Goal: Information Seeking & Learning: Find specific page/section

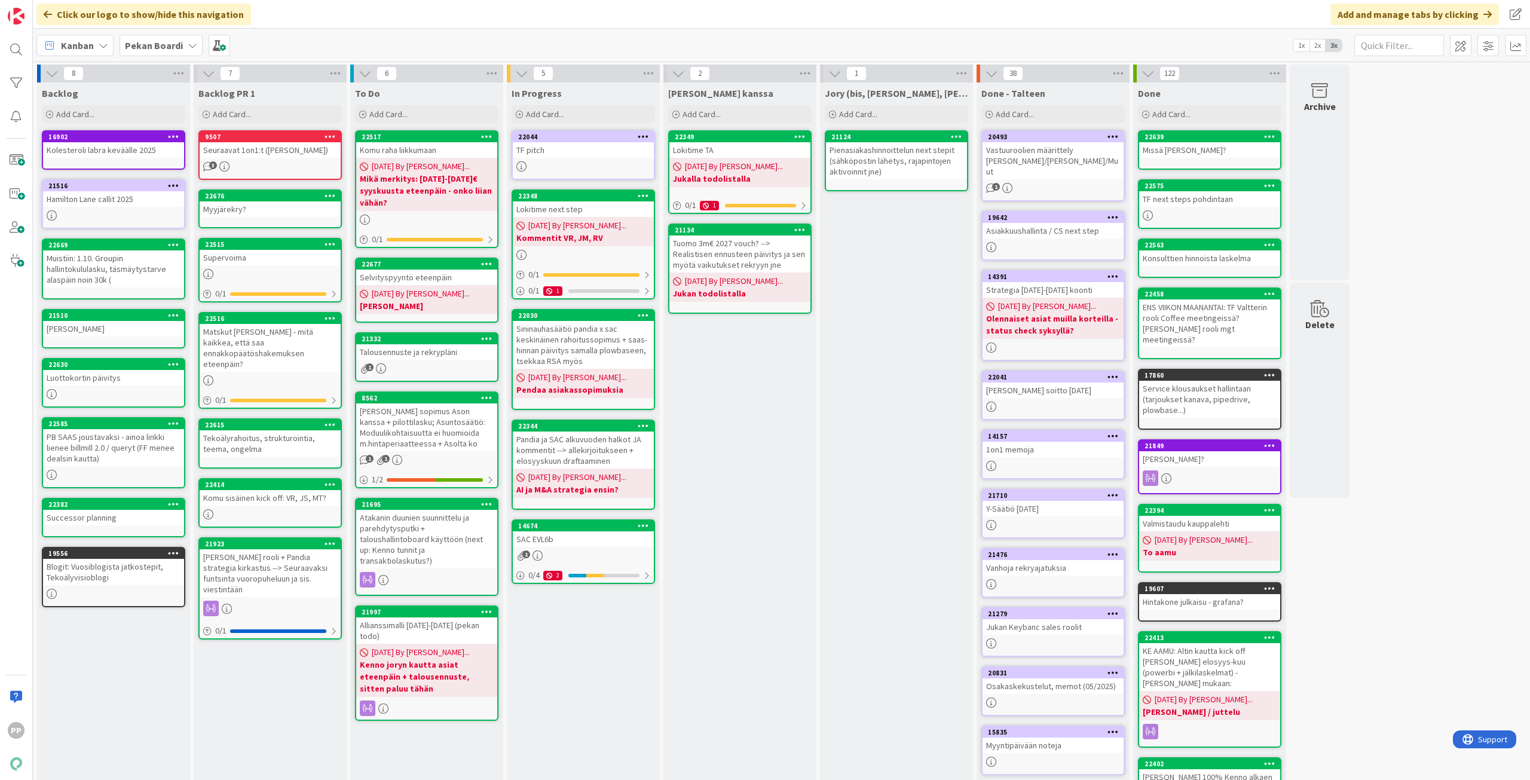
click at [759, 485] on div "Jukan kanssa Add Card... 22349 Lokitime TA 08/05/2025 By Pekka... Jukalla todol…" at bounding box center [739, 471] width 153 height 779
click at [760, 484] on div "Jukan kanssa Add Card... 22349 Lokitime TA 08/05/2025 By Pekka... Jukalla todol…" at bounding box center [739, 471] width 153 height 779
click at [774, 484] on div "Jukan kanssa Add Card... 22349 Lokitime TA 08/05/2025 By Pekka... Jukalla todol…" at bounding box center [739, 471] width 153 height 779
click at [783, 441] on div "Jukan kanssa Add Card... 22349 Lokitime TA 08/05/2025 By Pekka... Jukalla todol…" at bounding box center [739, 471] width 153 height 779
drag, startPoint x: 759, startPoint y: 446, endPoint x: 778, endPoint y: 560, distance: 115.8
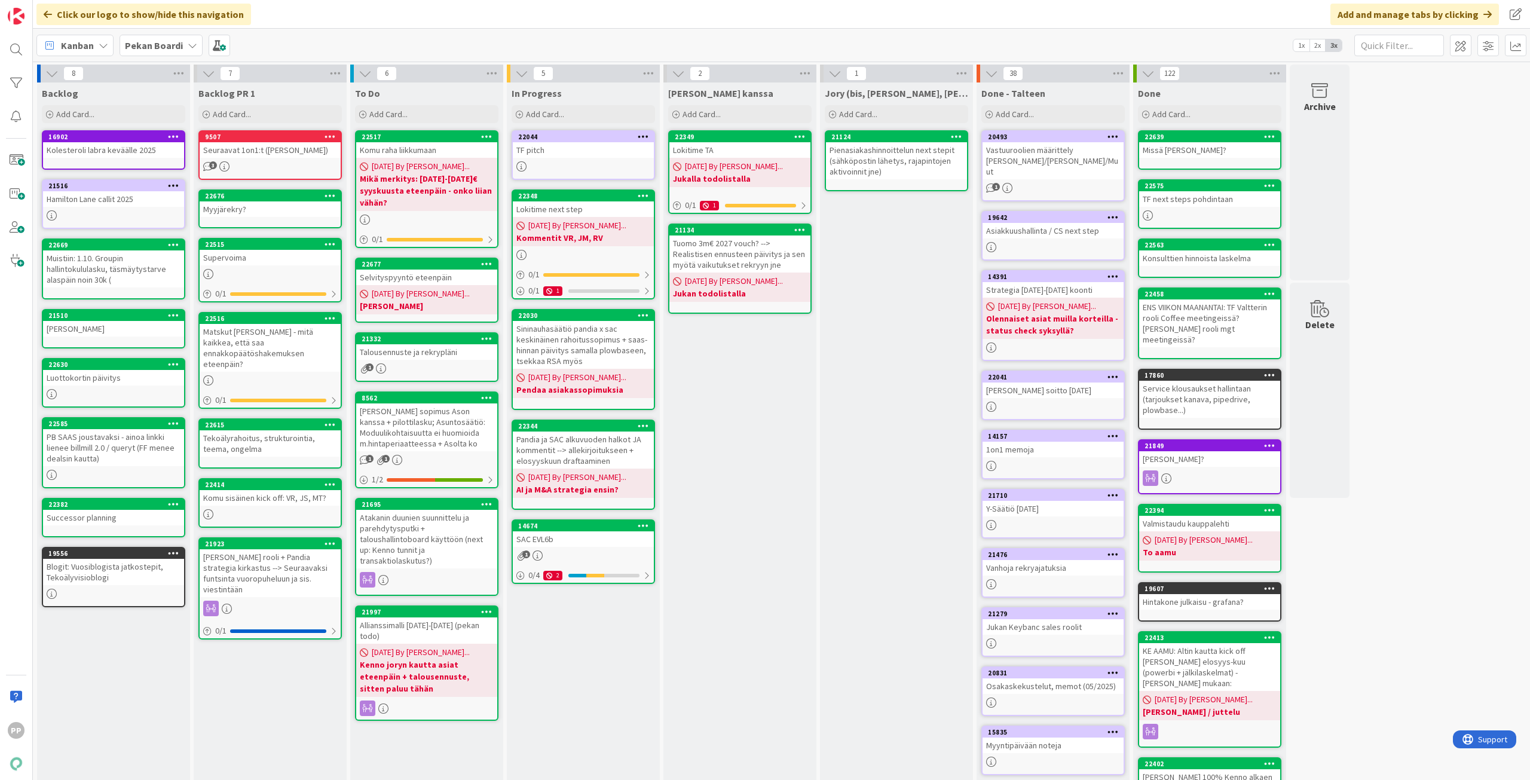
click at [778, 560] on div "Jukan kanssa Add Card... 22349 Lokitime TA 08/05/2025 By Pekka... Jukalla todol…" at bounding box center [739, 471] width 153 height 779
click at [791, 507] on div "[PERSON_NAME] kanssa Add Card... 22349 Lokitime TA [DATE] By [PERSON_NAME]... J…" at bounding box center [739, 471] width 153 height 779
click at [563, 708] on div "In Progress Add Card... 22044 TF pitch 22348 Lokitime next step 08/14/2025 By P…" at bounding box center [583, 471] width 153 height 779
click at [462, 752] on div "To Do Add Card... 22517 Komu raha liikkumaan 08/15/2025 By Pekka... Mikä merkit…" at bounding box center [426, 471] width 153 height 779
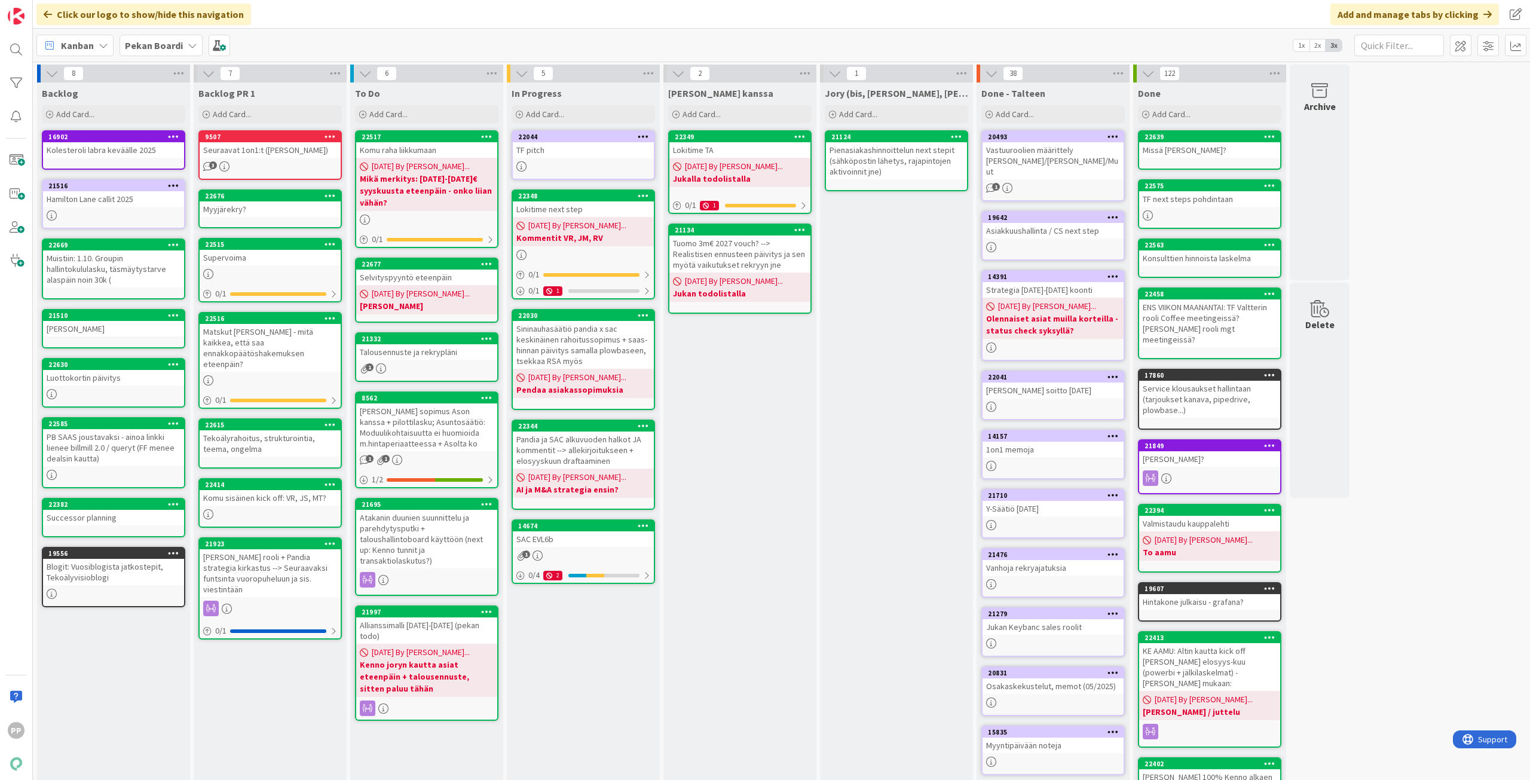
click at [233, 712] on div "Backlog PR 1 Add Card... 9507 Seuraavat 1on1:t (Valtteri, Timo) 3 22676 Myyjäre…" at bounding box center [270, 471] width 153 height 779
click at [233, 711] on div "Backlog PR 1 Add Card... 9507 Seuraavat 1on1:t (Valtteri, Timo) 3 22676 Myyjäre…" at bounding box center [270, 471] width 153 height 779
click at [593, 548] on link "14674 SAC EVL6b 1 0 / 4 2" at bounding box center [583, 551] width 143 height 65
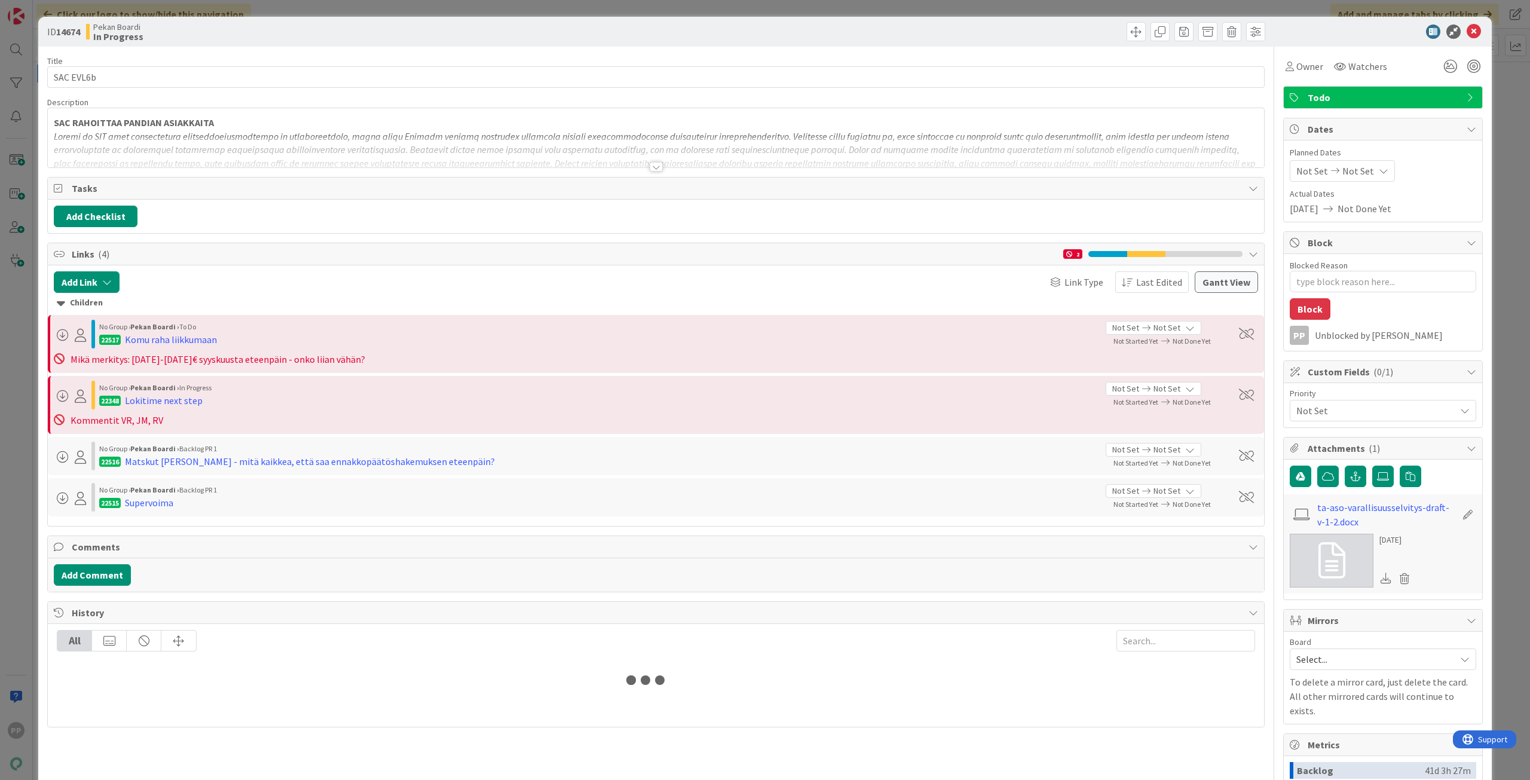
click at [310, 143] on div at bounding box center [656, 152] width 1216 height 30
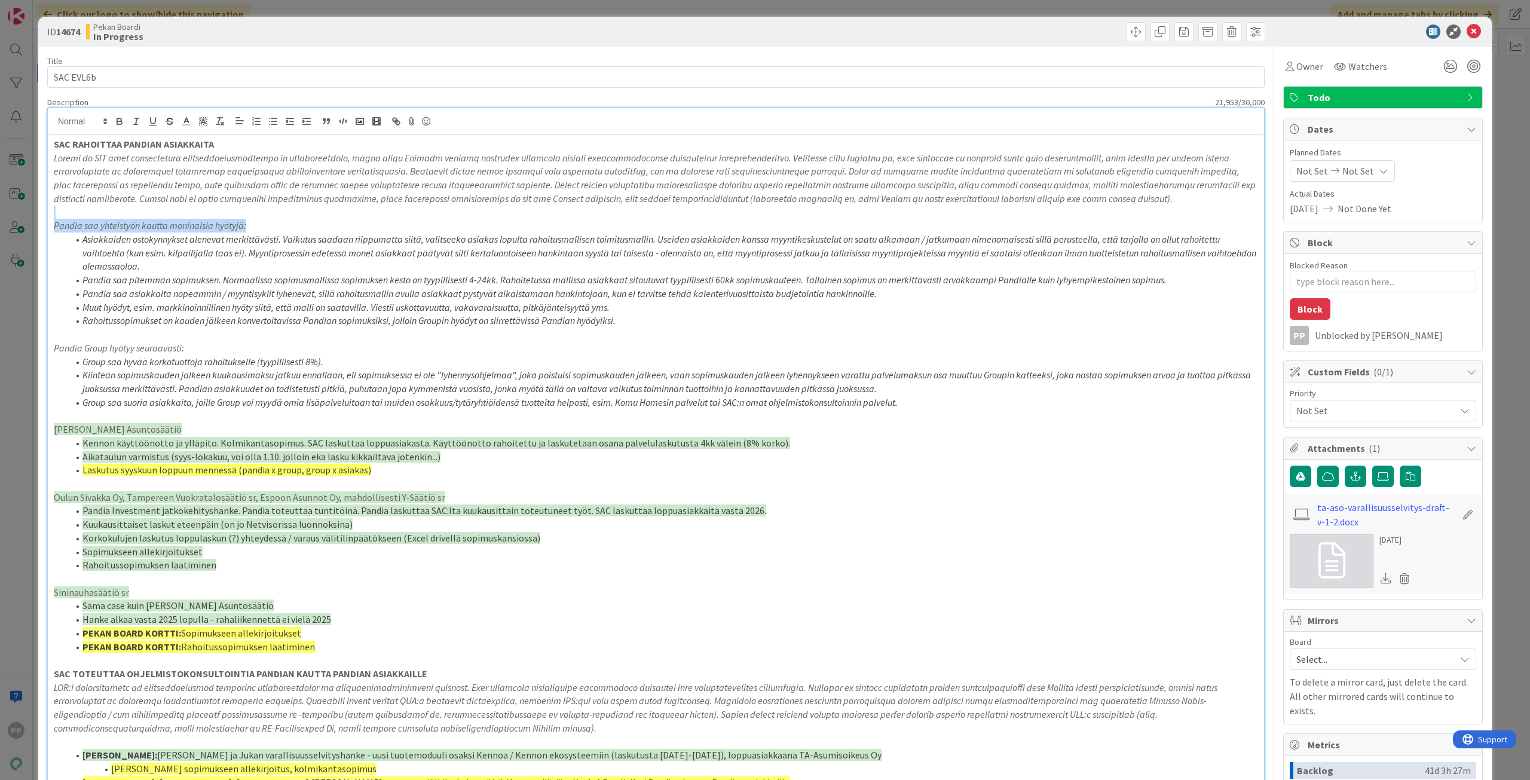
drag, startPoint x: 326, startPoint y: 215, endPoint x: 360, endPoint y: 234, distance: 38.6
click at [431, 264] on li "Asiakkaiden ostokynnykset alenevat merkittävästi. Vaikutus saadaan riippumatta …" at bounding box center [663, 253] width 1190 height 41
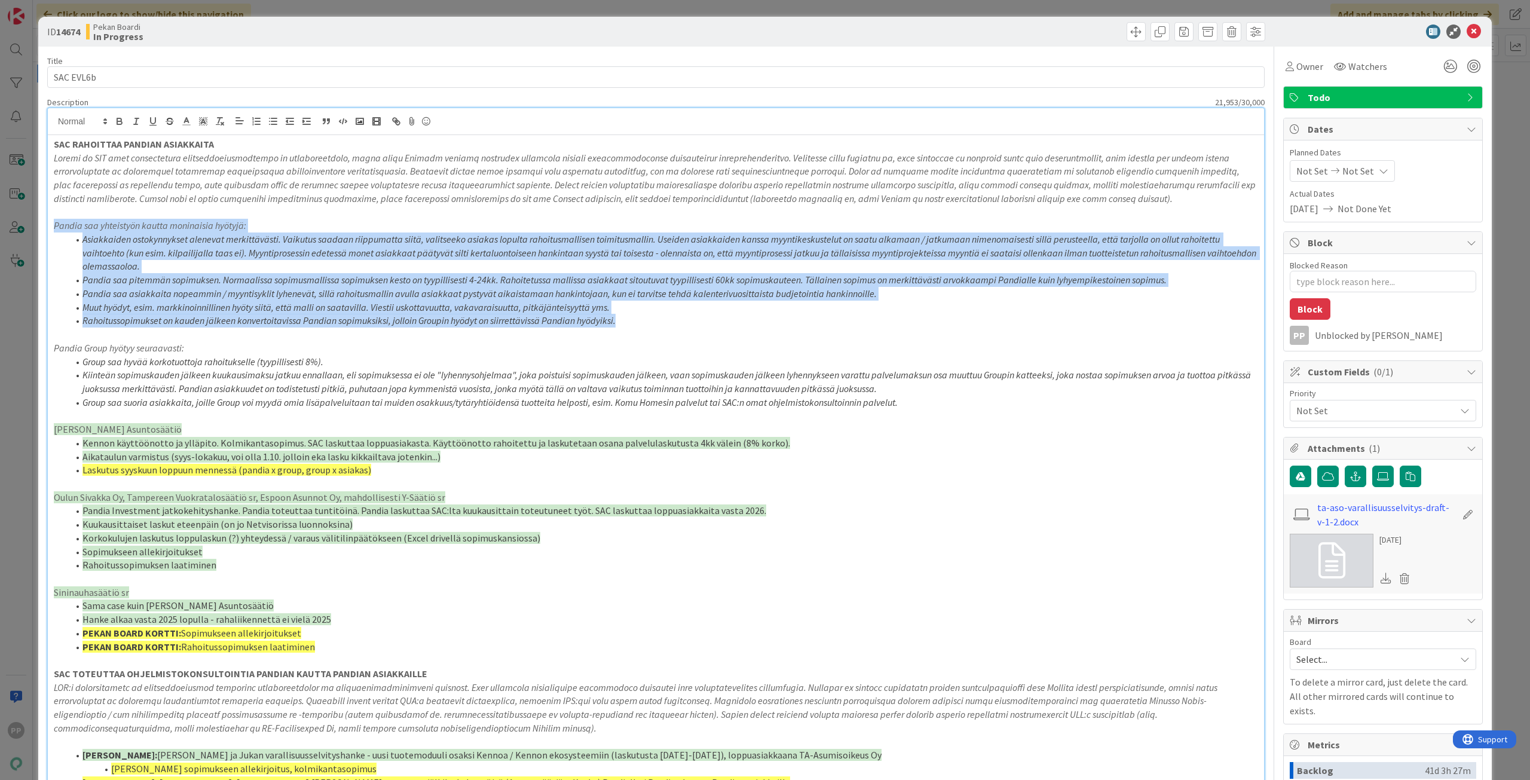
drag, startPoint x: 635, startPoint y: 325, endPoint x: 45, endPoint y: 224, distance: 598.0
drag, startPoint x: 50, startPoint y: 224, endPoint x: 665, endPoint y: 320, distance: 622.0
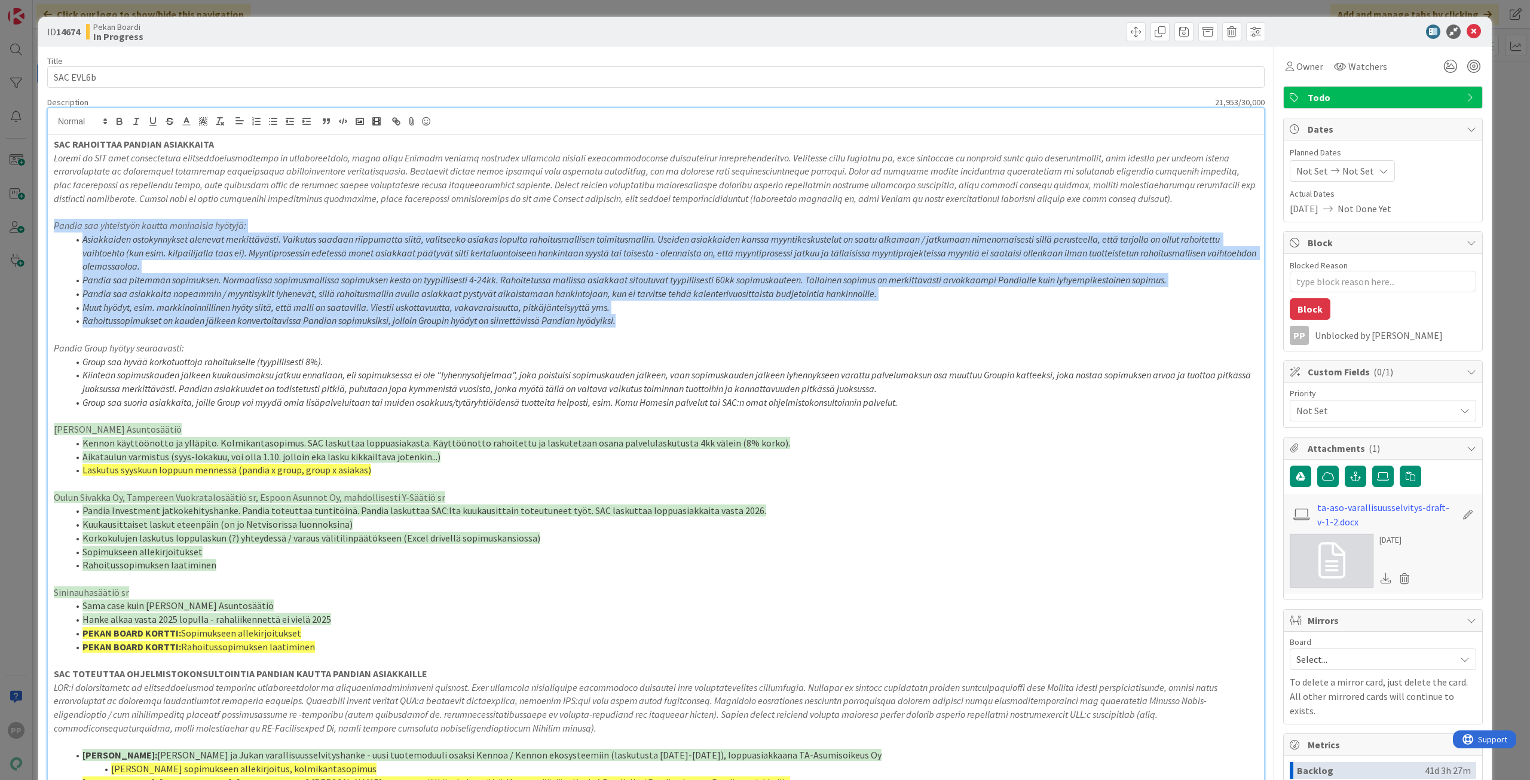
click at [665, 320] on li "Rahoitussopimukset on kauden jälkeen konvertoitavissa Pandian sopimuksiksi, jol…" at bounding box center [663, 321] width 1190 height 14
drag, startPoint x: 675, startPoint y: 321, endPoint x: 60, endPoint y: 227, distance: 622.2
click at [60, 227] on em "Pandia saa yhteistyön kautta moninaisia hyötyjä:" at bounding box center [150, 225] width 192 height 12
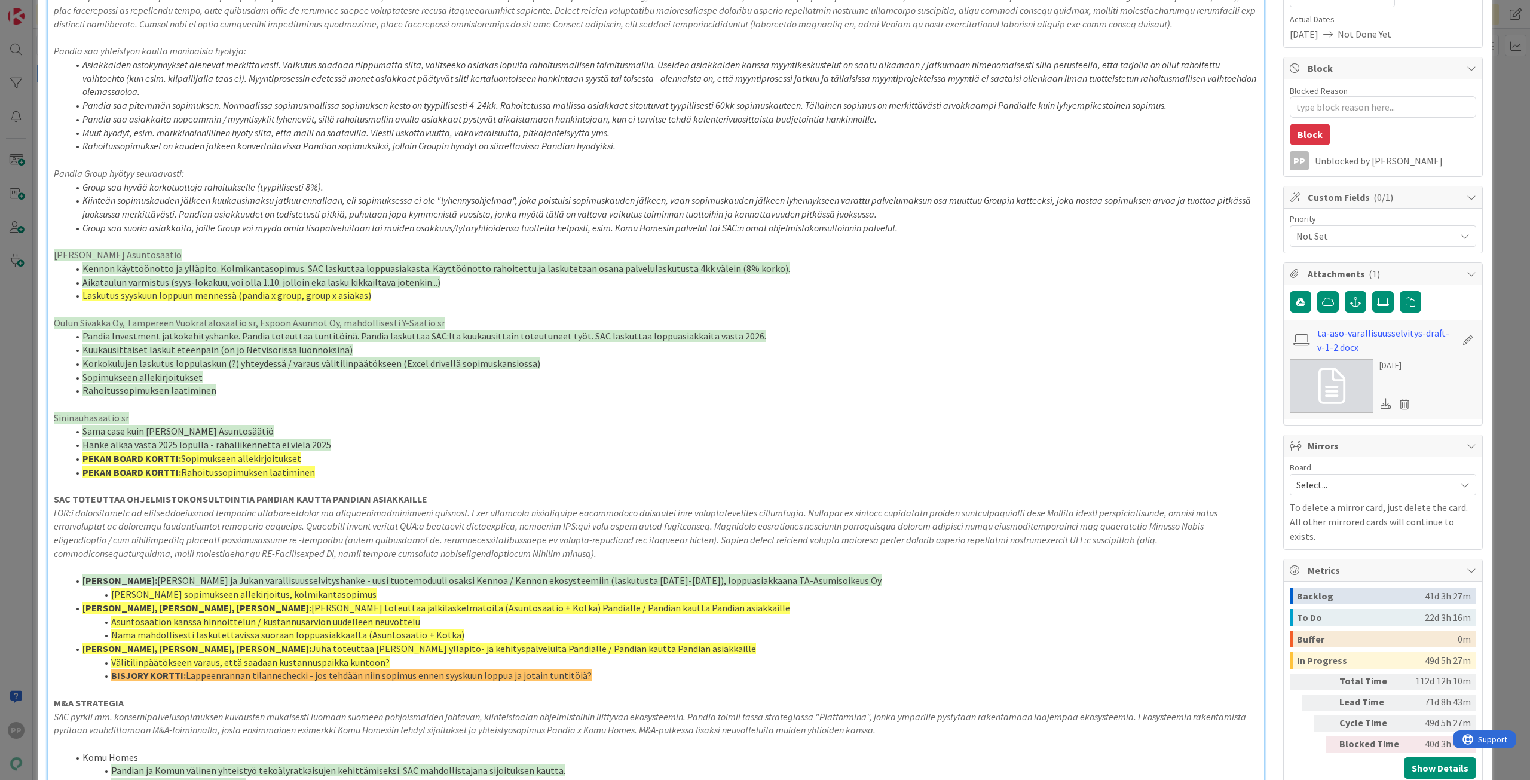
scroll to position [179, 0]
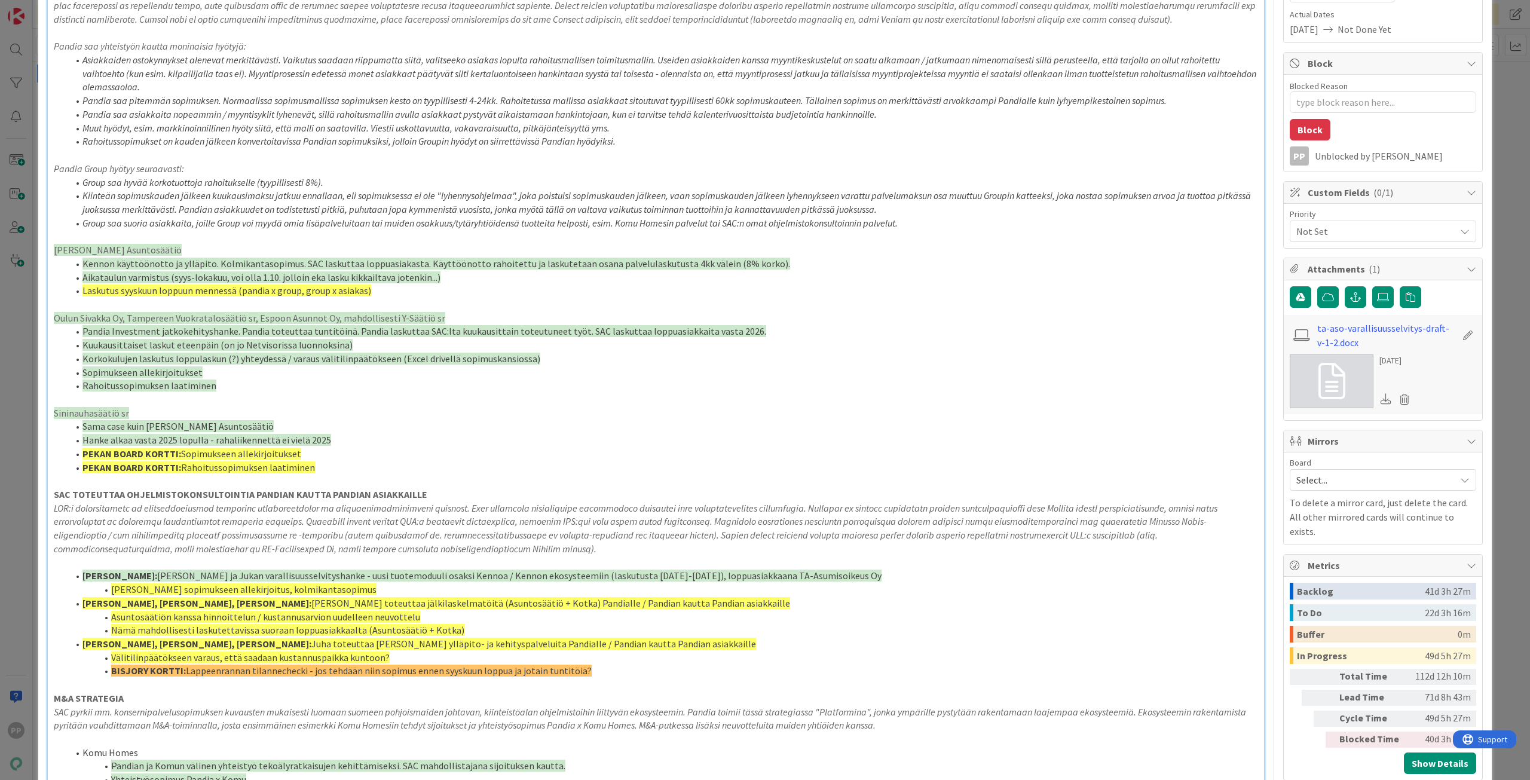
click at [178, 510] on em at bounding box center [637, 528] width 1166 height 53
click at [299, 623] on li "Nämä mahdollisesti laskutettavissa suoraan loppuasiakkaalta (Asuntosäätiö + Kot…" at bounding box center [663, 630] width 1190 height 14
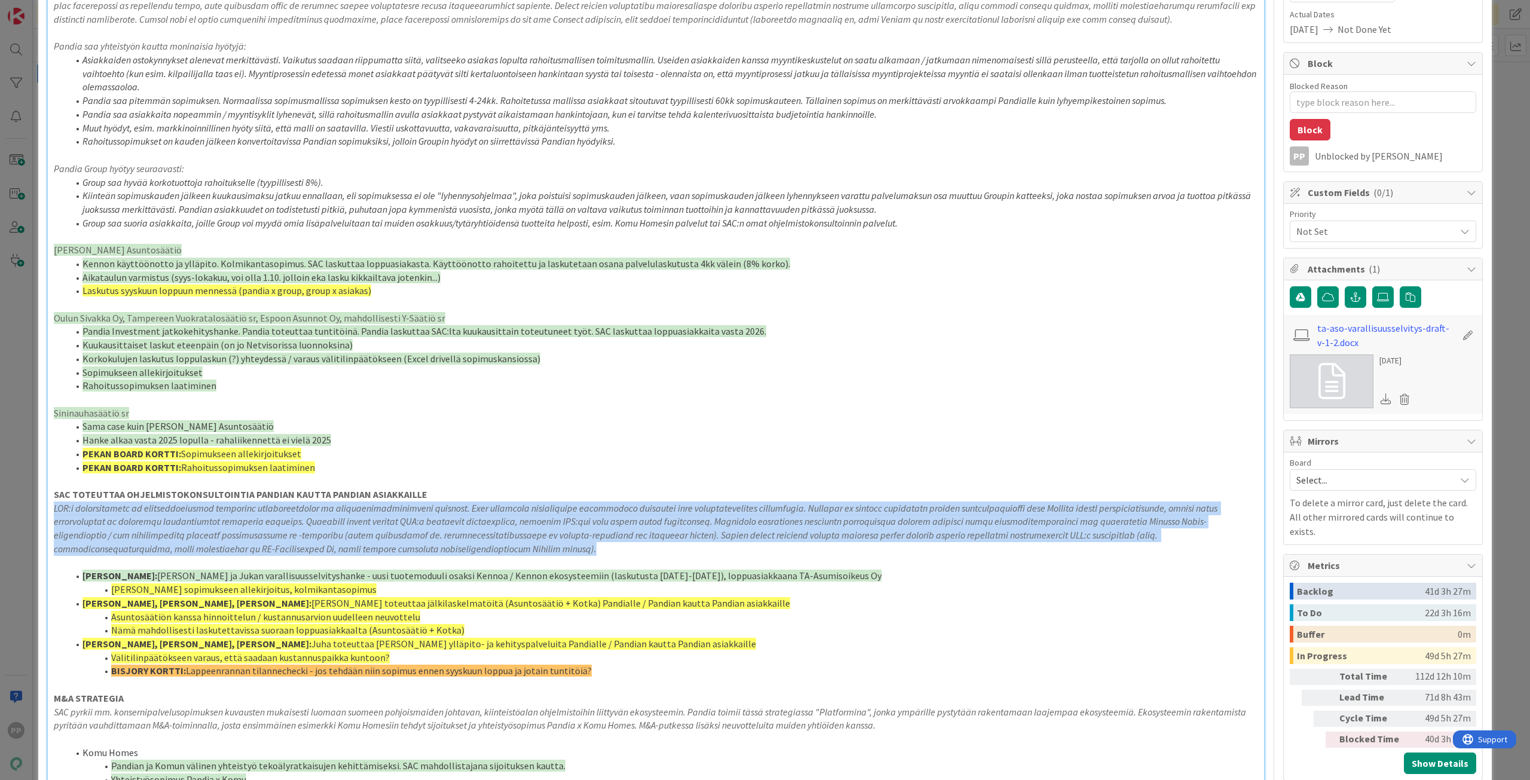
drag, startPoint x: 399, startPoint y: 553, endPoint x: 50, endPoint y: 504, distance: 352.5
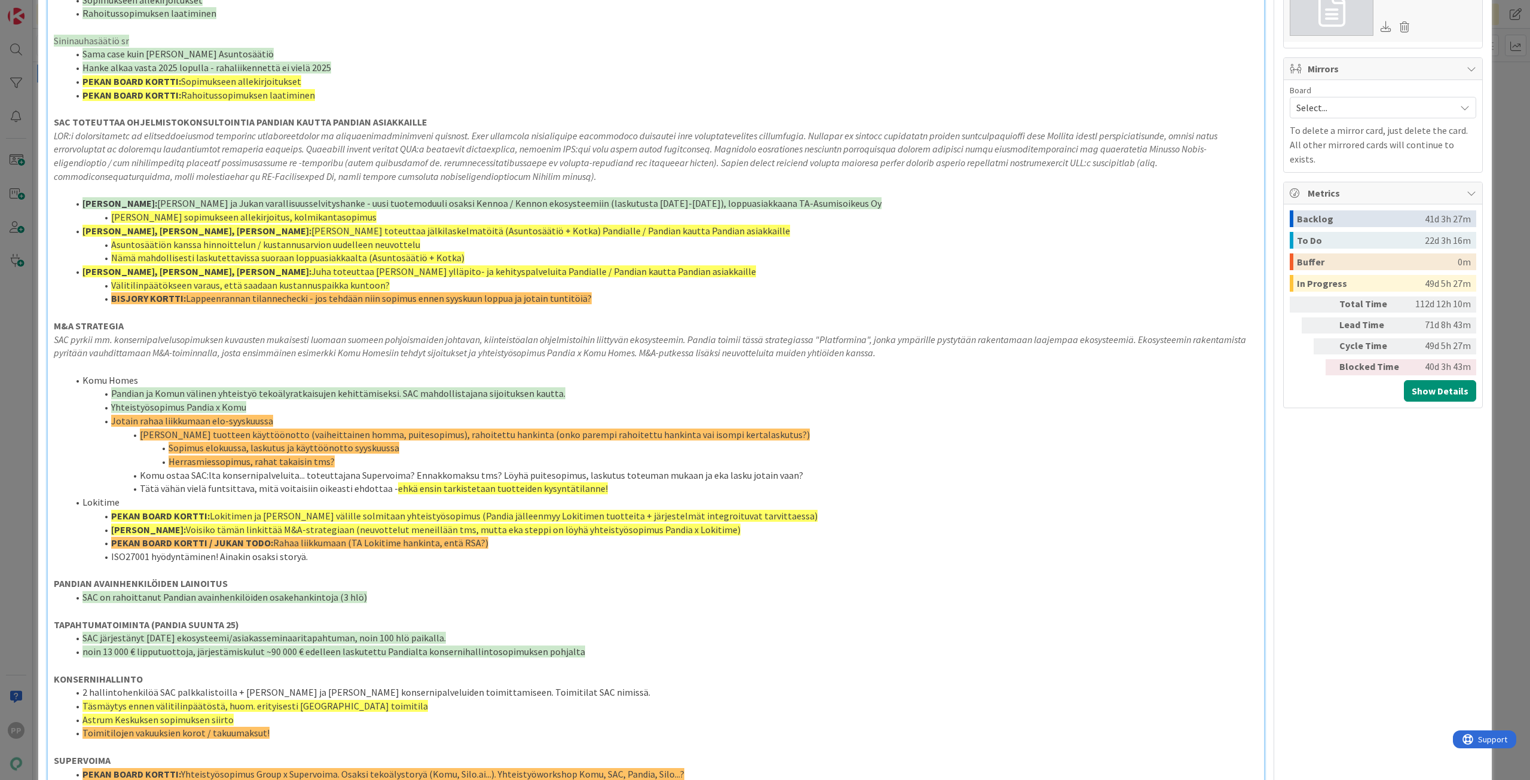
scroll to position [598, 0]
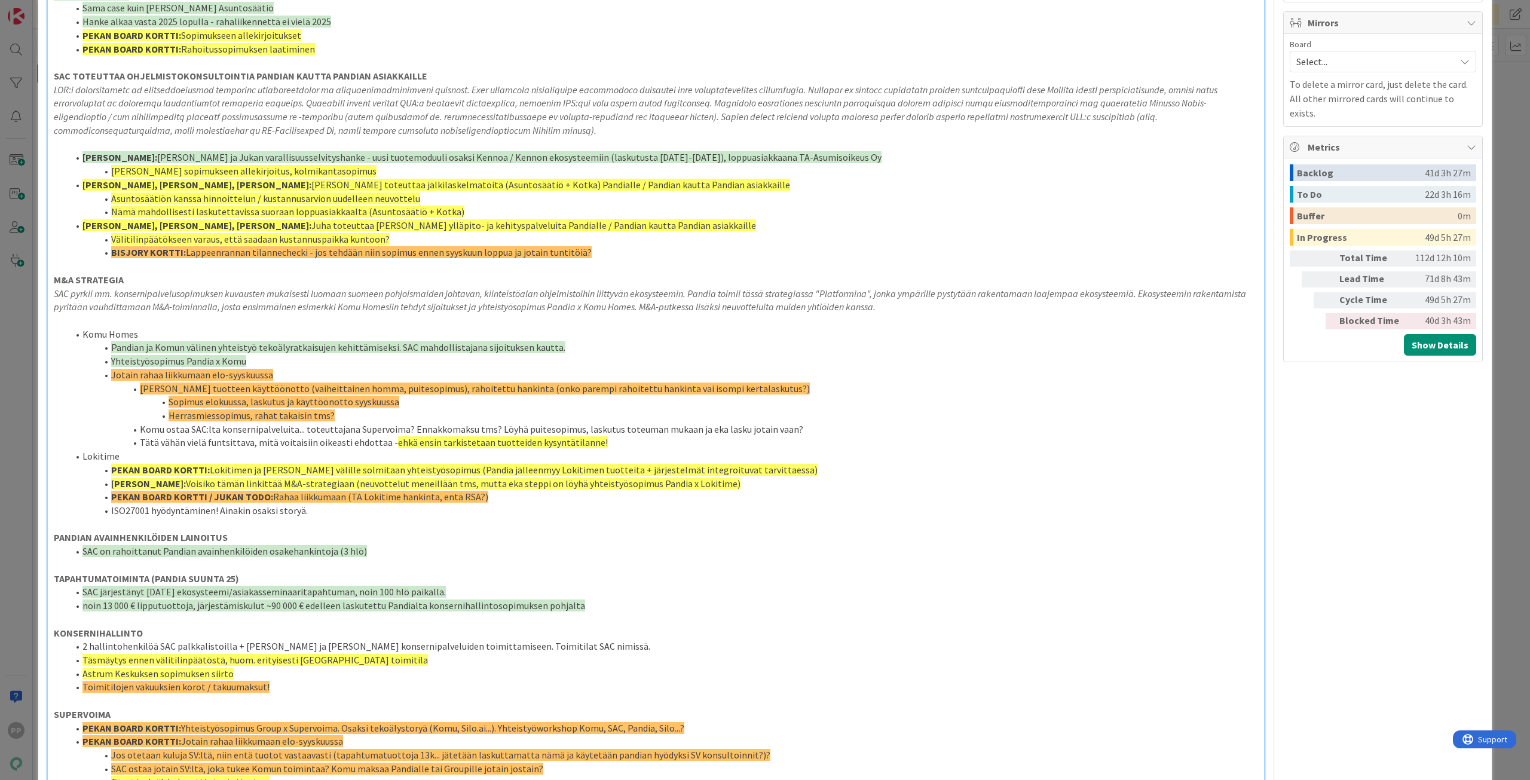
click at [20, 445] on div "ID 14674 Pekan Boardi In Progress Title 9 / 128 SAC EVL6b Description 21,953 / …" at bounding box center [765, 390] width 1530 height 780
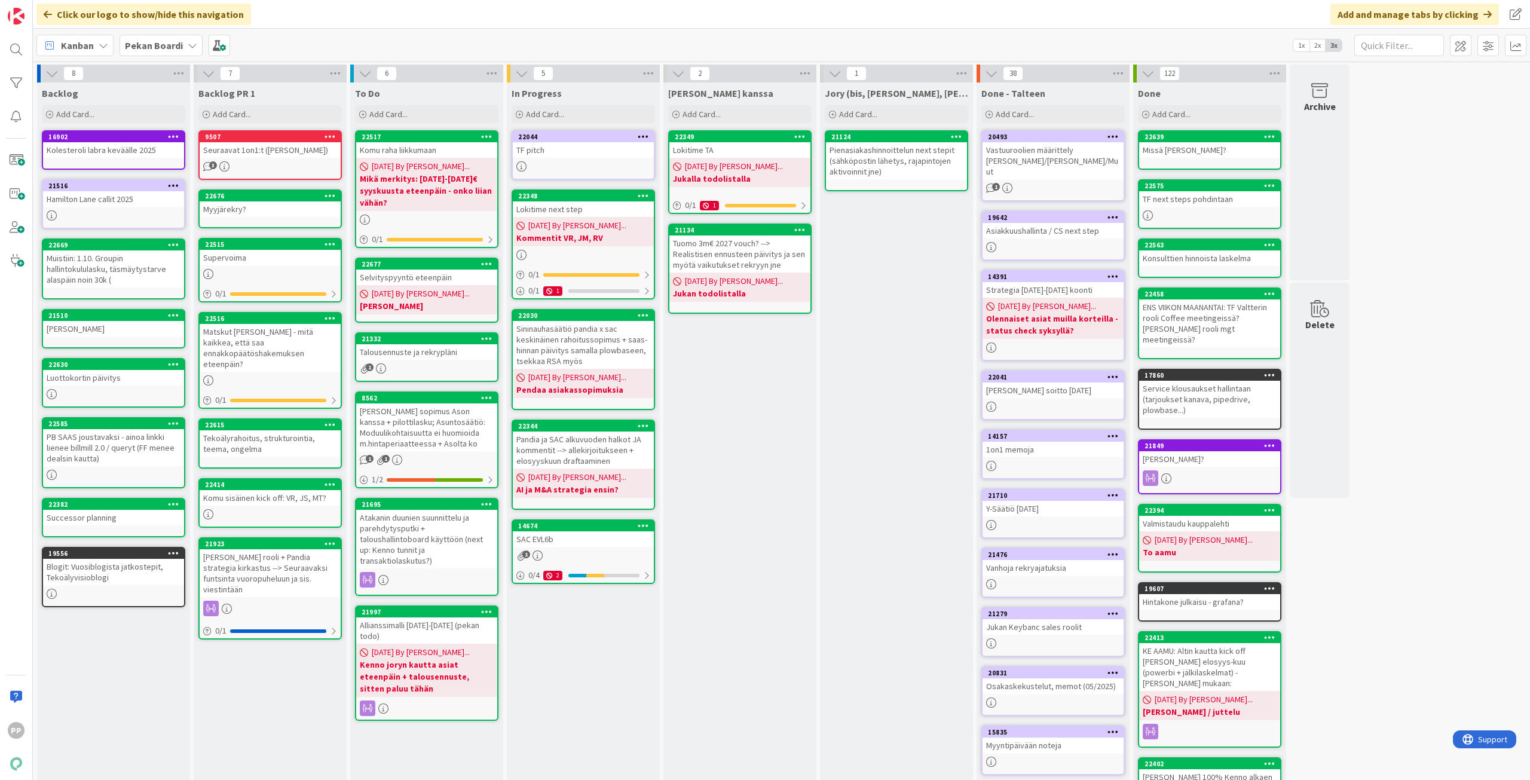
click at [259, 258] on div "Supervoima" at bounding box center [270, 258] width 141 height 16
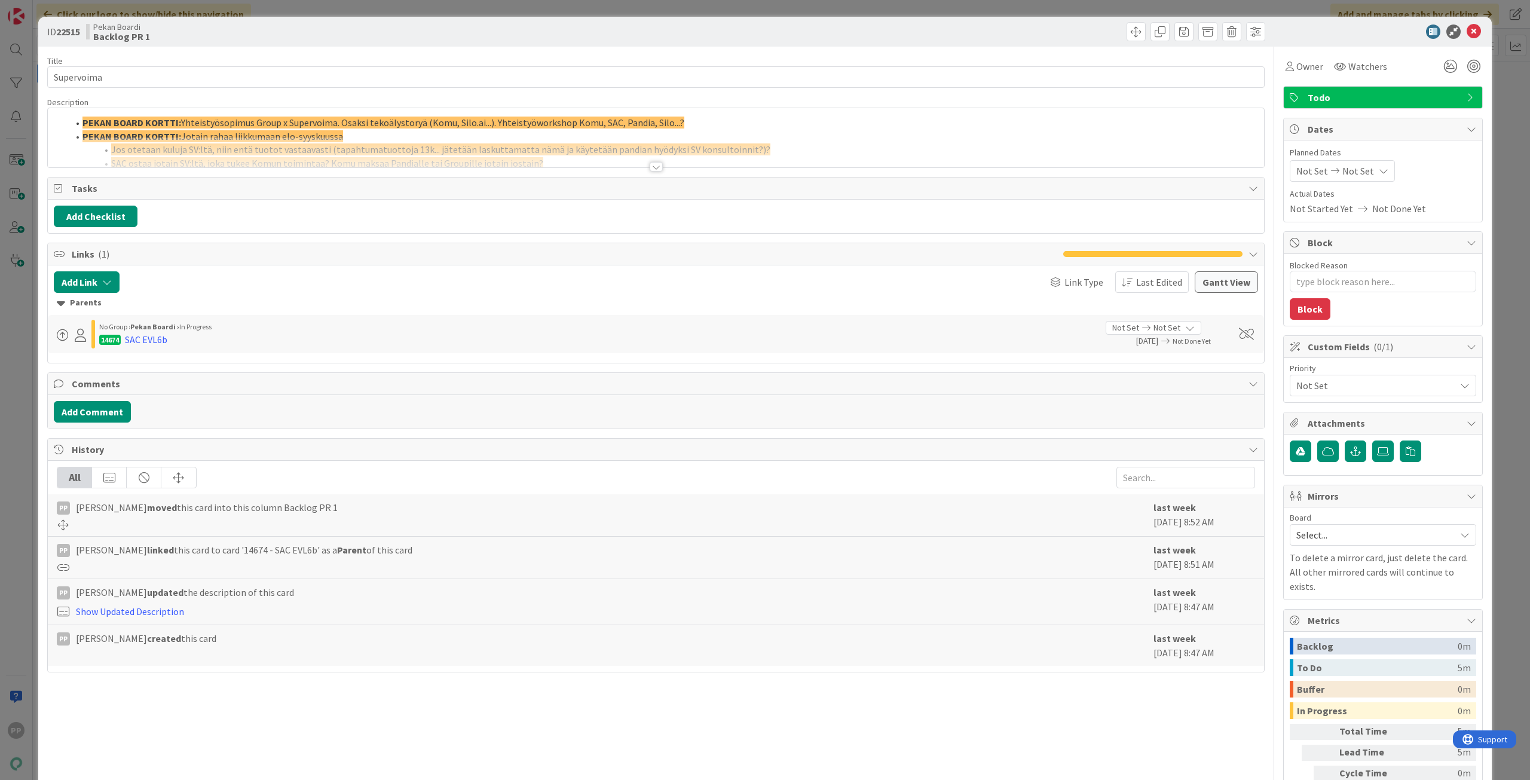
click at [220, 148] on div at bounding box center [656, 152] width 1216 height 30
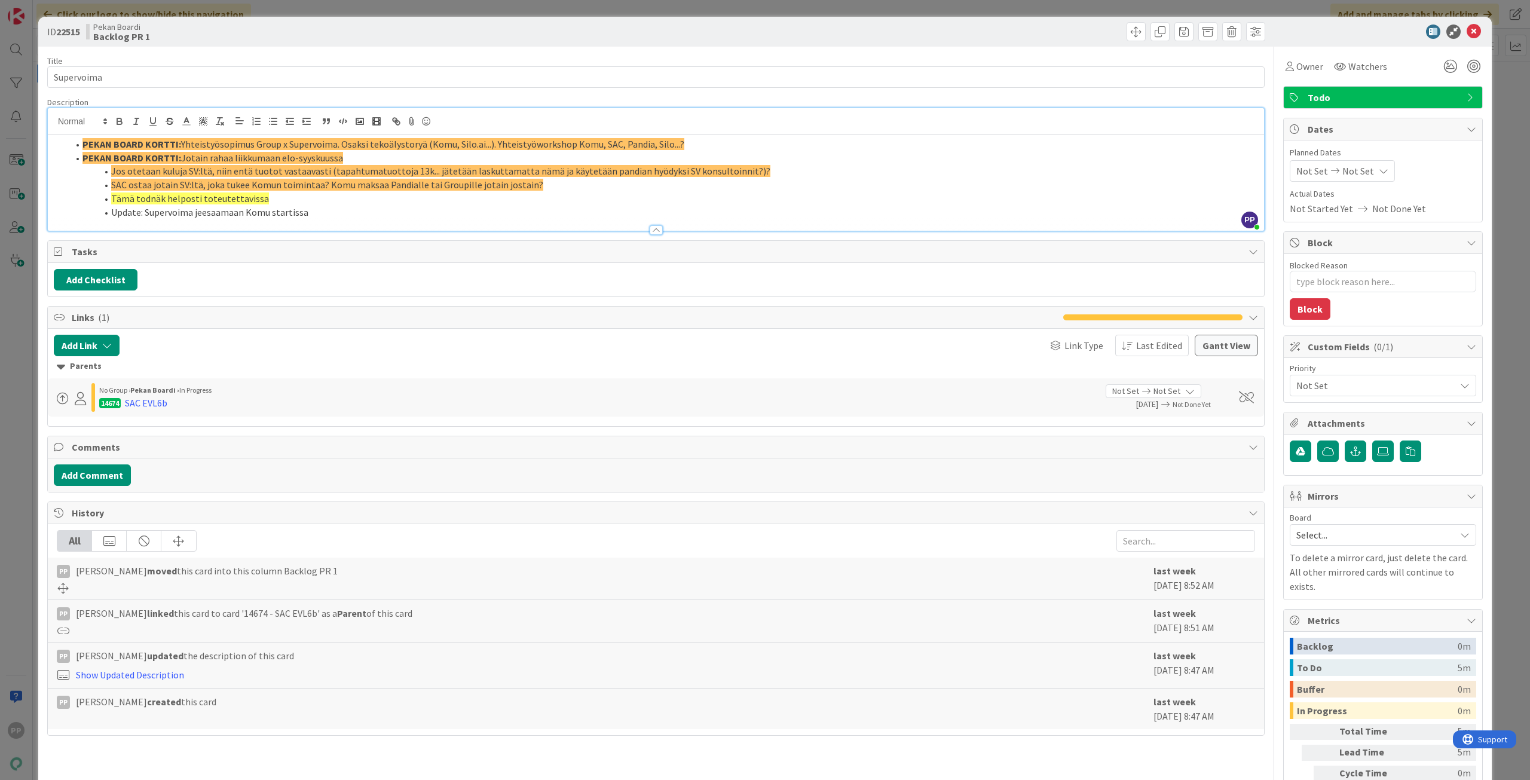
click at [340, 8] on div "ID 22515 Pekan Boardi Backlog PR 1 Title 10 / 128 Supervoima Description PP Pek…" at bounding box center [765, 390] width 1530 height 780
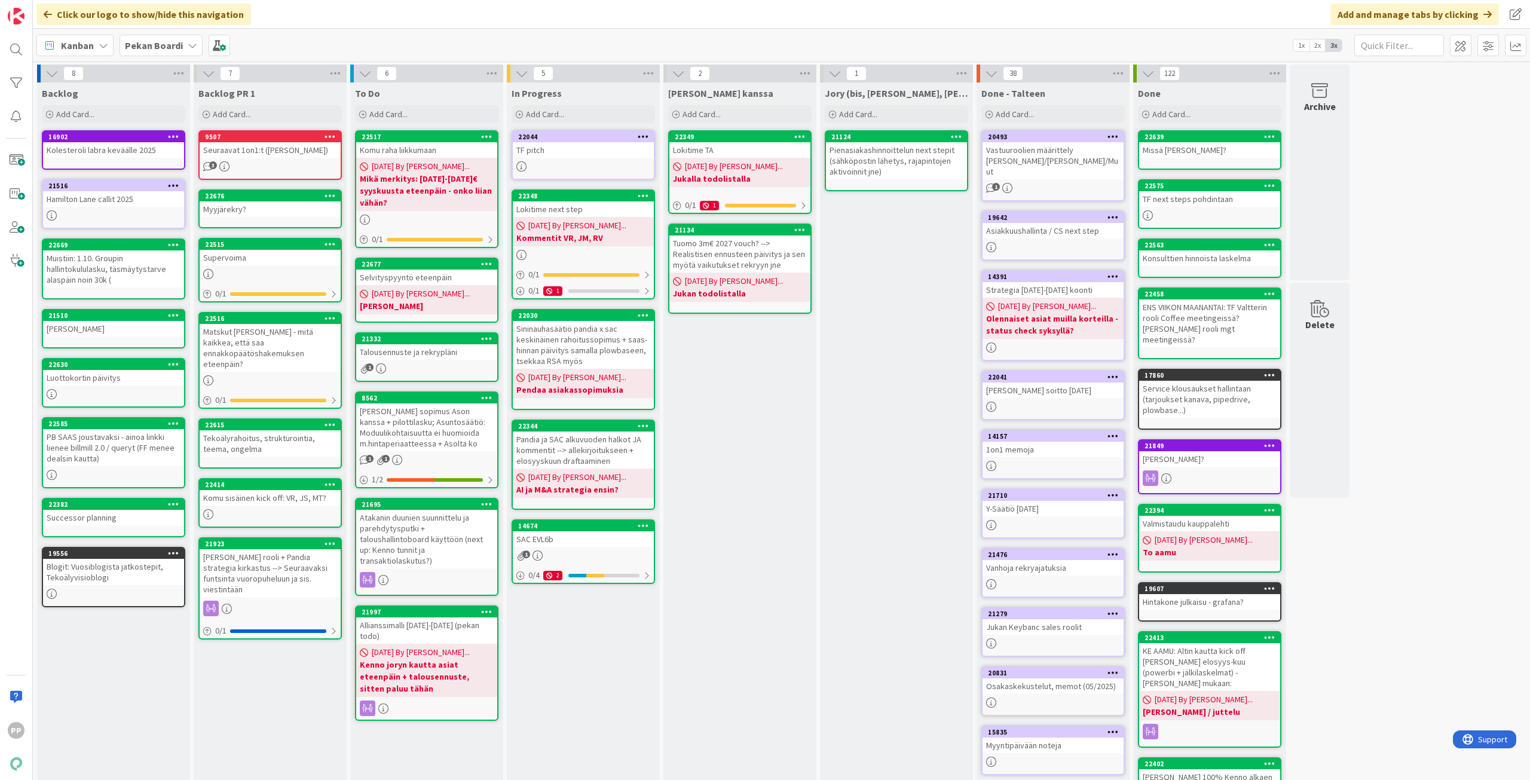
click at [270, 352] on div "Matskut [PERSON_NAME] - mitä kaikkea, että saa ennakkopäätöshakemuksen eteenpäi…" at bounding box center [270, 348] width 141 height 48
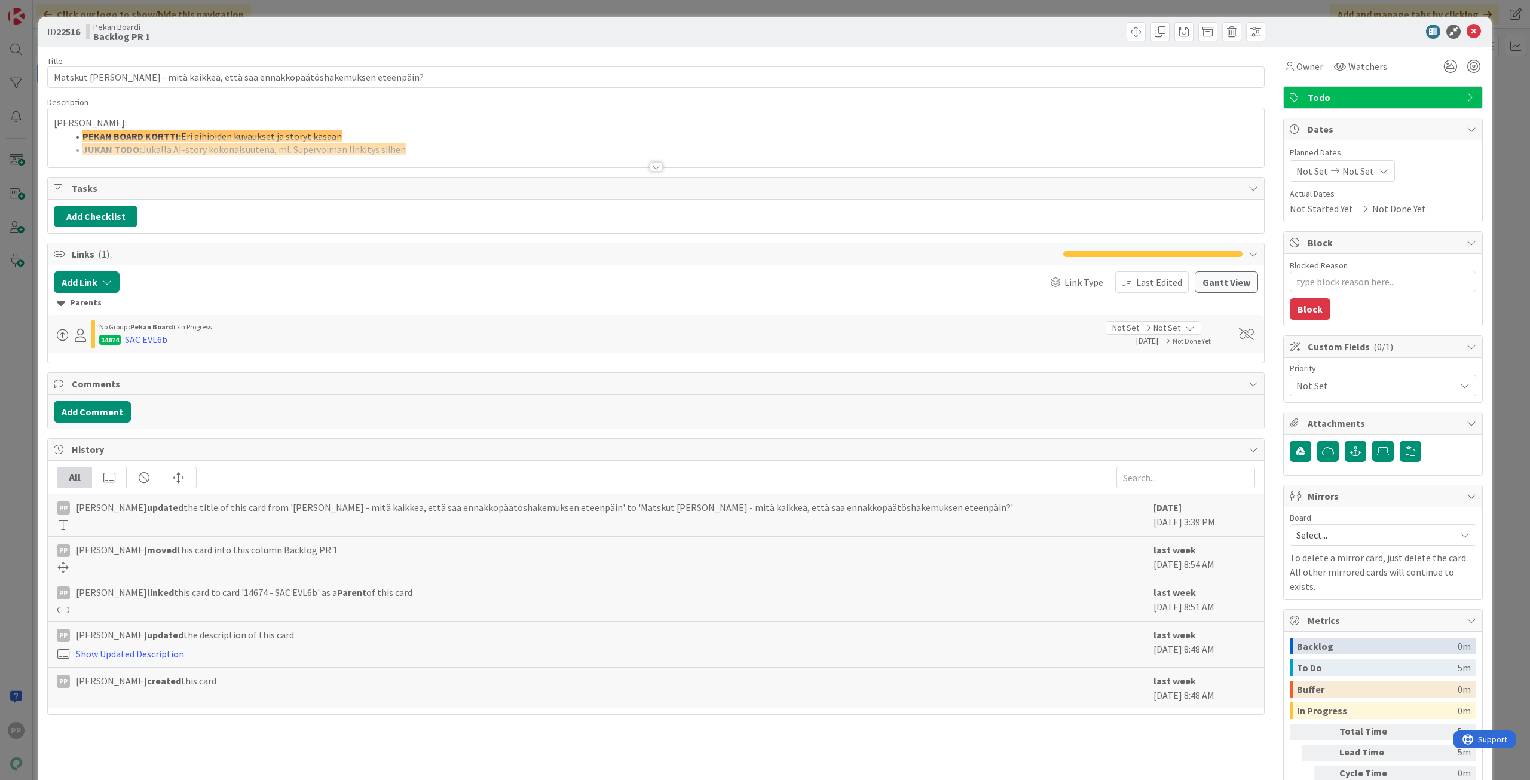
click at [485, 126] on p "MATSKUT HENRILLE:" at bounding box center [656, 123] width 1204 height 14
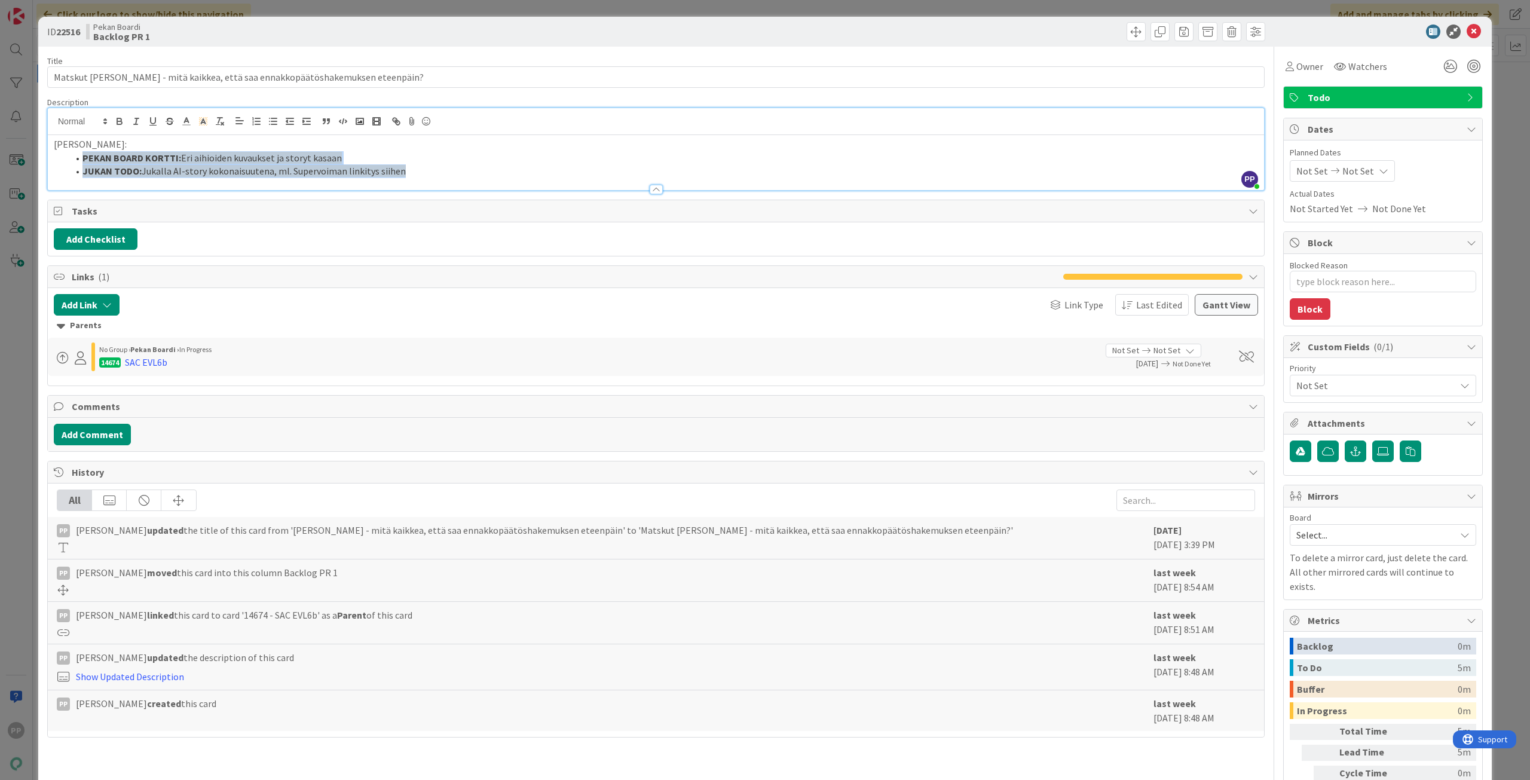
drag, startPoint x: 448, startPoint y: 171, endPoint x: 82, endPoint y: 154, distance: 366.2
click at [82, 154] on ol "PEKAN BOARD KORTTI: Eri aihioiden kuvaukset ja storyt kasaan JUKAN TODO: Jukall…" at bounding box center [656, 164] width 1204 height 27
click at [78, 146] on p "MATSKUT HENRILLE:" at bounding box center [656, 144] width 1204 height 14
click at [41, 146] on div "ID 22516 Pekan Boardi Backlog PR 1 Title 76 / 128 Matskut Henrille - mitä kaikk…" at bounding box center [765, 431] width 1454 height 828
click at [25, 162] on div "ID 22516 Pekan Boardi Backlog PR 1 Title 76 / 128 Matskut Henrille - mitä kaikk…" at bounding box center [765, 390] width 1530 height 780
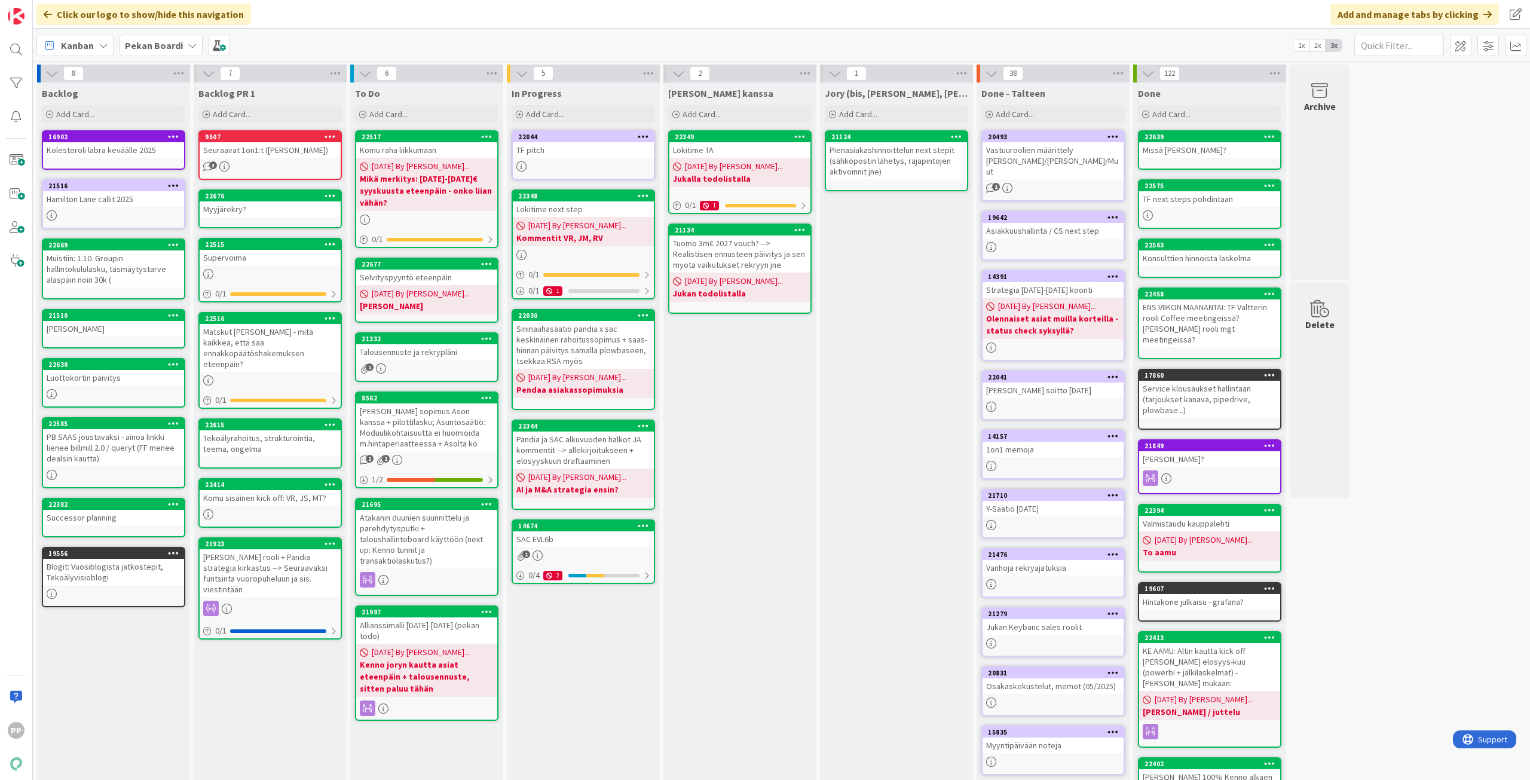
click at [282, 738] on div "Backlog PR 1 Add Card... 9507 Seuraavat 1on1:t (Valtteri, Timo) 3 22676 Myyjäre…" at bounding box center [270, 471] width 153 height 779
click at [280, 705] on div "Backlog PR 1 Add Card... 9507 Seuraavat 1on1:t (Valtteri, Timo) 3 22676 Myyjäre…" at bounding box center [270, 471] width 153 height 779
click at [414, 758] on div "To Do Add Card... 22517 Komu raha liikkumaan 08/15/2025 By Pekka... Mikä merkit…" at bounding box center [426, 471] width 153 height 779
click at [650, 684] on div "In Progress Add Card... 22044 TF pitch 22348 Lokitime next step 08/14/2025 By P…" at bounding box center [583, 471] width 153 height 779
click at [717, 685] on div "[PERSON_NAME] kanssa Add Card... 22349 Lokitime TA [DATE] By [PERSON_NAME]... J…" at bounding box center [739, 471] width 153 height 779
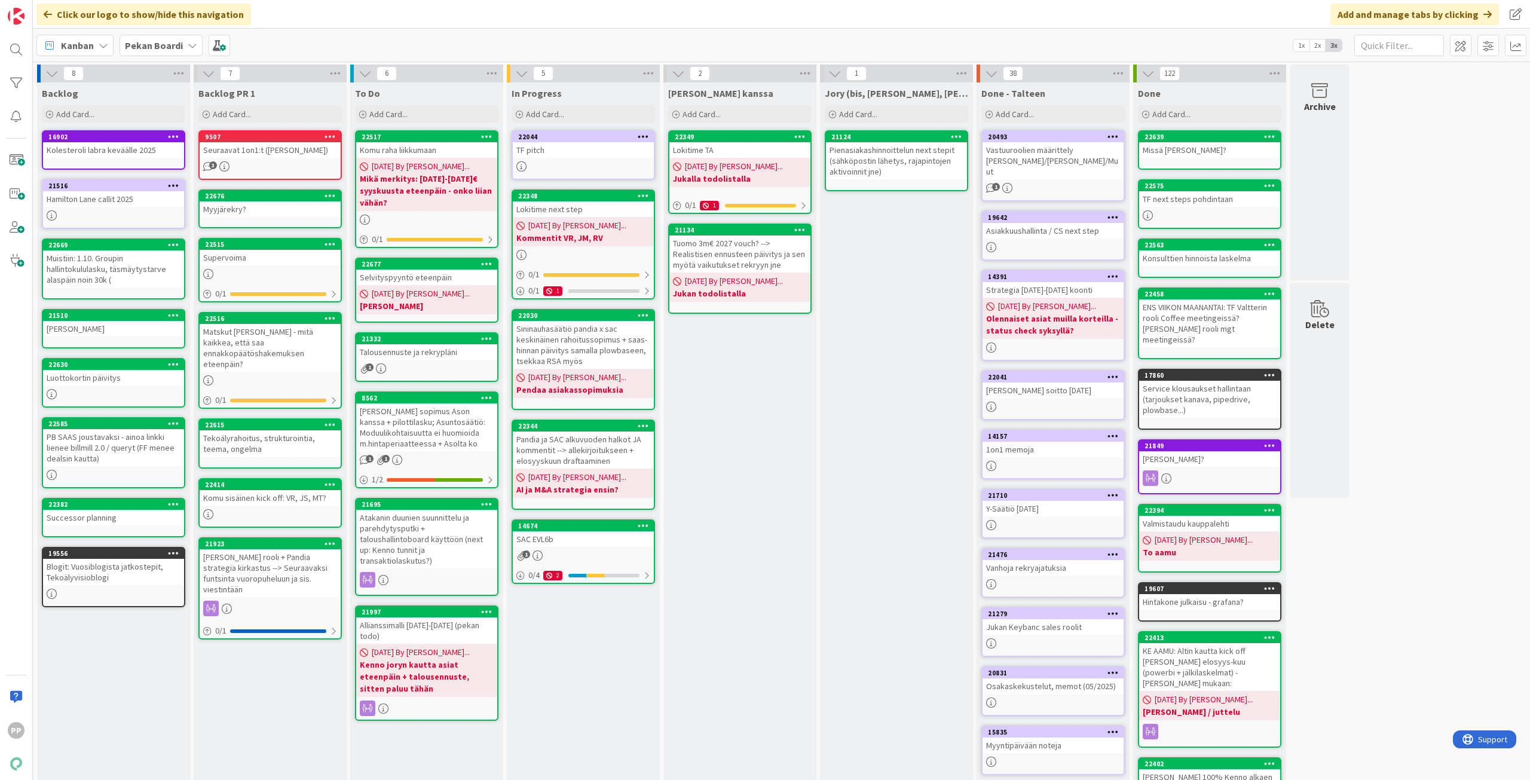
click at [569, 724] on div "In Progress Add Card... 22044 TF pitch 22348 Lokitime next step 08/14/2025 By P…" at bounding box center [583, 471] width 153 height 779
click at [439, 744] on div "To Do Add Card... 22517 Komu raha liikkumaan 08/15/2025 By Pekka... Mikä merkit…" at bounding box center [426, 471] width 153 height 779
click at [578, 721] on div "In Progress Add Card... 22044 TF pitch 22348 Lokitime next step 08/14/2025 By P…" at bounding box center [583, 471] width 153 height 779
click at [708, 680] on div "[PERSON_NAME] kanssa Add Card... 22349 Lokitime TA [DATE] By [PERSON_NAME]... J…" at bounding box center [739, 471] width 153 height 779
click at [880, 594] on div "Jory (bis, kenno, bohr) Add Card... 21124 Pienasiakashinnoittelun next stepit (…" at bounding box center [896, 471] width 153 height 779
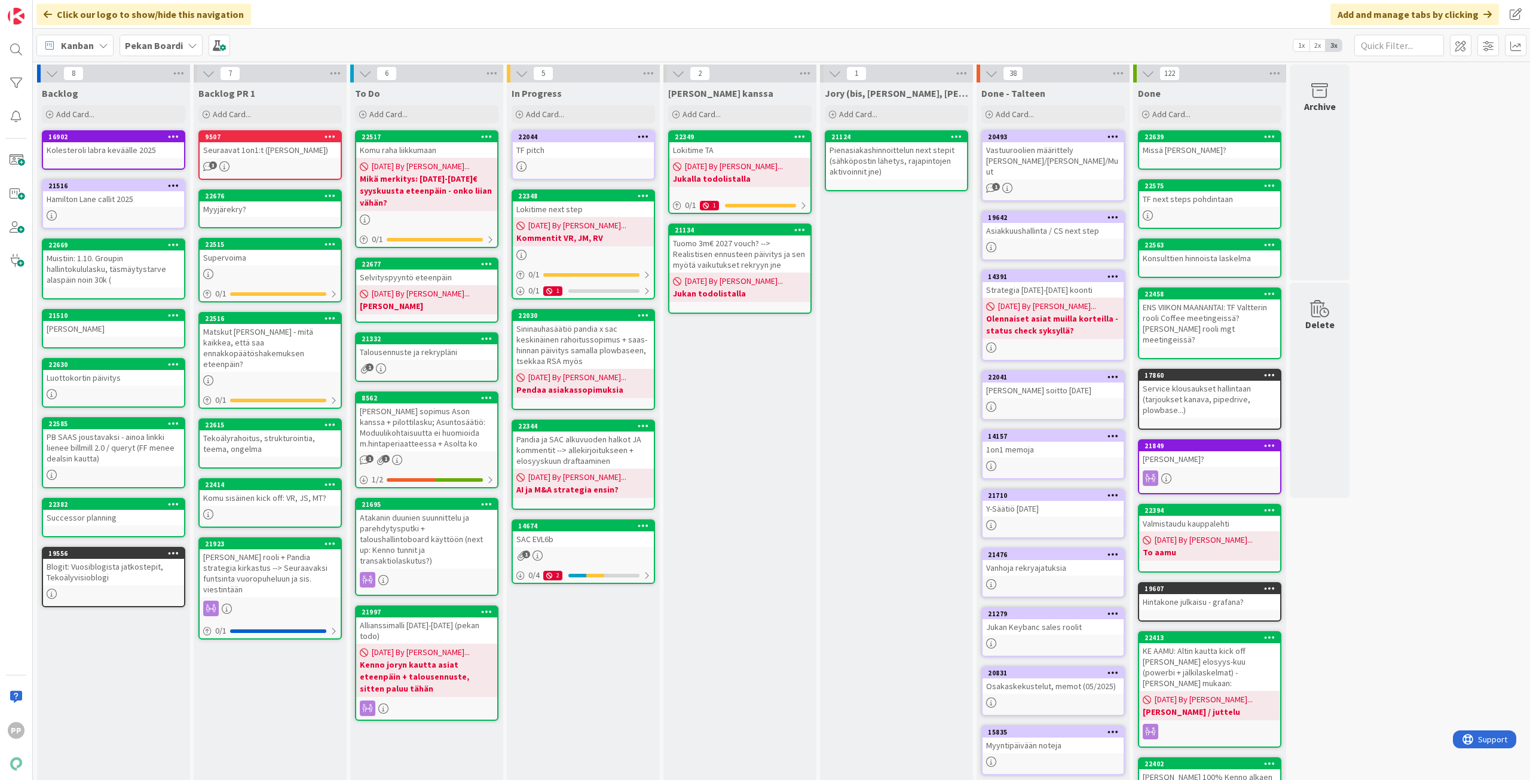
click at [727, 661] on div "[PERSON_NAME] kanssa Add Card... 22349 Lokitime TA [DATE] By [PERSON_NAME]... J…" at bounding box center [739, 471] width 153 height 779
click at [560, 734] on div "In Progress Add Card... 22044 TF pitch 22348 Lokitime next step 08/14/2025 By P…" at bounding box center [583, 471] width 153 height 779
click at [441, 761] on div "To Do Add Card... 22517 Komu raha liikkumaan 08/15/2025 By Pekka... Mikä merkit…" at bounding box center [426, 471] width 153 height 779
click at [559, 741] on div "In Progress Add Card... 22044 TF pitch 22348 Lokitime next step 08/14/2025 By P…" at bounding box center [583, 471] width 153 height 779
click at [754, 622] on div "[PERSON_NAME] kanssa Add Card... 22349 Lokitime TA [DATE] By [PERSON_NAME]... J…" at bounding box center [739, 471] width 153 height 779
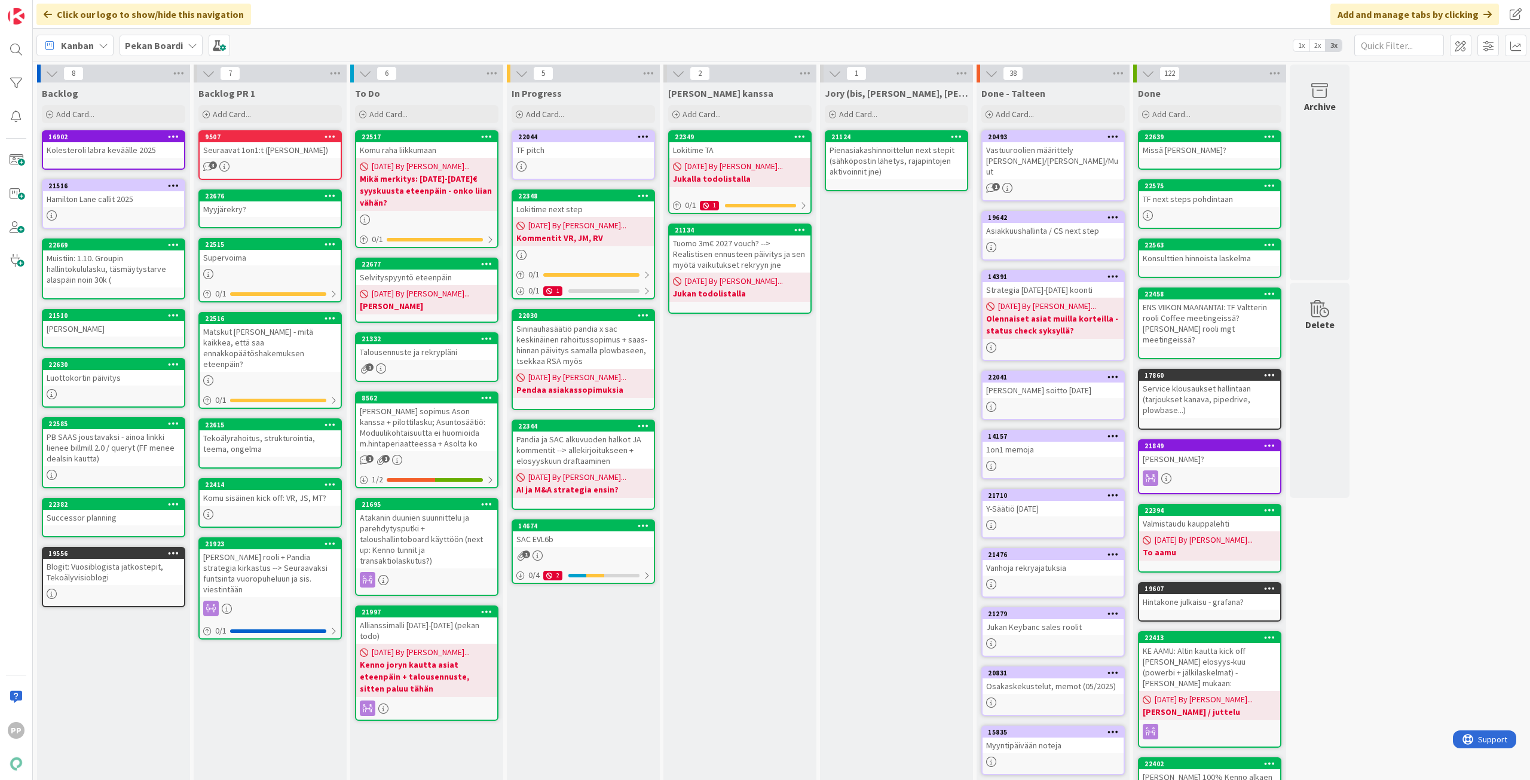
click at [876, 561] on div "Jory (bis, kenno, bohr) Add Card... 21124 Pienasiakashinnoittelun next stepit (…" at bounding box center [896, 471] width 153 height 779
click at [584, 681] on div "In Progress Add Card... 22044 TF pitch 22348 Lokitime next step 08/14/2025 By P…" at bounding box center [583, 471] width 153 height 779
click at [597, 548] on link "14674 SAC EVL6b 1 0 / 4 2" at bounding box center [583, 551] width 143 height 65
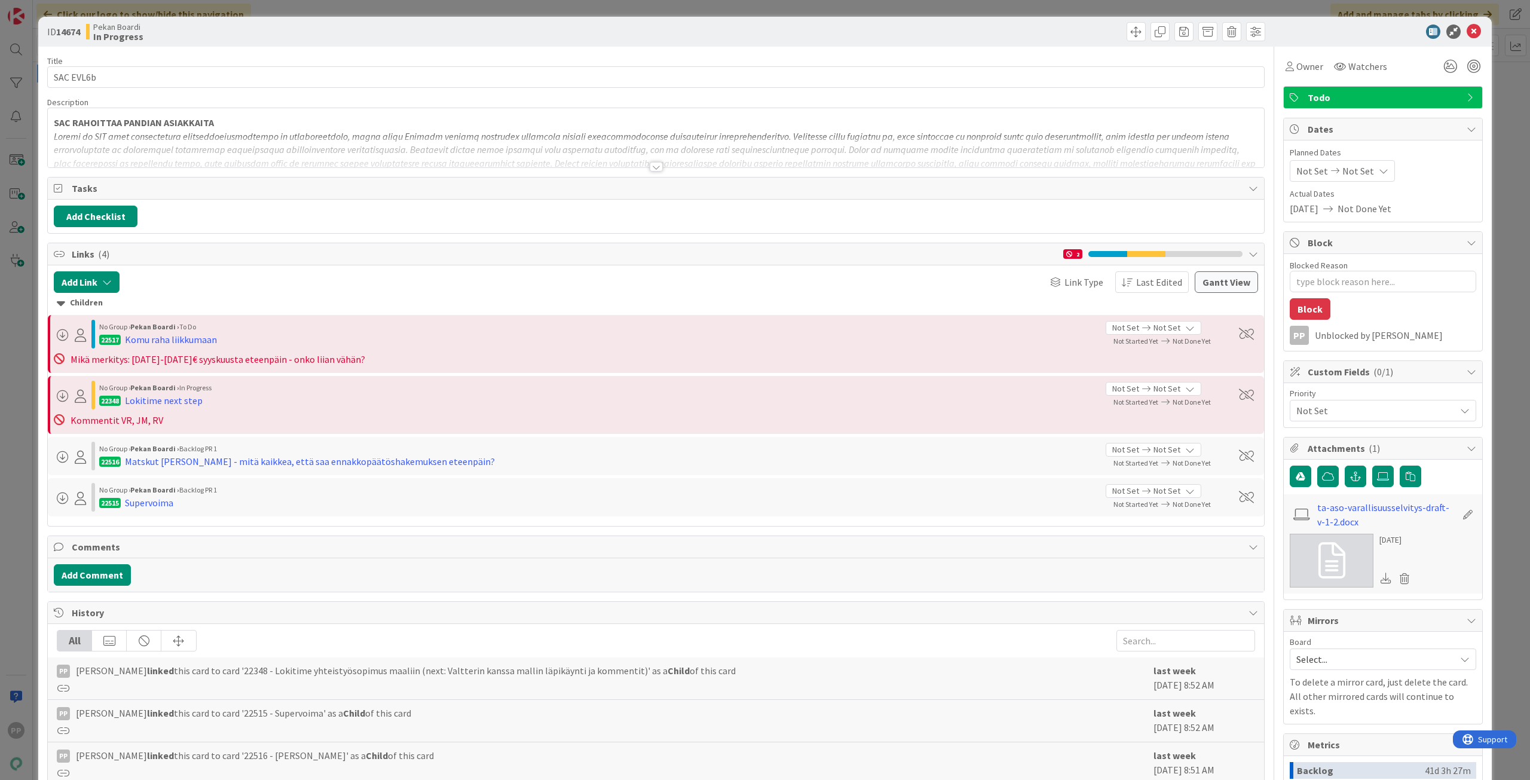
click at [320, 130] on em at bounding box center [656, 156] width 1204 height 53
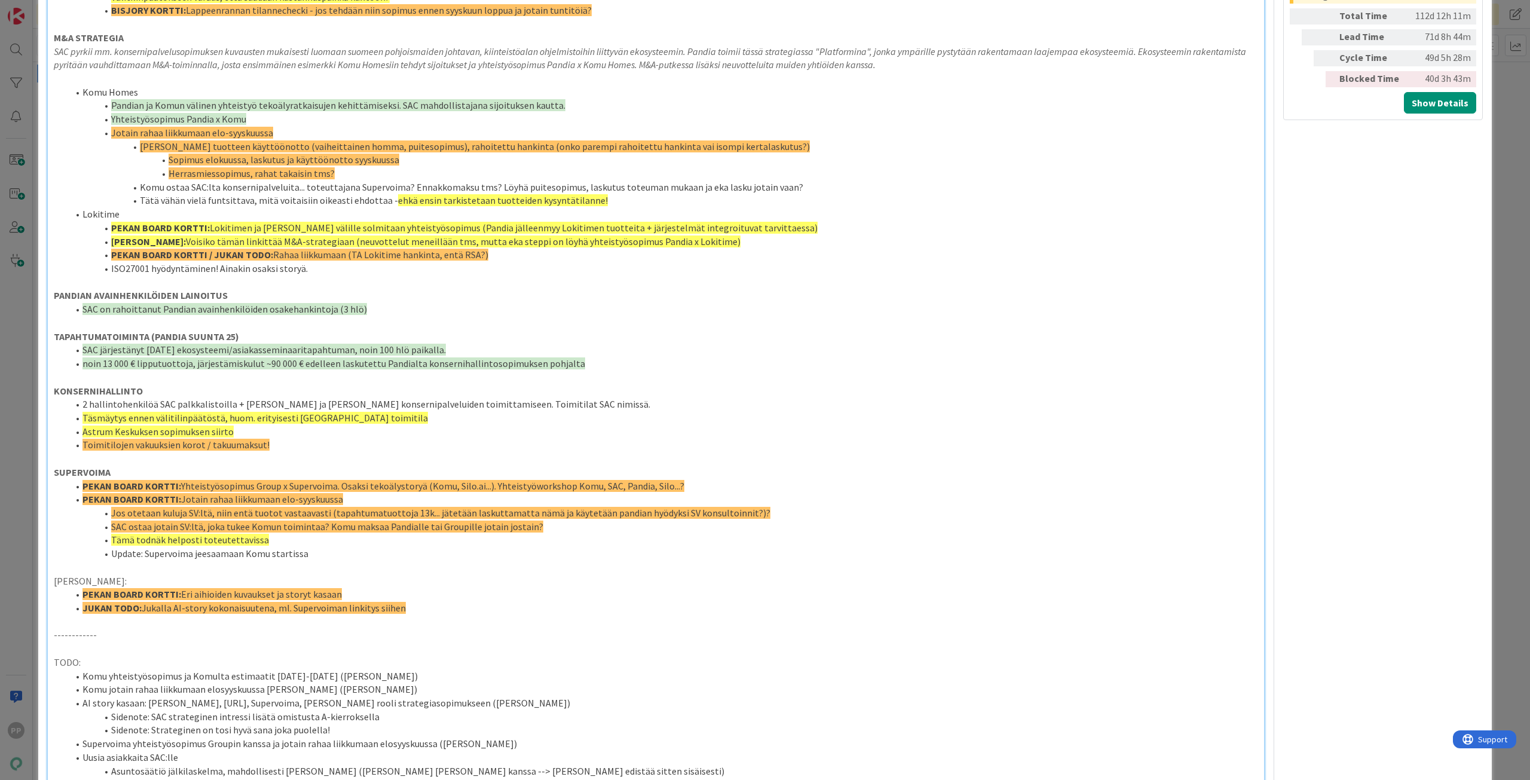
scroll to position [897, 0]
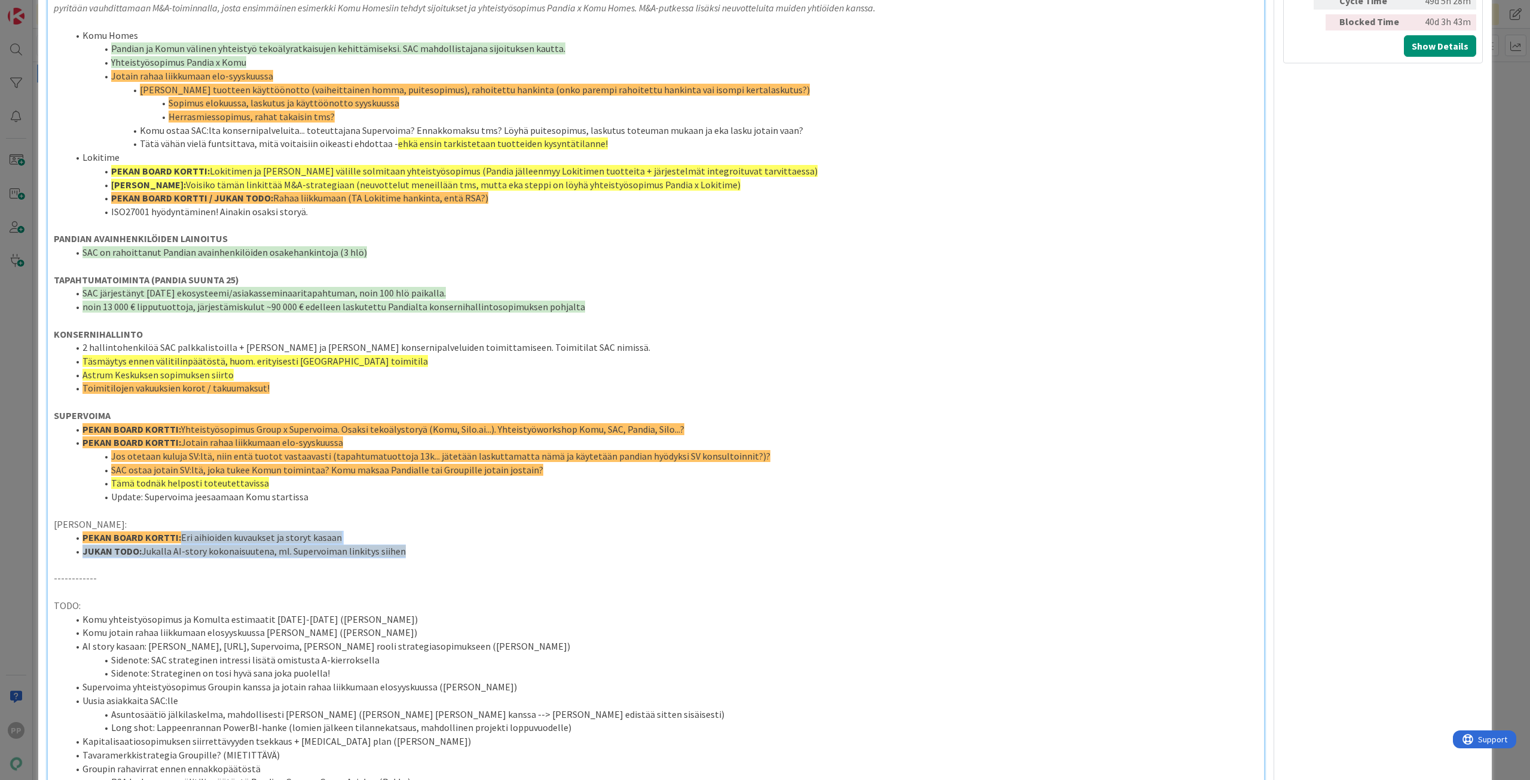
drag, startPoint x: 429, startPoint y: 553, endPoint x: 182, endPoint y: 536, distance: 248.1
click at [182, 536] on ol "PEKAN BOARD KORTTI: Eri aihioiden kuvaukset ja storyt kasaan JUKAN TODO: Jukall…" at bounding box center [656, 544] width 1204 height 27
click at [182, 536] on span "Eri aihioiden kuvaukset ja storyt kasaan" at bounding box center [261, 537] width 161 height 12
drag, startPoint x: 417, startPoint y: 554, endPoint x: 84, endPoint y: 537, distance: 333.4
click at [84, 537] on ol "PEKAN BOARD KORTTI: Eri aihioiden kuvaukset ja storyt kasaan JUKAN TODO: Jukall…" at bounding box center [656, 544] width 1204 height 27
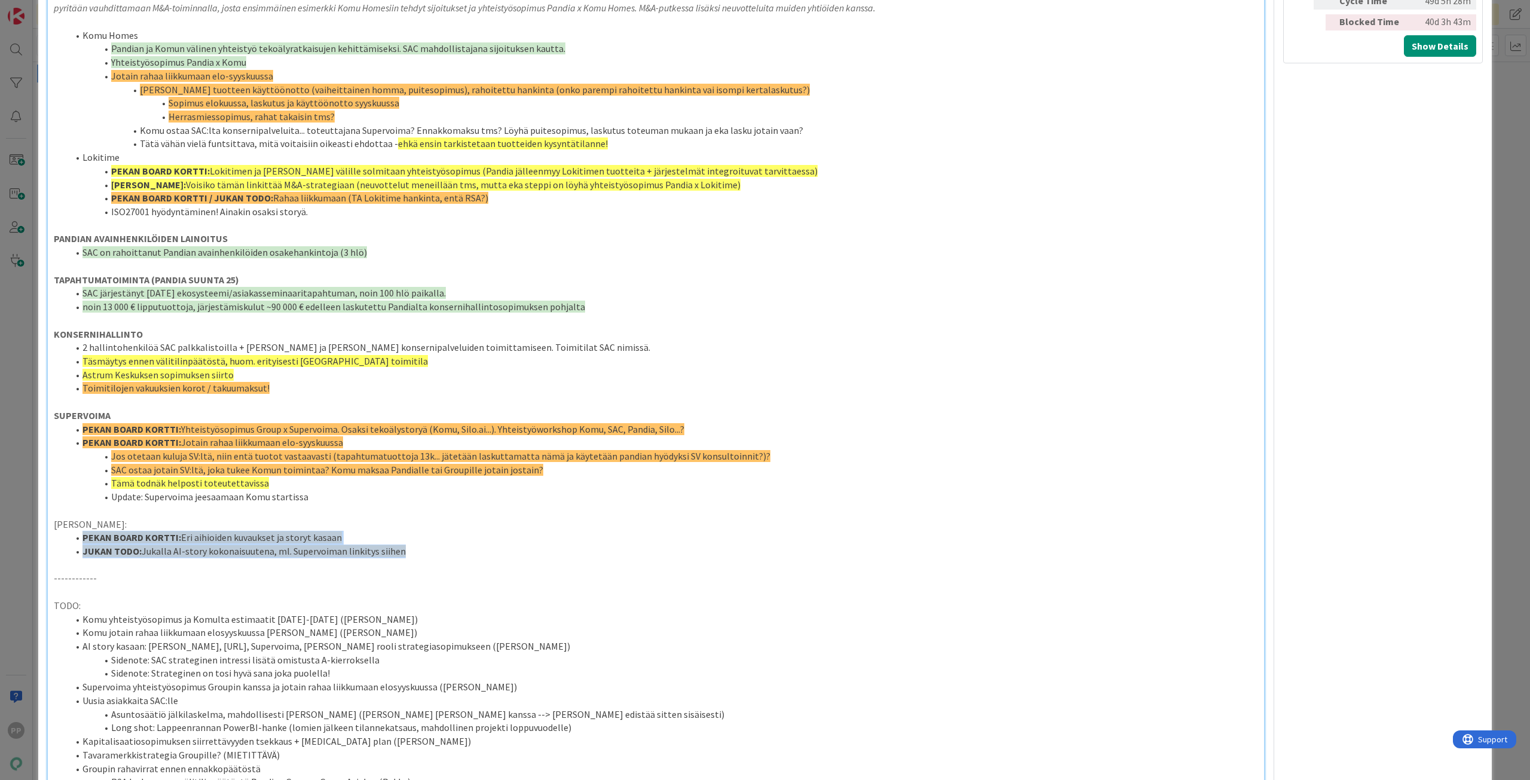
click at [84, 537] on strong "PEKAN BOARD KORTTI:" at bounding box center [131, 537] width 99 height 12
drag, startPoint x: 83, startPoint y: 538, endPoint x: 435, endPoint y: 548, distance: 351.6
click at [435, 548] on ol "PEKAN BOARD KORTTI: Eri aihioiden kuvaukset ja storyt kasaan JUKAN TODO: Jukall…" at bounding box center [656, 544] width 1204 height 27
click at [432, 554] on li "JUKAN TODO: Jukalla AI-story kokonaisuutena, ml. Supervoiman linkitys siihen" at bounding box center [663, 552] width 1190 height 14
drag, startPoint x: 442, startPoint y: 556, endPoint x: 84, endPoint y: 536, distance: 359.2
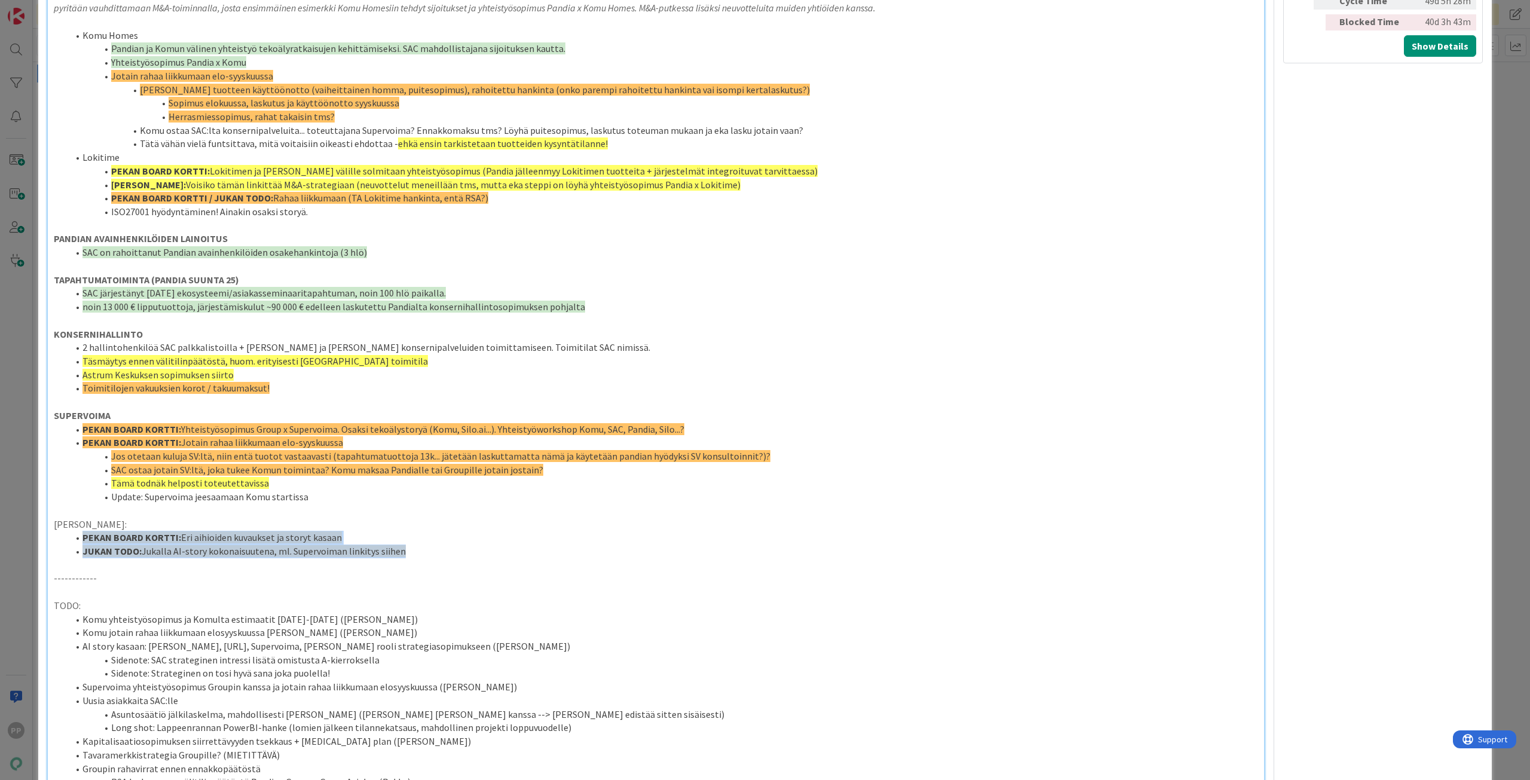
click at [84, 536] on ol "PEKAN BOARD KORTTI: Eri aihioiden kuvaukset ja storyt kasaan JUKAN TODO: Jukall…" at bounding box center [656, 544] width 1204 height 27
click at [83, 537] on strong "PEKAN BOARD KORTTI:" at bounding box center [131, 537] width 99 height 12
drag, startPoint x: 84, startPoint y: 536, endPoint x: 418, endPoint y: 552, distance: 334.5
click at [418, 552] on ol "PEKAN BOARD KORTTI: Eri aihioiden kuvaukset ja storyt kasaan JUKAN TODO: Jukall…" at bounding box center [656, 544] width 1204 height 27
click at [418, 552] on li "JUKAN TODO: Jukalla AI-story kokonaisuutena, ml. Supervoiman linkitys siihen" at bounding box center [663, 552] width 1190 height 14
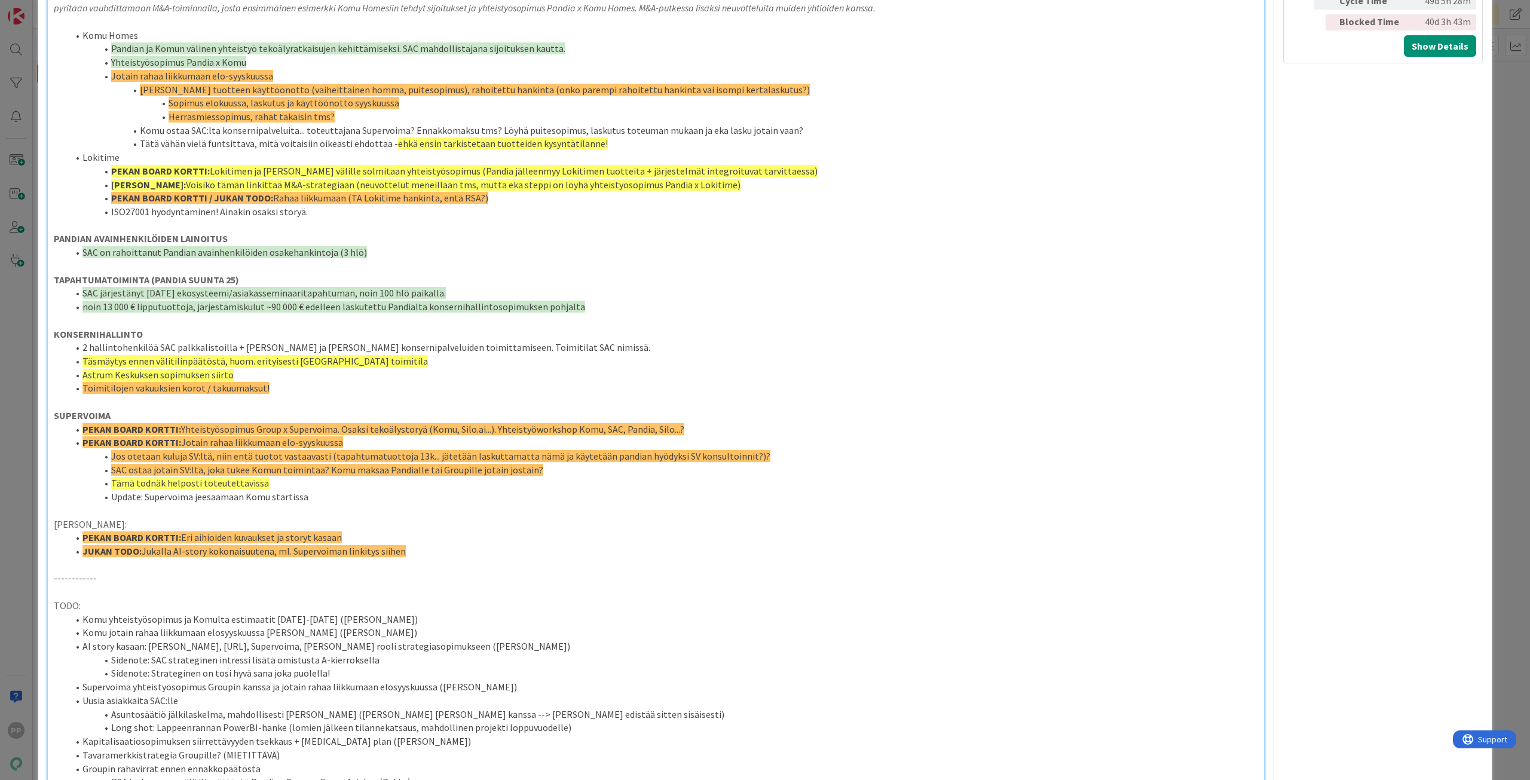
click at [432, 552] on li "JUKAN TODO: Jukalla AI-story kokonaisuutena, ml. Supervoiman linkitys siihen" at bounding box center [663, 552] width 1190 height 14
click at [393, 540] on li "PEKAN BOARD KORTTI: Eri aihioiden kuvaukset ja storyt kasaan" at bounding box center [663, 538] width 1190 height 14
click at [413, 547] on li "JUKAN TODO: Jukalla AI-story kokonaisuutena, ml. Supervoiman linkitys siihen" at bounding box center [663, 552] width 1190 height 14
click at [386, 545] on li "JUKAN TODO: Jukalla AI-story kokonaisuutena, ml. Supervoiman linkitys siihen" at bounding box center [663, 552] width 1190 height 14
click at [408, 543] on li "PEKAN BOARD KORTTI: Eri aihioiden kuvaukset ja storyt kasaan" at bounding box center [663, 538] width 1190 height 14
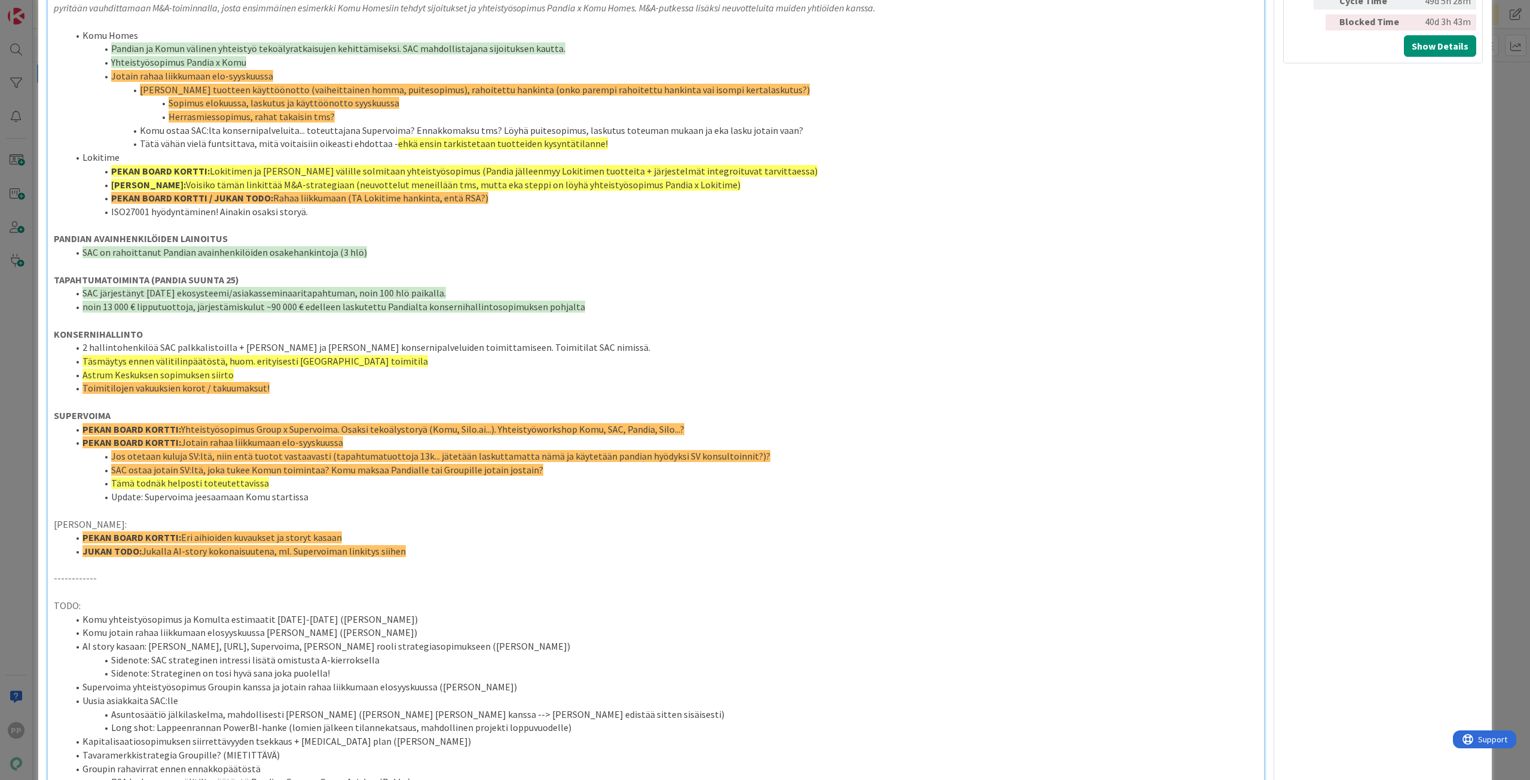
click at [40, 412] on div "ID 14674 Pekan Boardi In Progress Title 9 / 128 SAC EVL6b Description 21,953 / …" at bounding box center [765, 444] width 1454 height 2649
click at [33, 417] on div "ID 14674 Pekan Boardi In Progress Title 9 / 128 SAC EVL6b Description 21,953 / …" at bounding box center [765, 390] width 1530 height 780
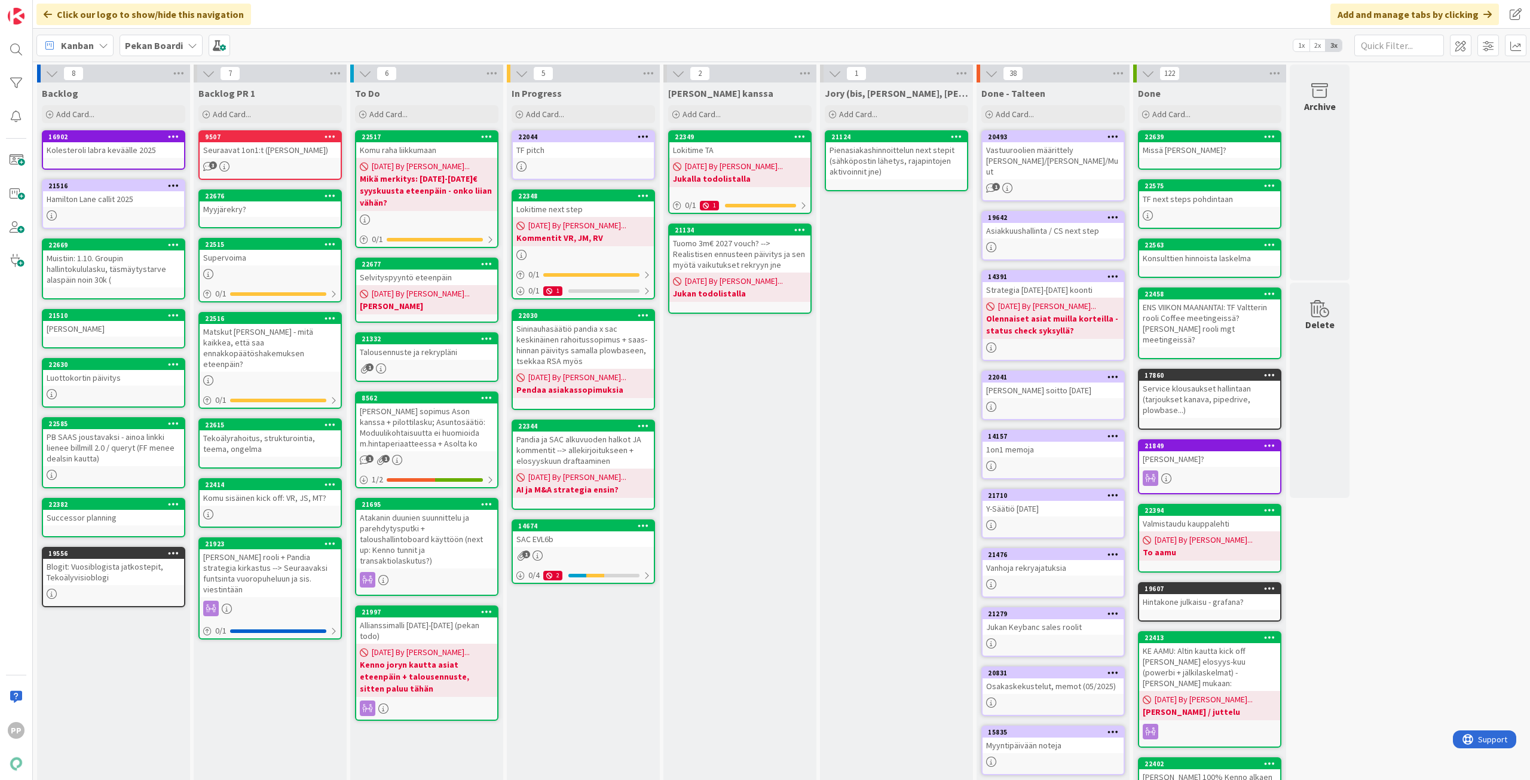
click at [600, 653] on div "In Progress Add Card... 22044 TF pitch 22348 Lokitime next step 08/14/2025 By P…" at bounding box center [583, 471] width 153 height 779
click at [892, 524] on div "Jory (bis, kenno, bohr) Add Card... 21124 Pienasiakashinnoittelun next stepit (…" at bounding box center [896, 471] width 153 height 779
click at [680, 663] on div "[PERSON_NAME] kanssa Add Card... 22349 Lokitime TA [DATE] By [PERSON_NAME]... J…" at bounding box center [739, 471] width 153 height 779
click at [274, 490] on div "Komu sisäinen kick off: VR, JS, MT?" at bounding box center [270, 498] width 141 height 16
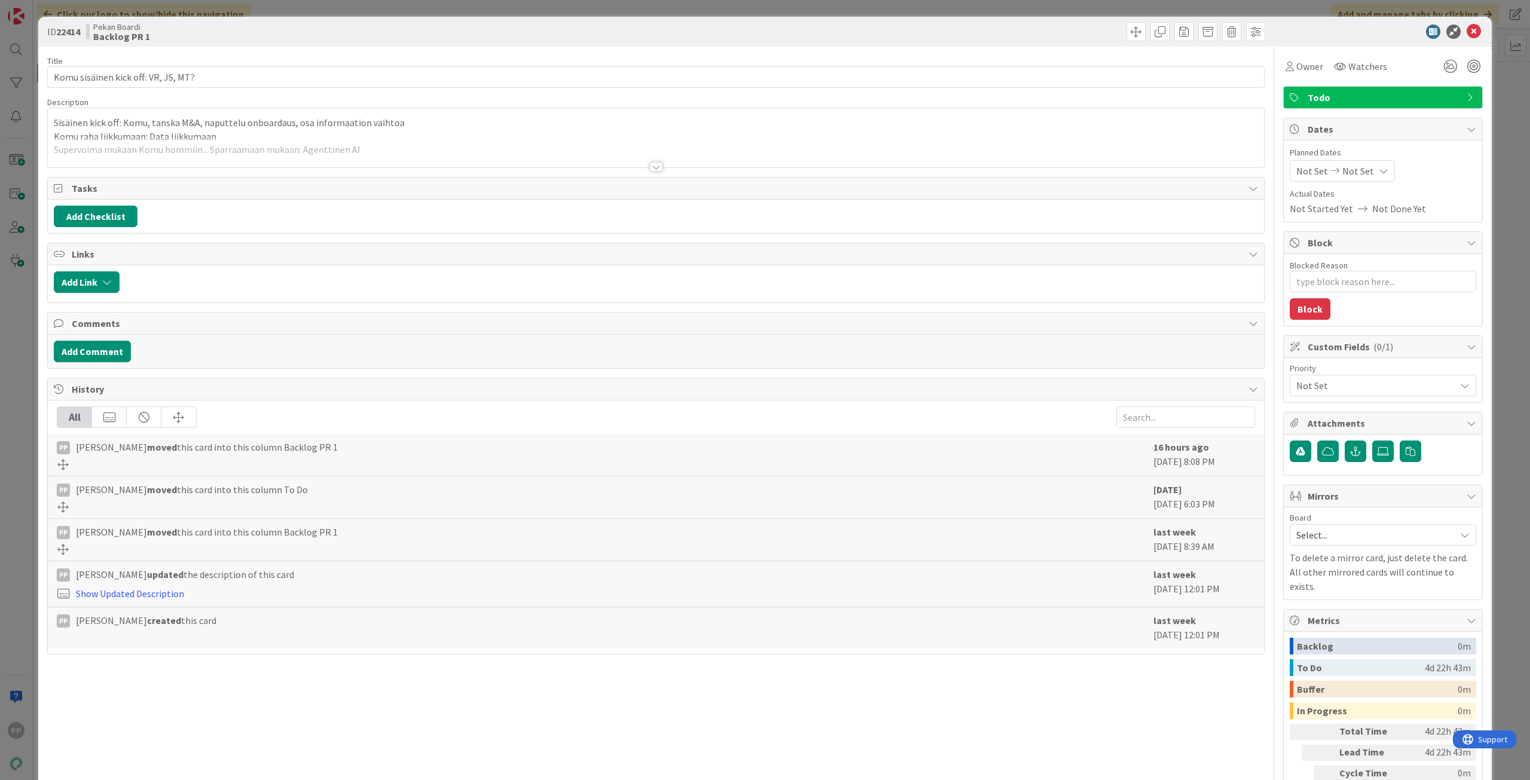
click at [161, 123] on p "Sisäinen kick off: Komu, tanska M&A, naputtelu onboardaus, osa informaation vai…" at bounding box center [656, 123] width 1204 height 14
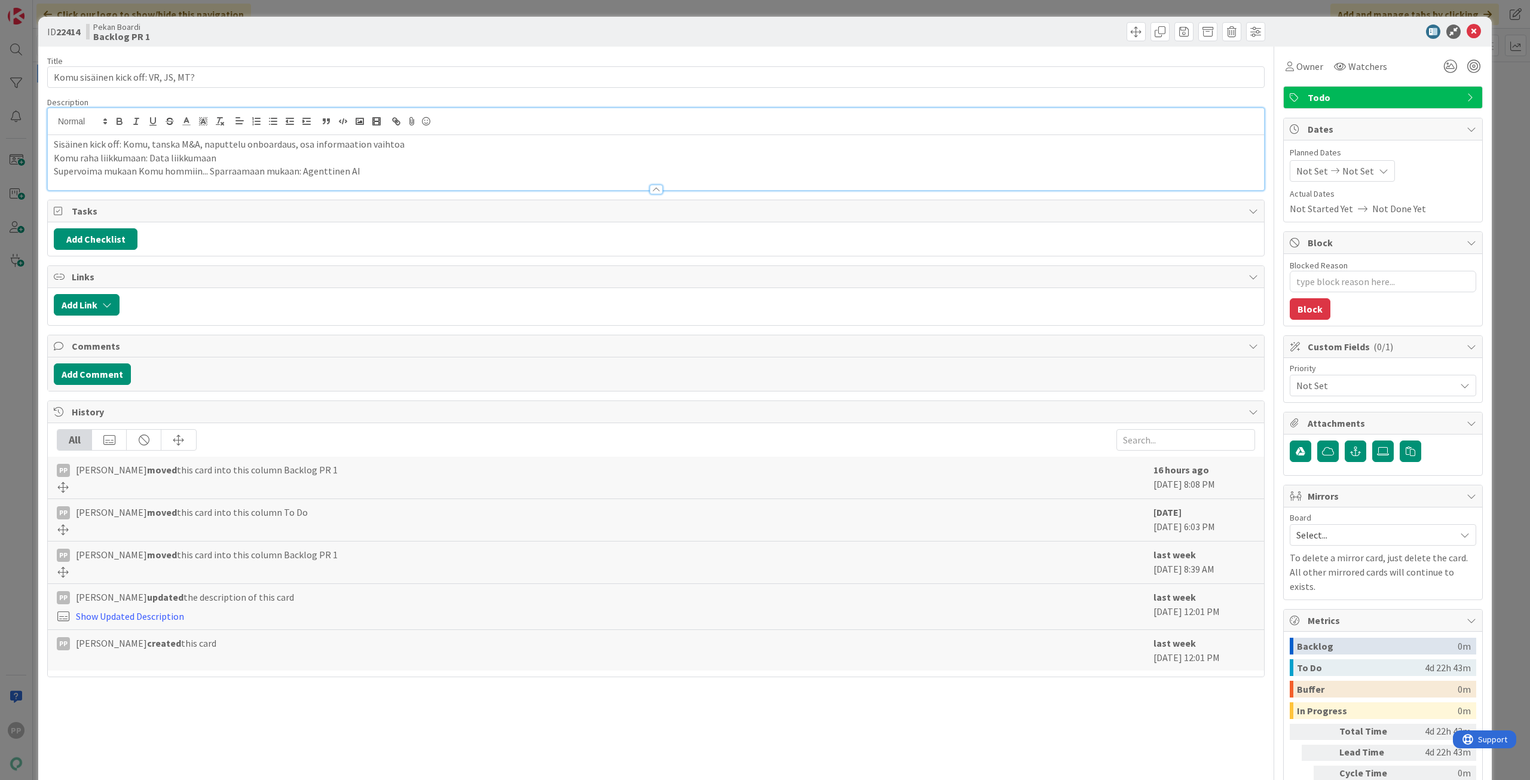
click at [62, 143] on p "Sisäinen kick off: Komu, tanska M&A, naputtelu onboardaus, osa informaation vai…" at bounding box center [656, 144] width 1204 height 14
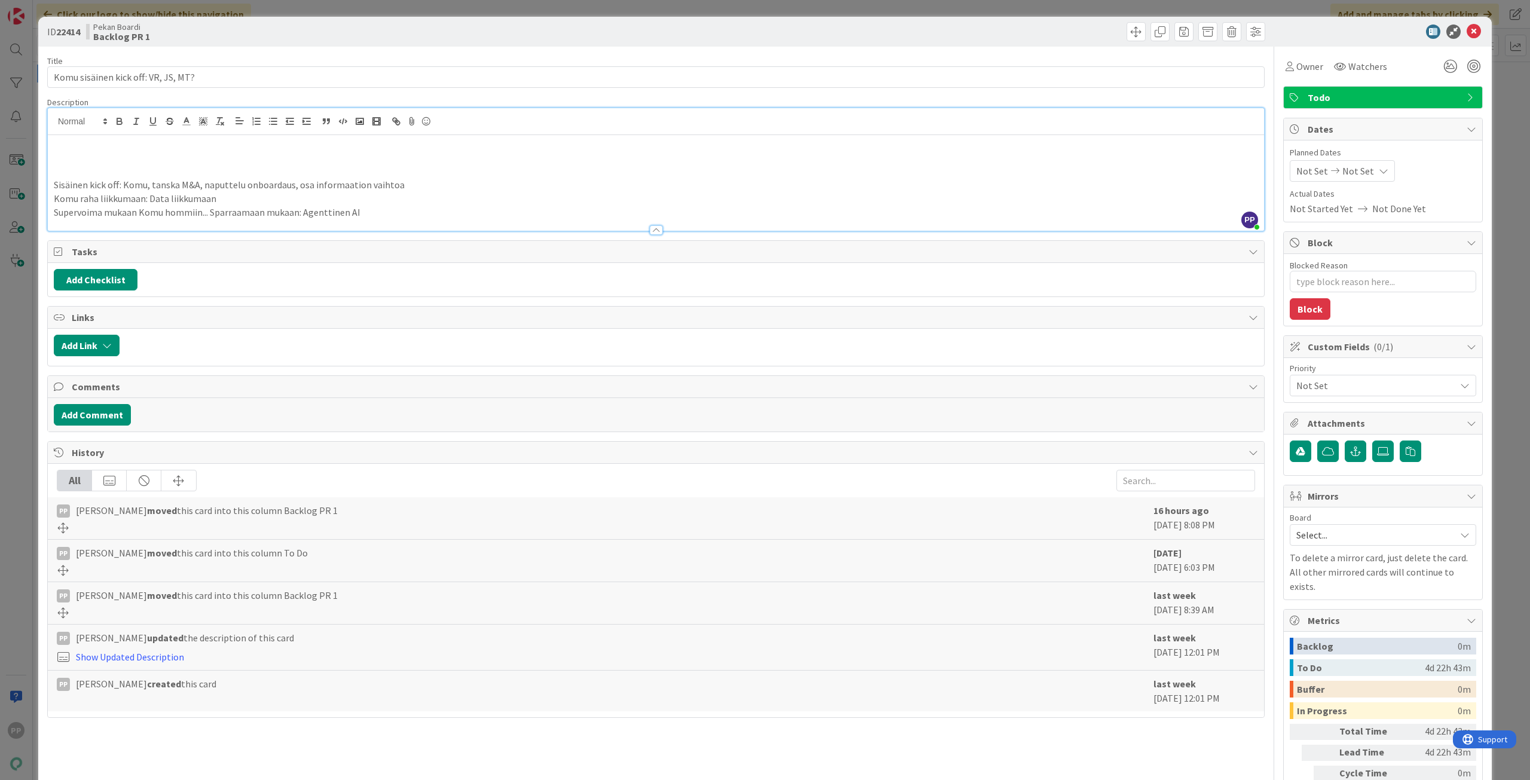
type textarea "x"
click at [170, 146] on p "Markkinointinäkökulma" at bounding box center [656, 144] width 1204 height 14
type textarea "x"
click at [742, 757] on div "Title 36 / 128 Komu sisäinen kick off: VR, JS, MT? Description PP Pekka Paaskun…" at bounding box center [656, 441] width 1218 height 789
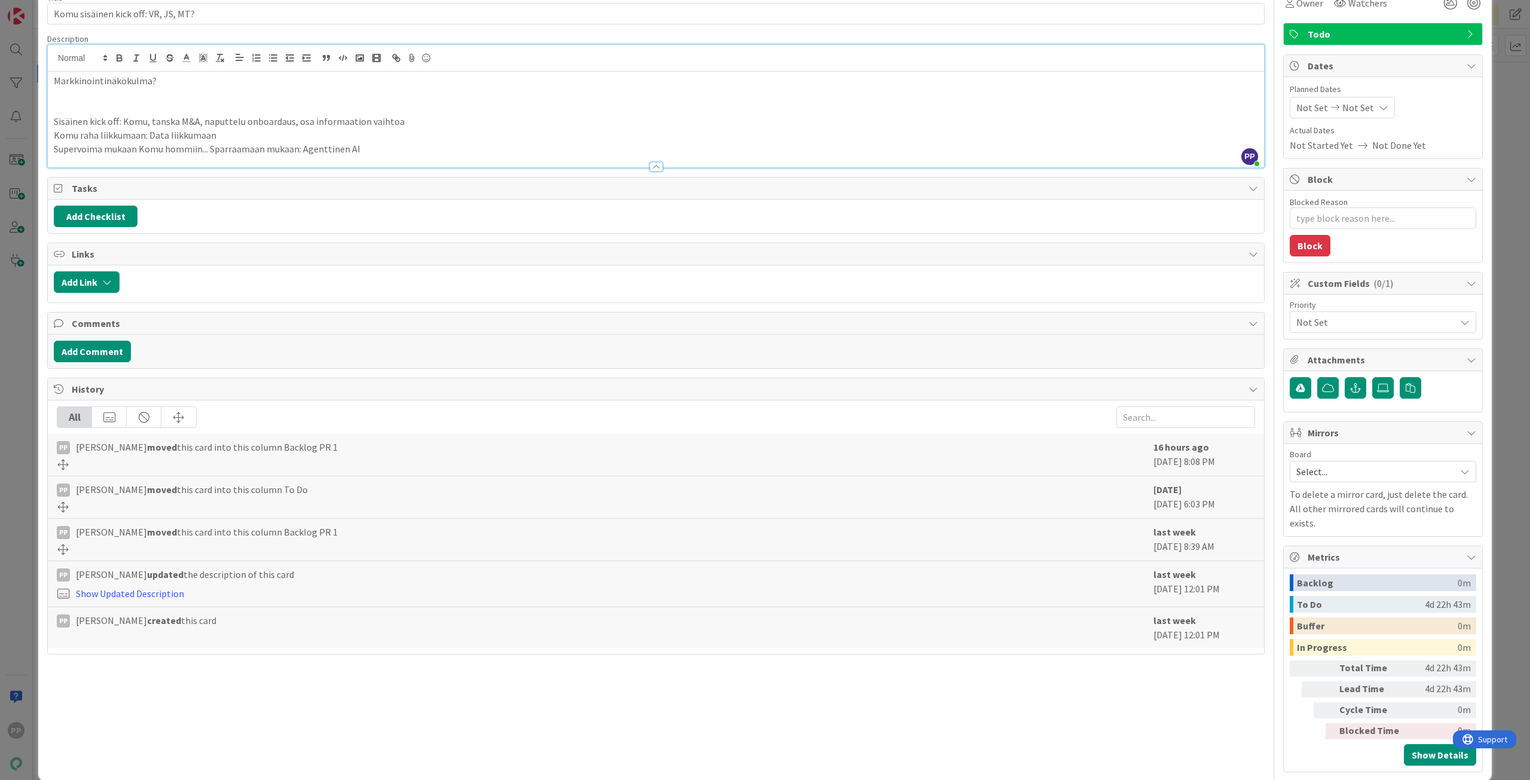
scroll to position [67, 0]
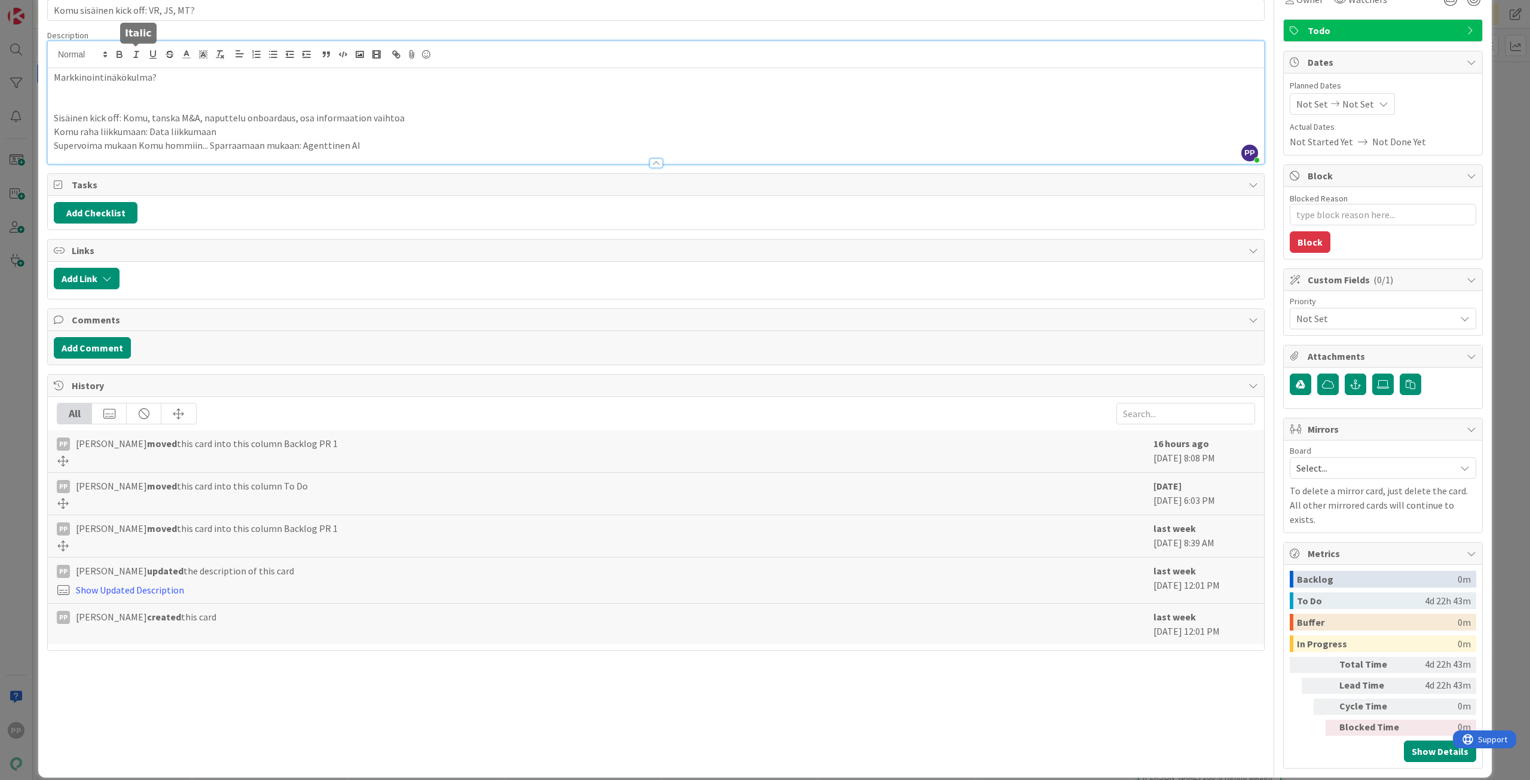
click at [157, 117] on p "Sisäinen kick off: Komu, tanska M&A, naputtelu onboardaus, osa informaation vai…" at bounding box center [656, 118] width 1204 height 14
click at [164, 90] on p at bounding box center [656, 91] width 1204 height 14
click at [195, 79] on p "Markkinointinäkökulma?" at bounding box center [656, 78] width 1204 height 14
click at [198, 30] on div "Description" at bounding box center [656, 35] width 1218 height 11
click at [43, 61] on div "ID 22414 Pekan Boardi Backlog PR 1 Title 36 / 128 Komu sisäinen kick off: VR, J…" at bounding box center [765, 364] width 1454 height 828
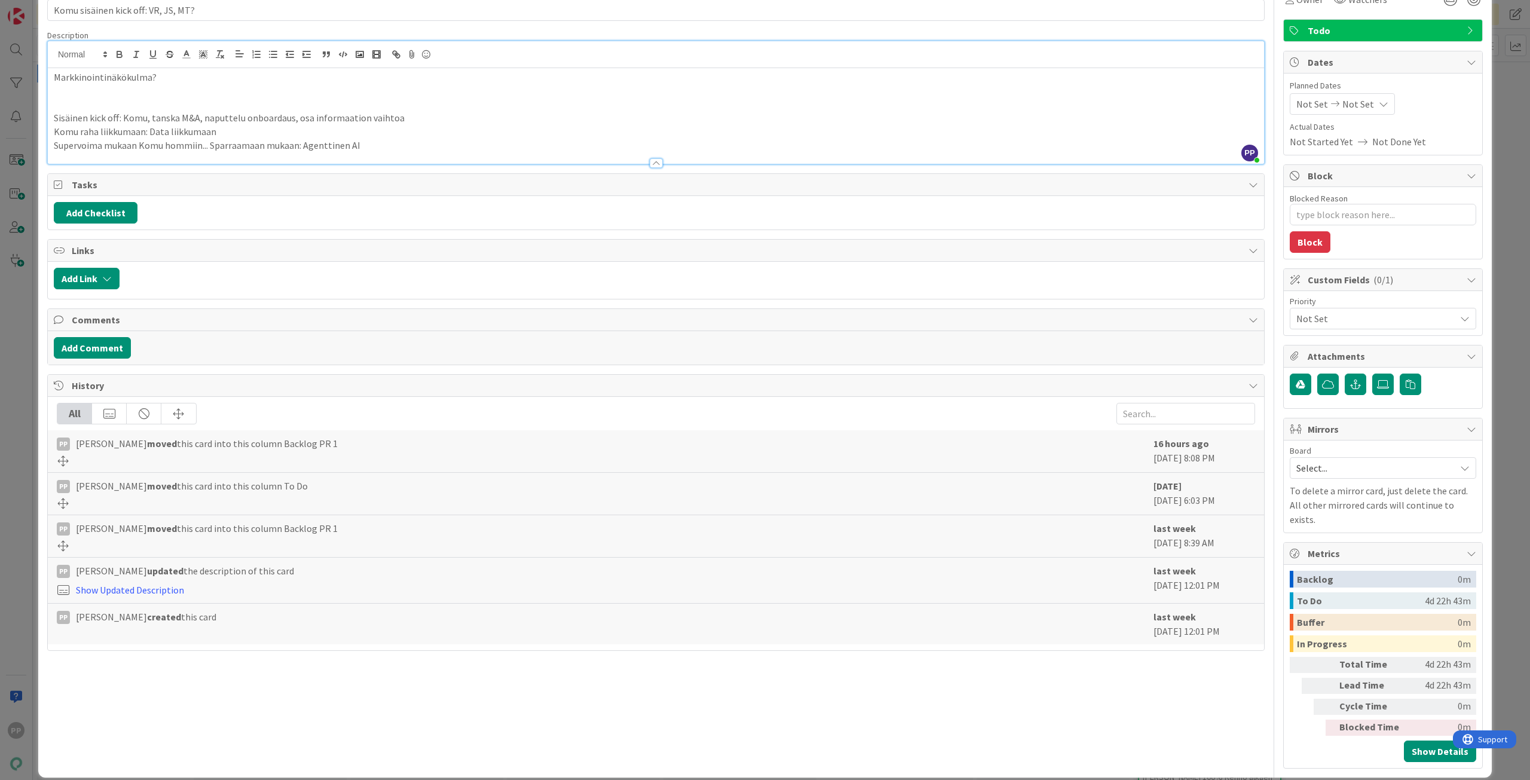
click at [30, 81] on div "ID 22414 Pekan Boardi Backlog PR 1 Title 36 / 128 Komu sisäinen kick off: VR, J…" at bounding box center [765, 390] width 1530 height 780
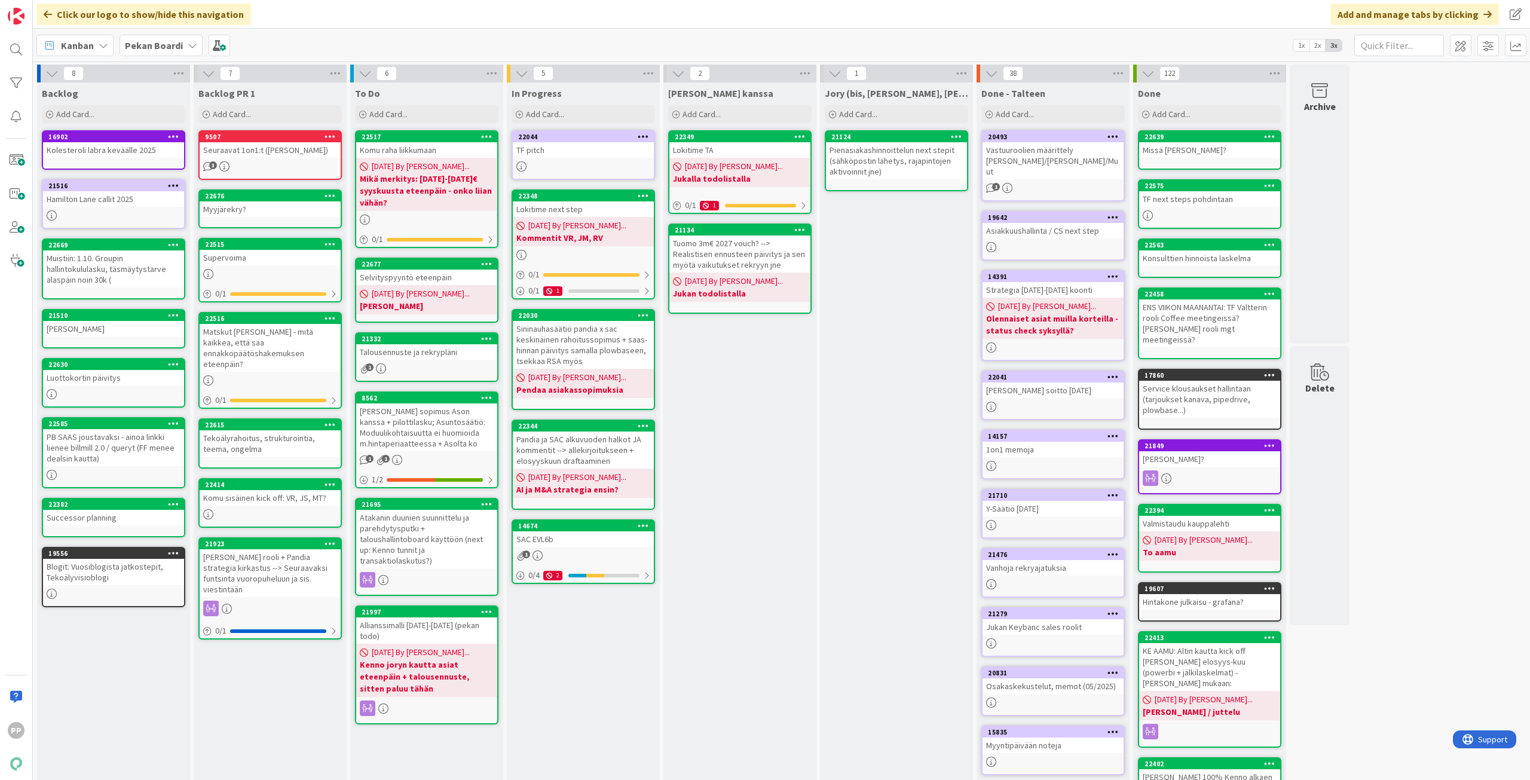
click at [716, 435] on div "Jukan kanssa Add Card... 22349 Lokitime TA 08/05/2025 By Pekka... Jukalla todol…" at bounding box center [739, 471] width 153 height 779
click at [412, 272] on div "Selvityspyyntö eteenpäin" at bounding box center [426, 278] width 141 height 16
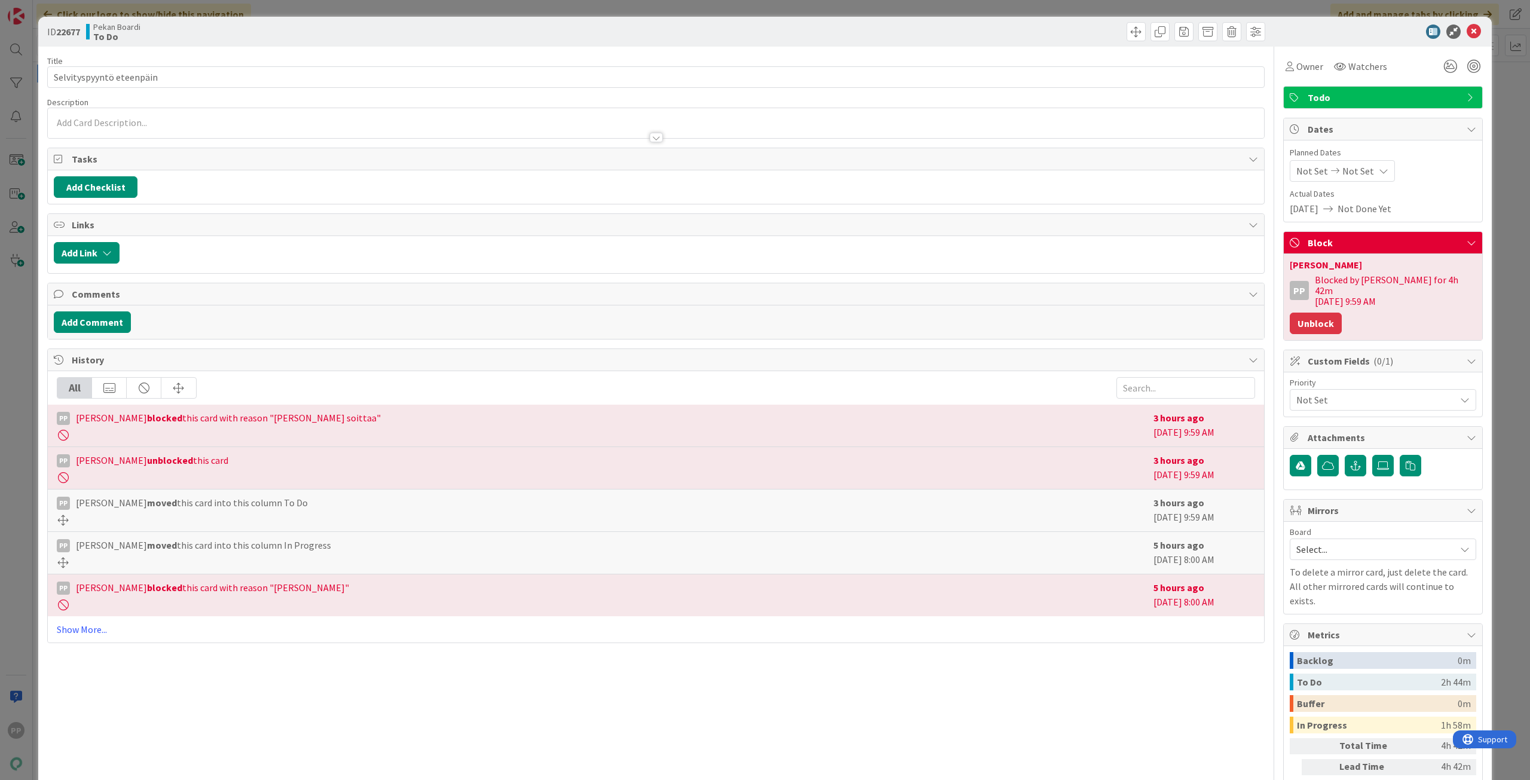
click at [1307, 313] on button "Unblock" at bounding box center [1316, 324] width 52 height 22
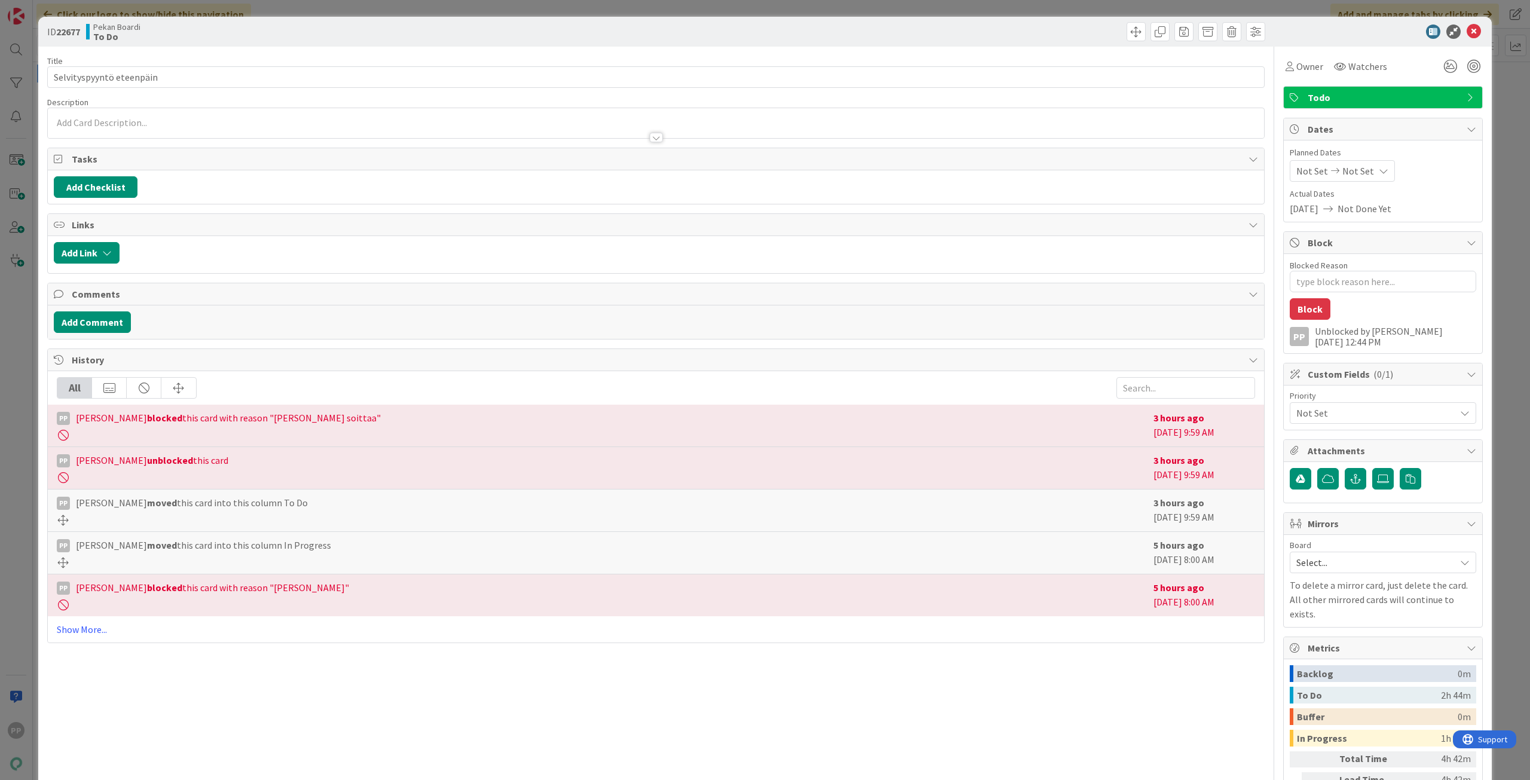
type textarea "x"
click at [374, 71] on input "Selvityspyyntö eteenpäin" at bounding box center [656, 77] width 1218 height 22
type input "Selvityspyyntö eteenpäin, maanantaiksi uusi"
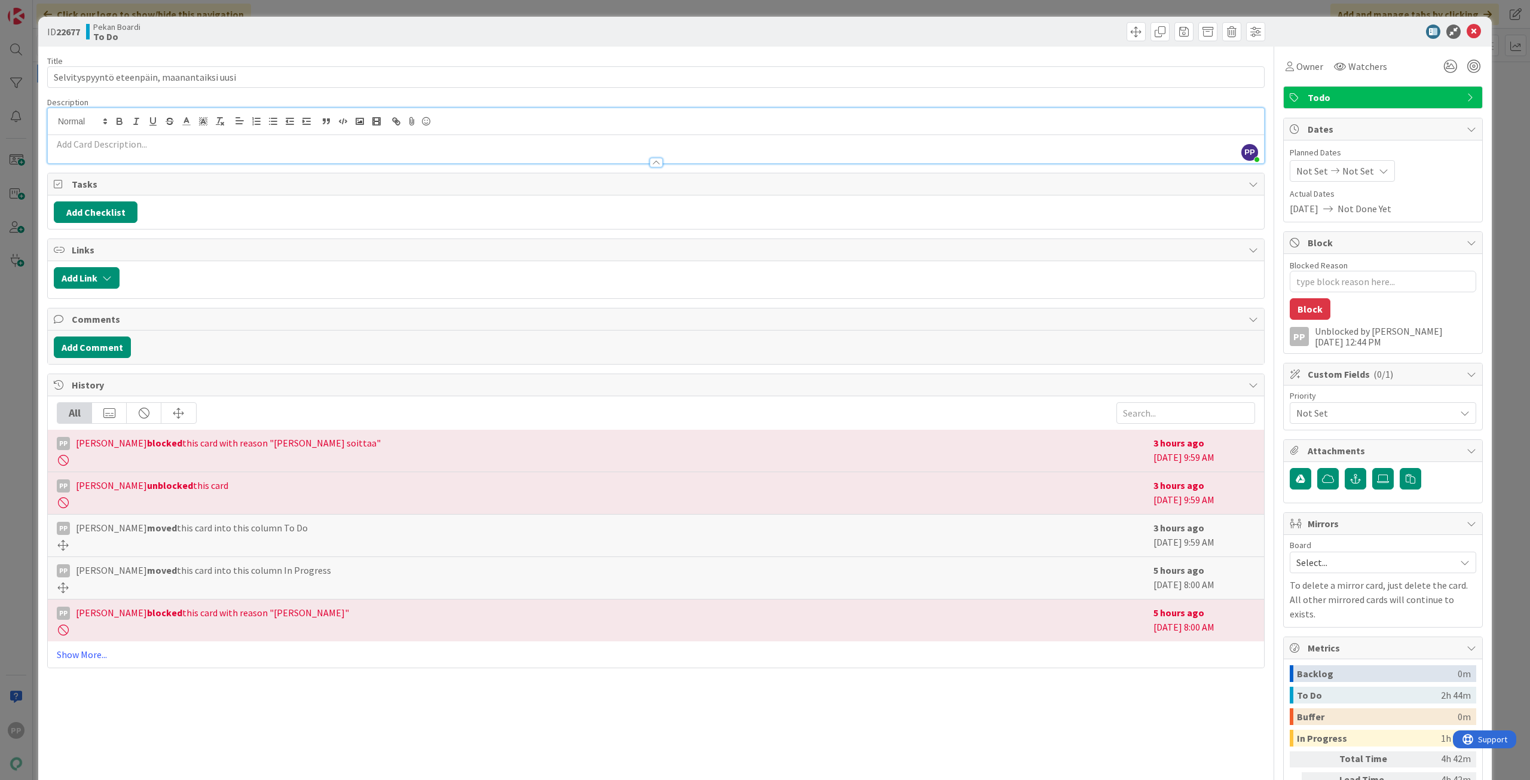
click at [658, 118] on div "PP Pekka Paaskunta just joined" at bounding box center [656, 135] width 1216 height 55
click at [398, 152] on div at bounding box center [656, 157] width 1216 height 13
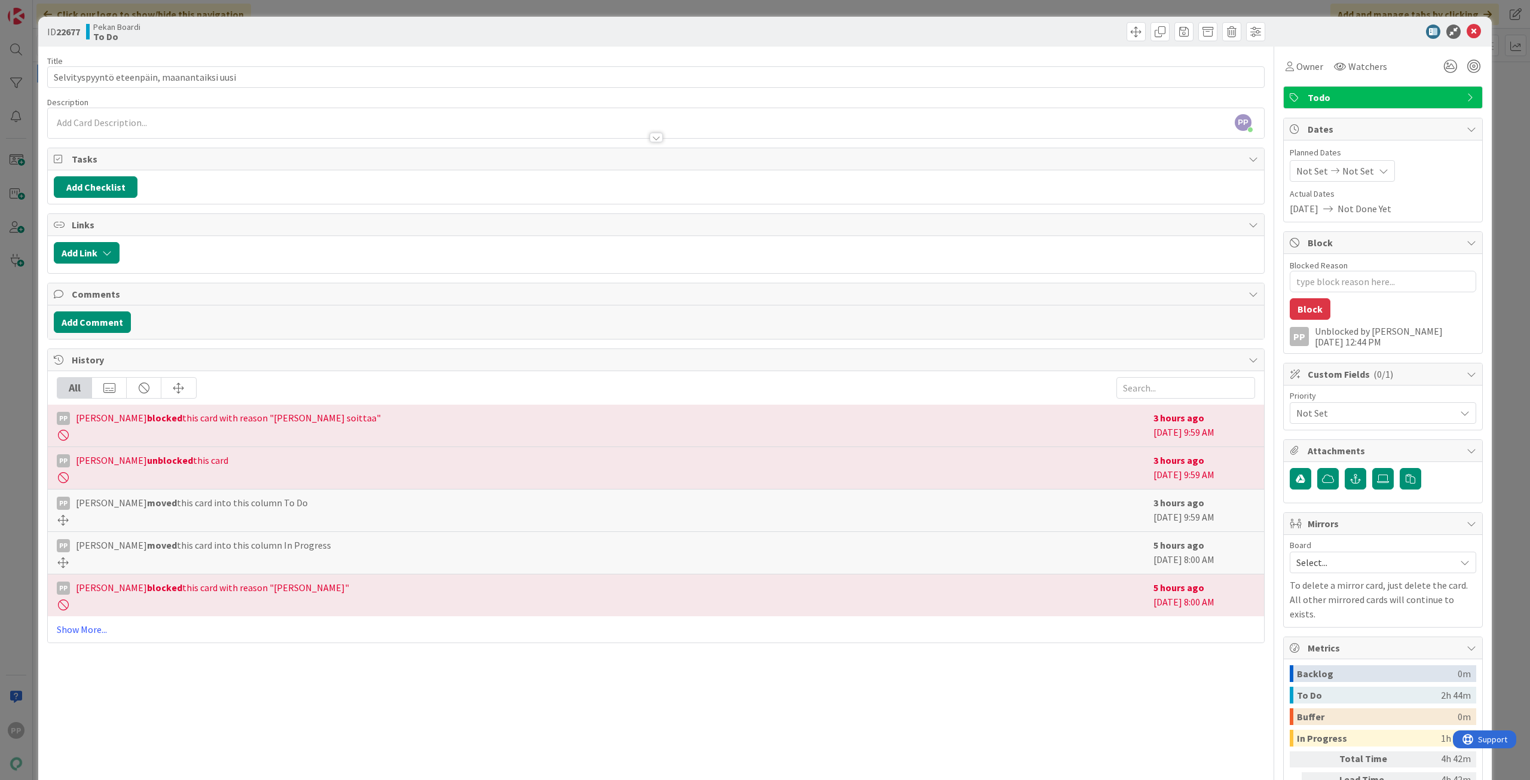
click at [126, 127] on div at bounding box center [656, 132] width 1216 height 13
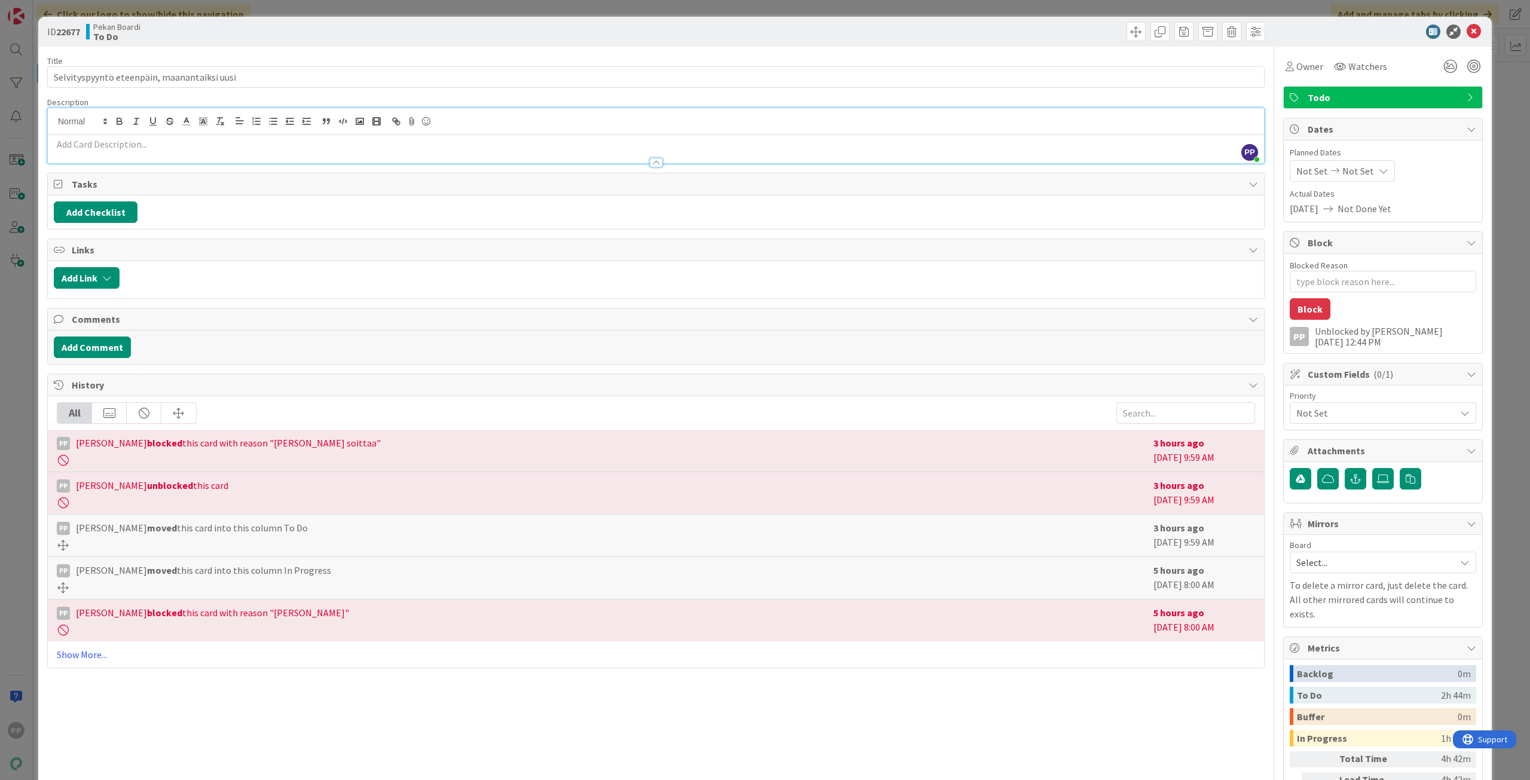
click at [136, 144] on p at bounding box center [656, 144] width 1204 height 14
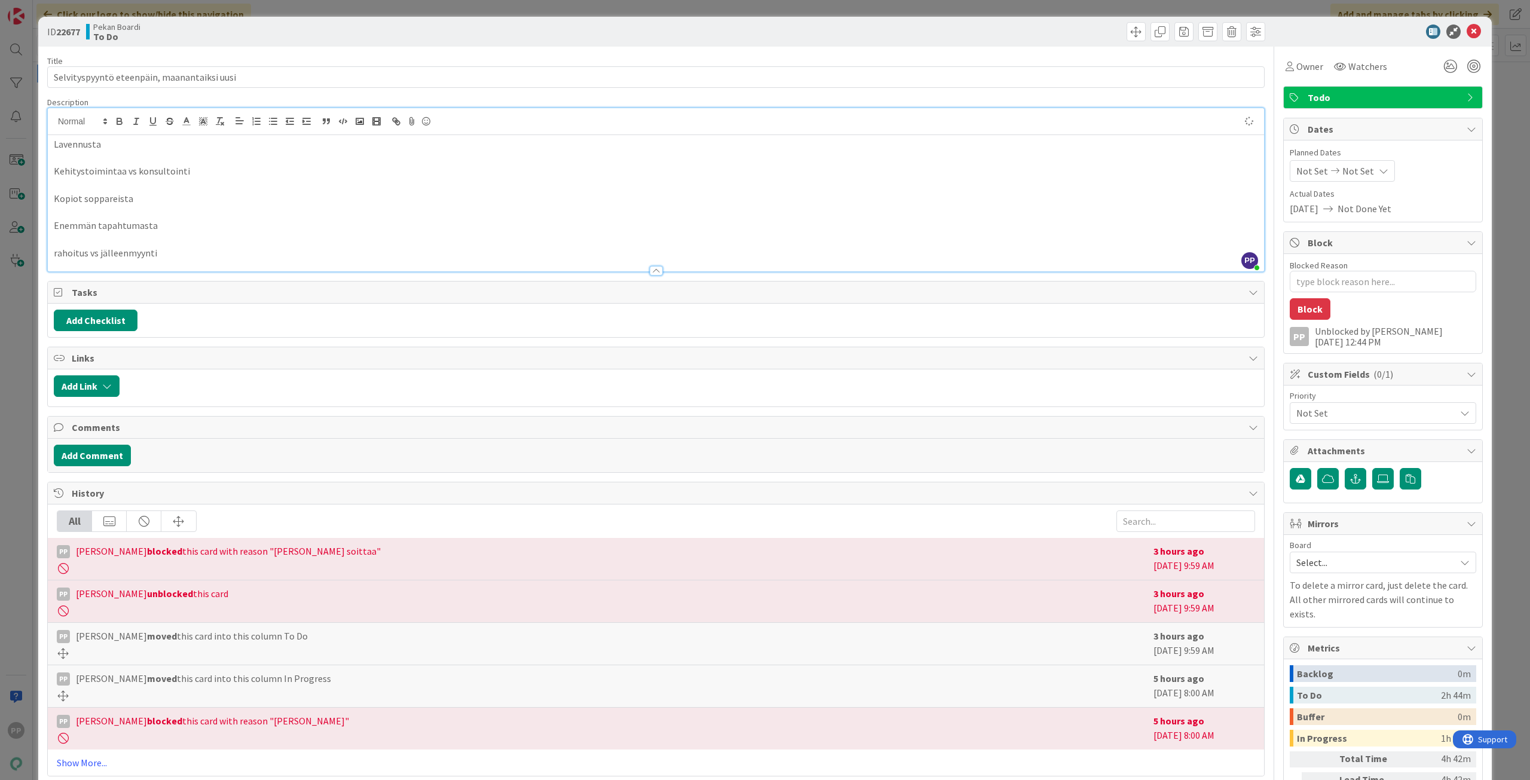
click at [222, 98] on div "Description" at bounding box center [656, 102] width 1218 height 11
click at [268, 62] on div "Title 43 / 128" at bounding box center [656, 61] width 1218 height 11
click at [363, 55] on div "Title 43 / 128 Selvityspyyntö eteenpäin, maanantaiksi uusi Description PP Pekka…" at bounding box center [656, 455] width 1218 height 817
drag, startPoint x: 451, startPoint y: 55, endPoint x: 1279, endPoint y: 39, distance: 828.0
click at [1279, 39] on div "ID 22677 Pekan Boardi To Do Title 43 / 128 Selvityspyyntö eteenpäin, maanantaik…" at bounding box center [765, 444] width 1454 height 855
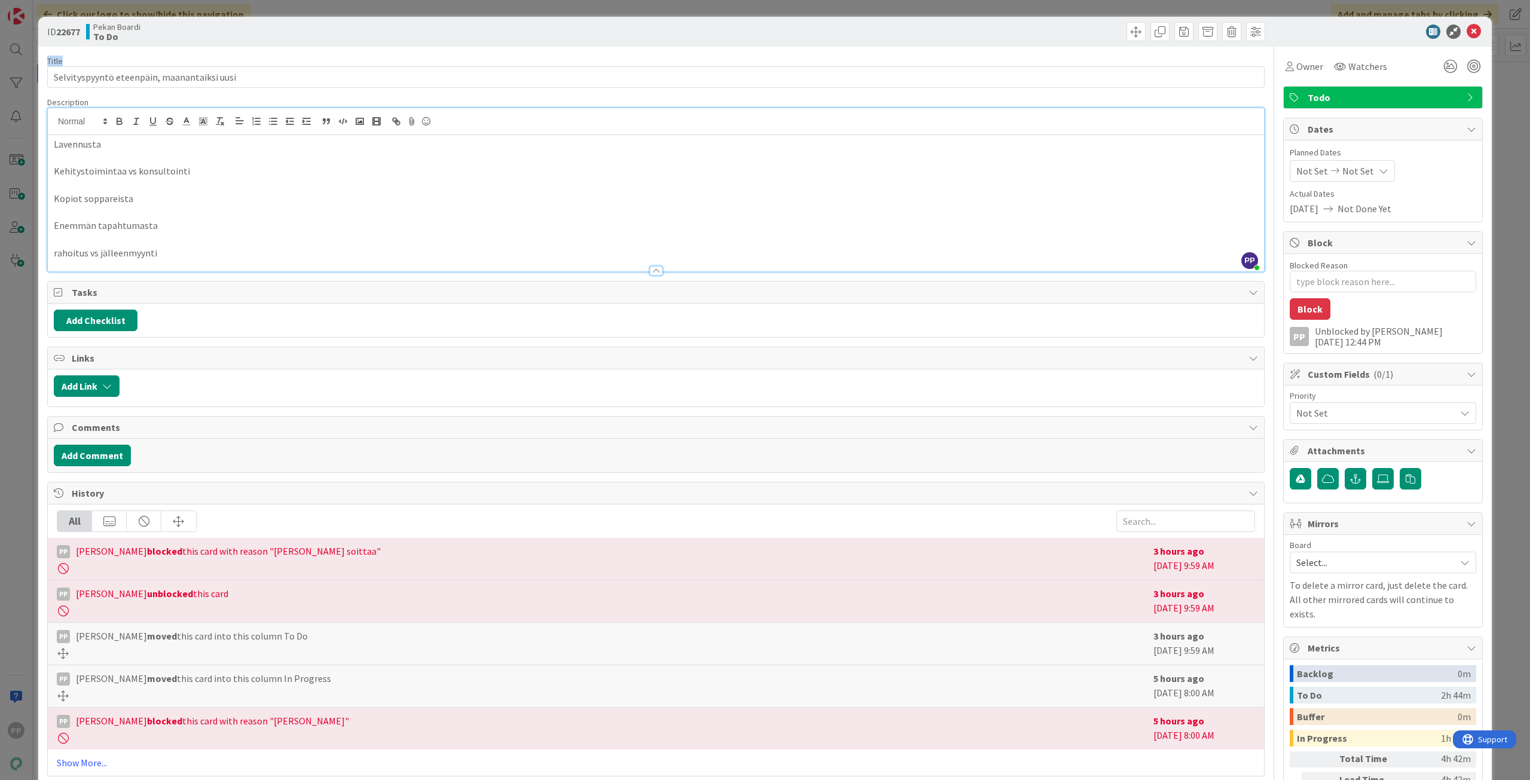
click at [1273, 46] on div "ID 22677 Pekan Boardi To Do" at bounding box center [765, 32] width 1454 height 30
click at [1266, 70] on div "Title 43 / 128 Selvityspyyntö eteenpäin, maanantaiksi uusi Description PP Pekka…" at bounding box center [765, 455] width 1436 height 817
click at [1267, 97] on div "Title 43 / 128 Selvityspyyntö eteenpäin, maanantaiksi uusi Description PP Pekka…" at bounding box center [765, 455] width 1436 height 817
click at [1274, 98] on div at bounding box center [1274, 459] width 1 height 825
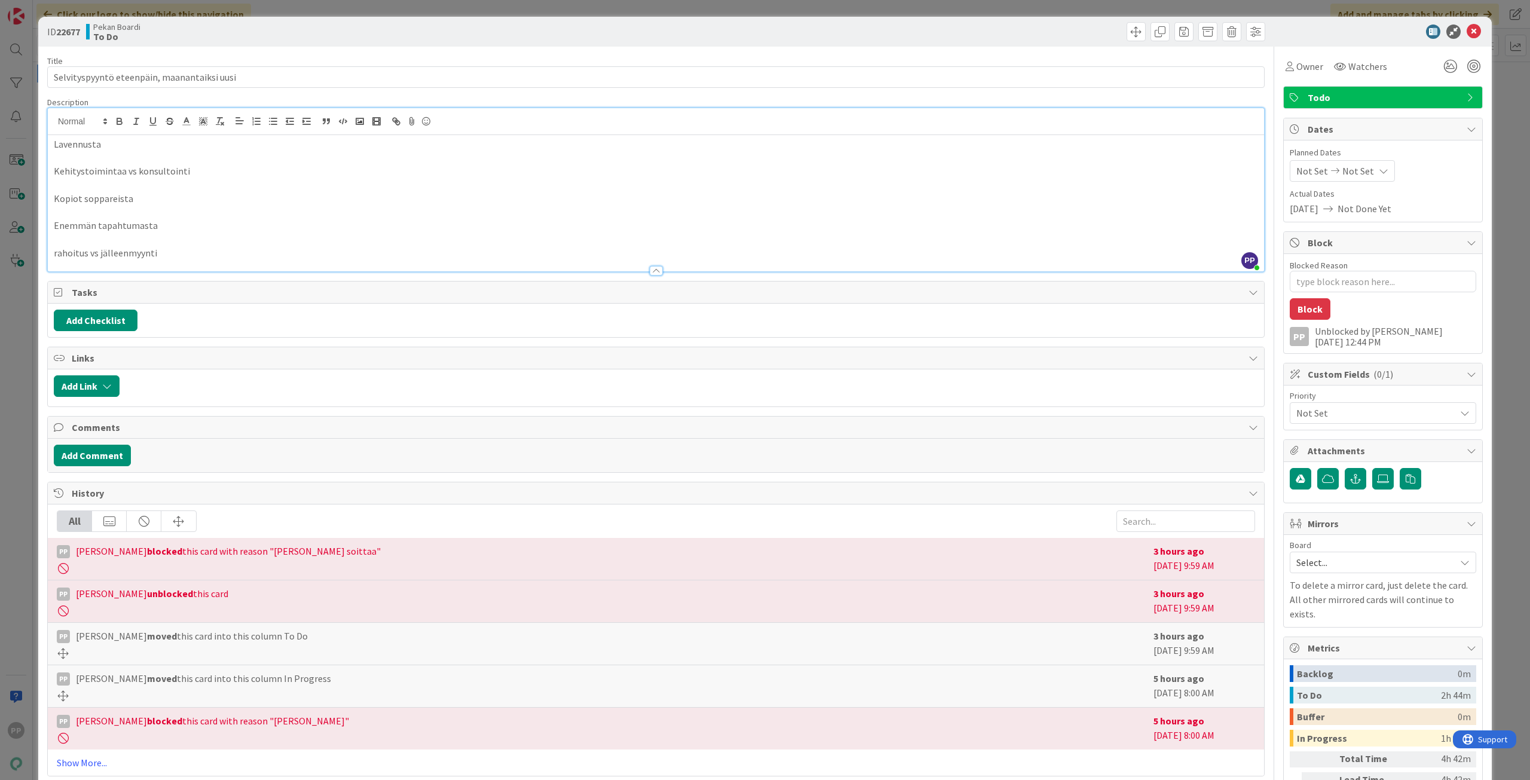
click at [1262, 100] on div "Title 43 / 128 Selvityspyyntö eteenpäin, maanantaiksi uusi Description PP Pekka…" at bounding box center [765, 455] width 1436 height 817
click at [1262, 123] on div "Title 43 / 128 Selvityspyyntö eteenpäin, maanantaiksi uusi Description PP Pekka…" at bounding box center [765, 455] width 1436 height 817
click at [1262, 74] on div "Title 43 / 128 Selvityspyyntö eteenpäin, maanantaiksi uusi Description PP Pekka…" at bounding box center [765, 455] width 1436 height 817
click at [1262, 53] on div "Title 43 / 128 Selvityspyyntö eteenpäin, maanantaiksi uusi Description PP Pekka…" at bounding box center [765, 455] width 1436 height 817
click at [1299, 37] on div at bounding box center [1377, 32] width 212 height 14
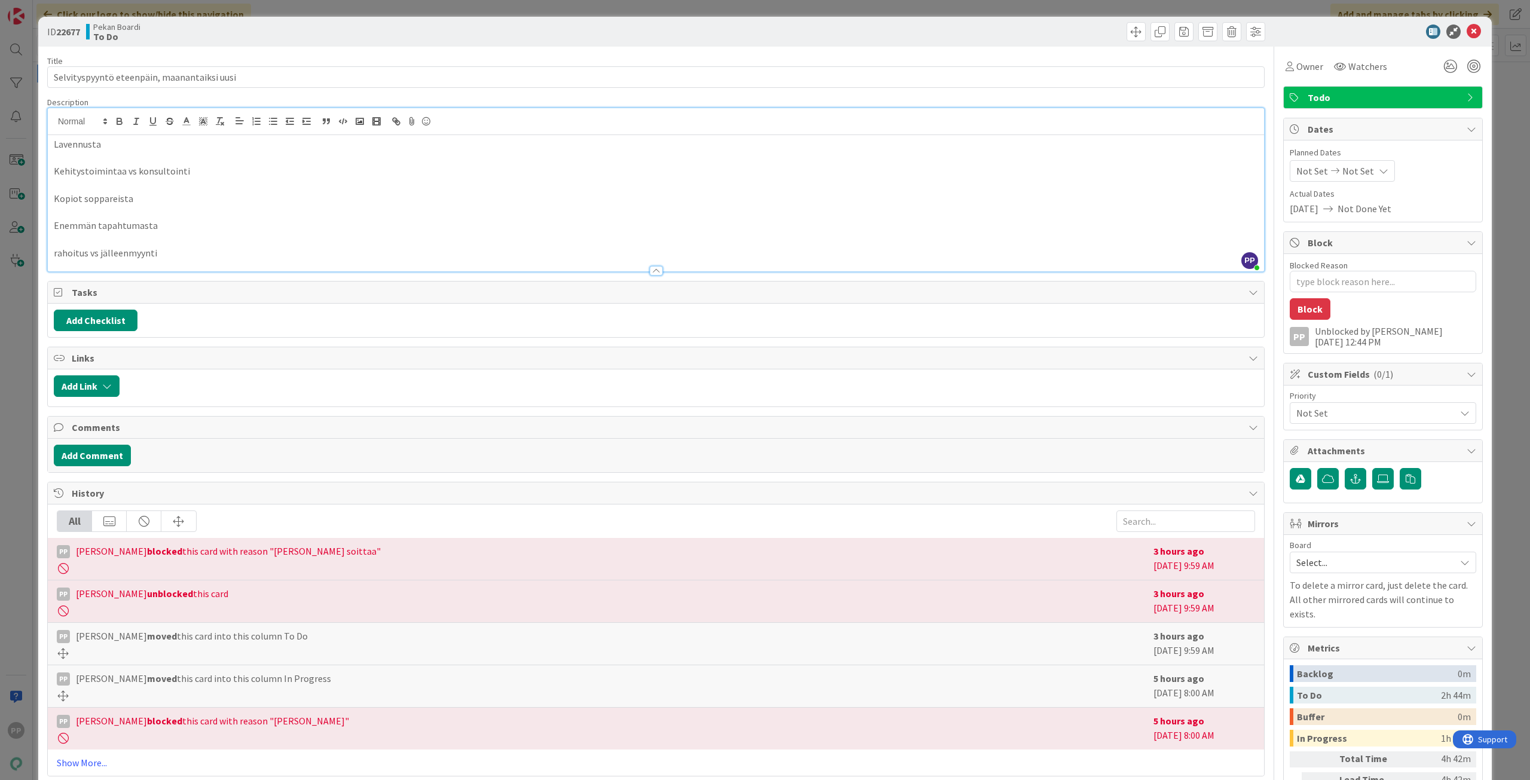
click at [1304, 29] on div at bounding box center [1377, 32] width 212 height 14
click at [1320, 35] on div at bounding box center [1377, 32] width 212 height 14
drag, startPoint x: 1468, startPoint y: 29, endPoint x: 463, endPoint y: 160, distance: 1013.9
click at [463, 160] on div "ID 22677 Pekan Boardi To Do Title 43 / 128 Selvityspyyntö eteenpäin, maanantaik…" at bounding box center [765, 444] width 1454 height 855
click at [286, 157] on p at bounding box center [656, 158] width 1204 height 14
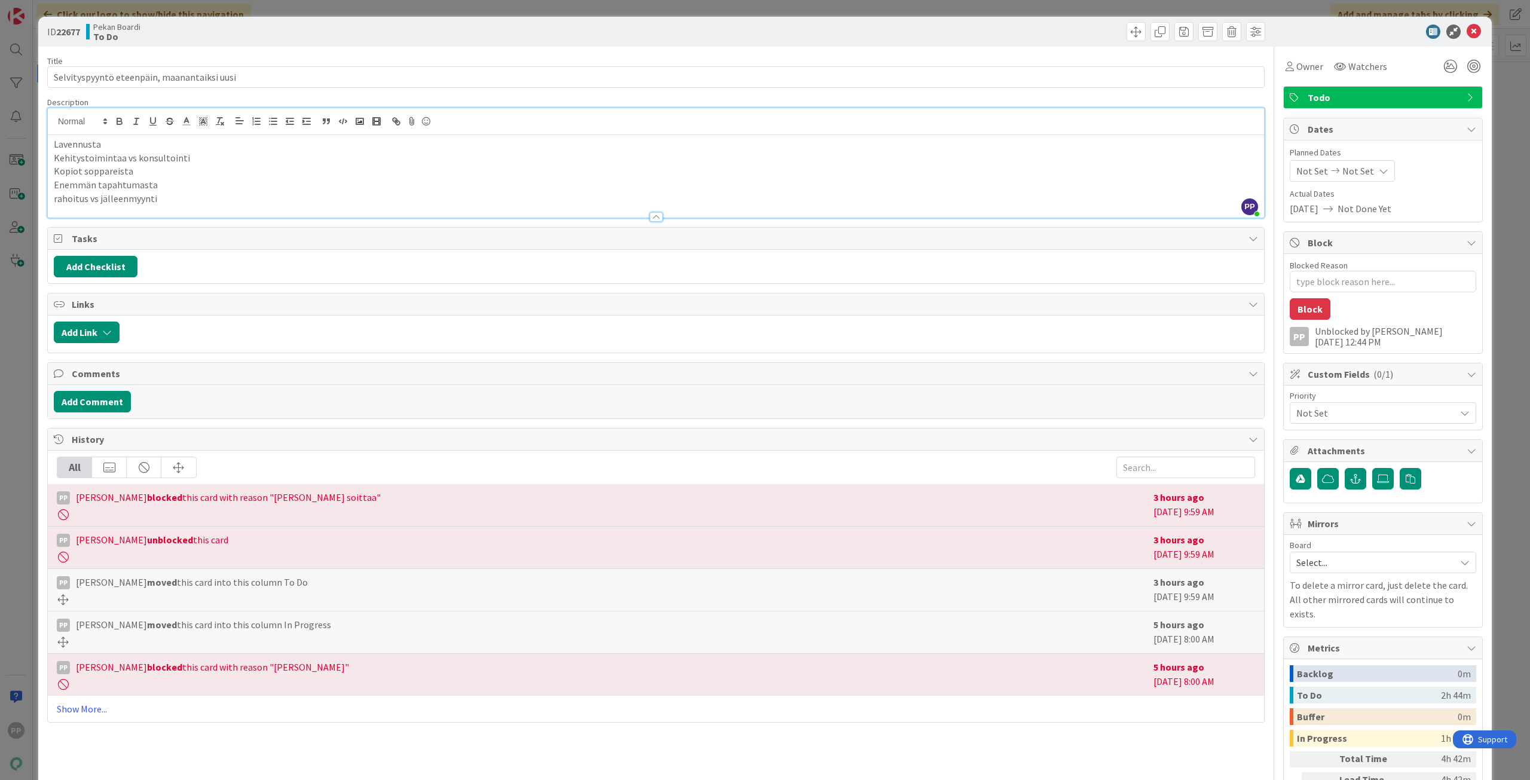
type textarea "x"
click at [1371, 42] on div "ID 22677 Pekan Boardi To Do" at bounding box center [765, 32] width 1454 height 30
click at [1387, 48] on div "Owner Watchers" at bounding box center [1383, 62] width 200 height 30
click at [1394, 51] on div "Owner Watchers" at bounding box center [1383, 62] width 200 height 30
click at [1398, 53] on div "Owner Watchers" at bounding box center [1383, 62] width 200 height 30
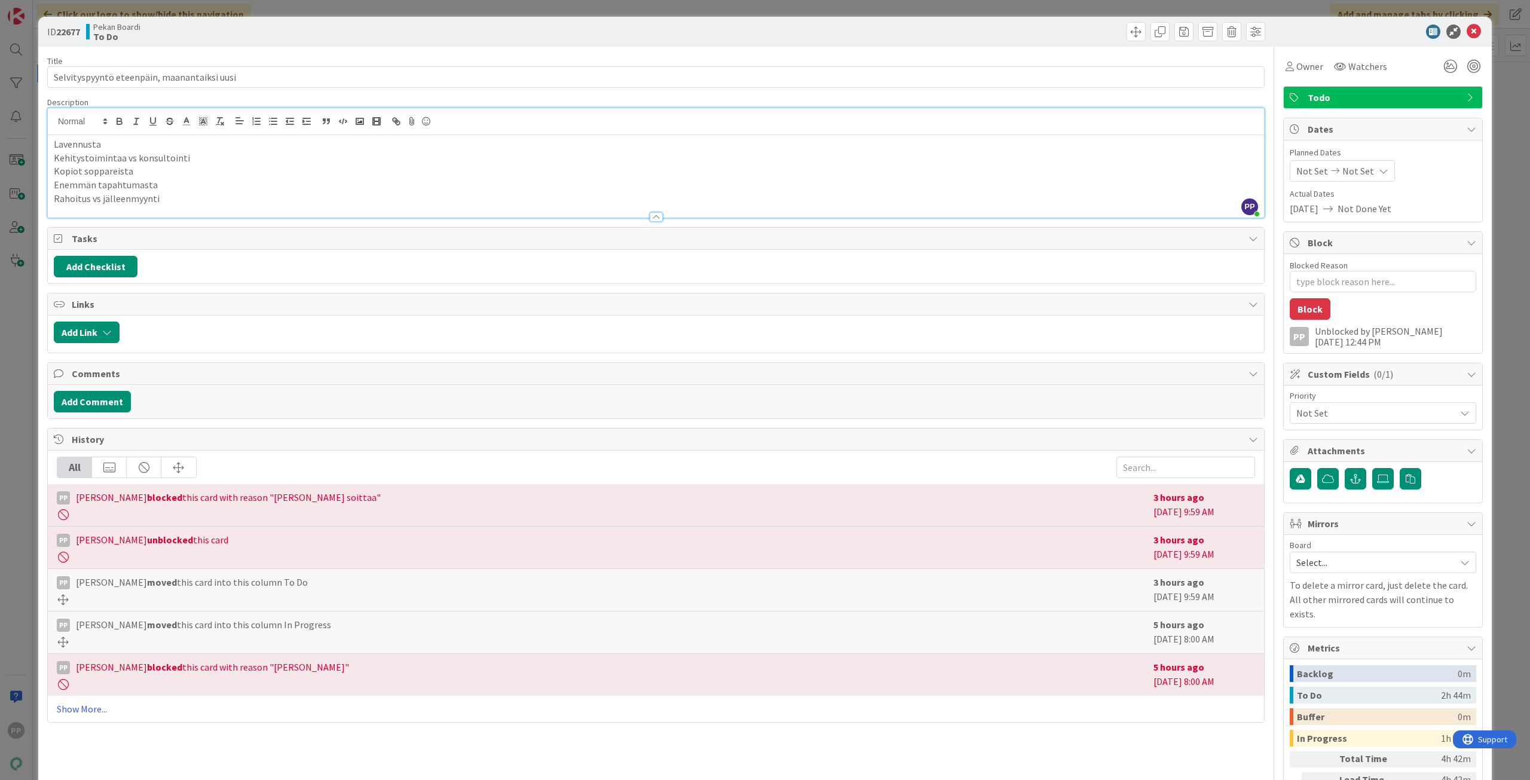
click at [1270, 73] on div "Title 43 / 128 Selvityspyyntö eteenpäin, maanantaiksi uusi Description PP Pekka…" at bounding box center [765, 455] width 1436 height 817
click at [1273, 53] on div "Title 43 / 128 Selvityspyyntö eteenpäin, maanantaiksi uusi Description PP Pekka…" at bounding box center [765, 455] width 1436 height 817
click at [1283, 47] on div "Owner Watchers" at bounding box center [1383, 62] width 200 height 30
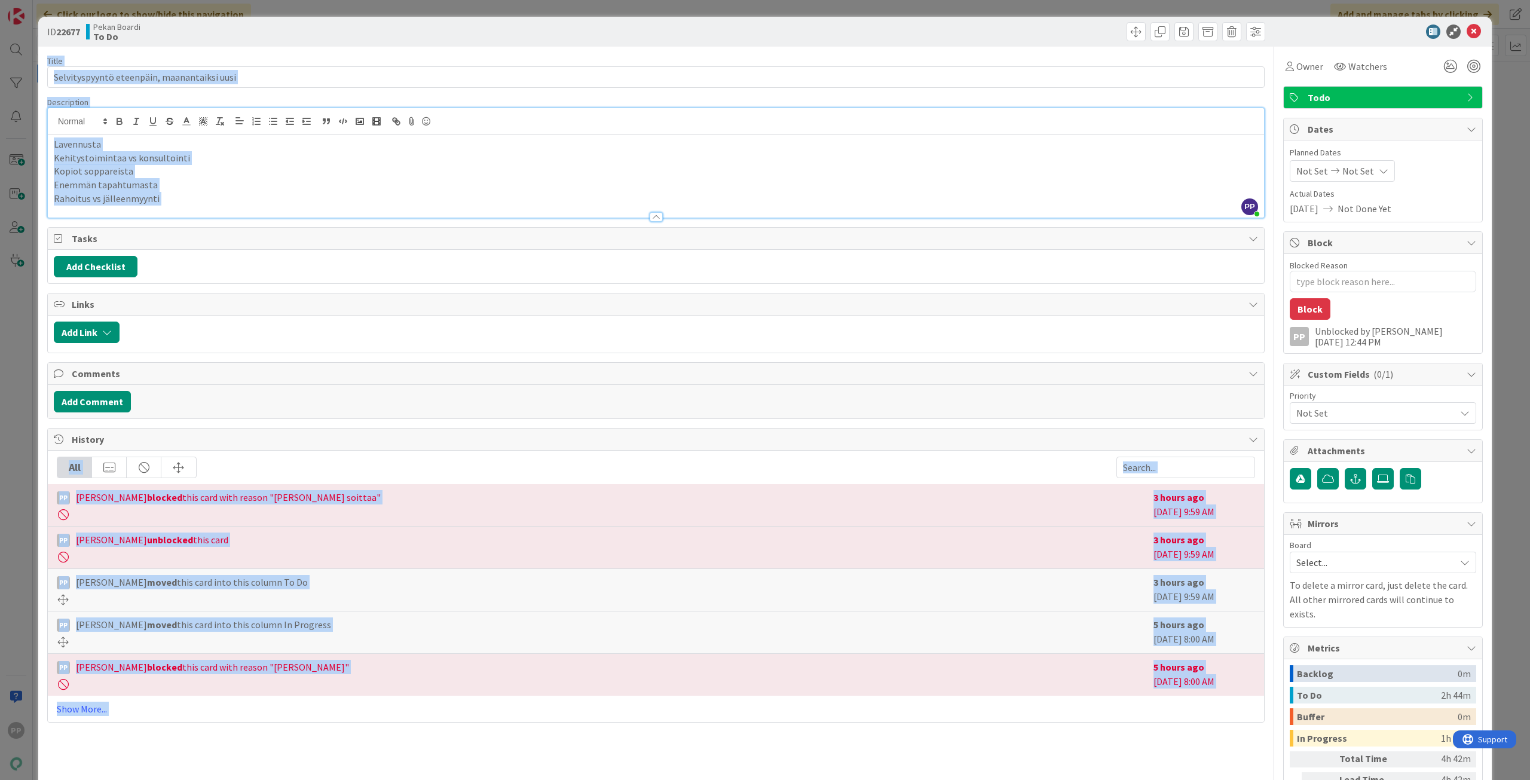
click at [1275, 45] on div "ID 22677 Pekan Boardi To Do Title 43 / 128 Selvityspyyntö eteenpäin, maanantaik…" at bounding box center [765, 444] width 1454 height 855
click at [1275, 45] on div "ID 22677 Pekan Boardi To Do" at bounding box center [765, 32] width 1454 height 30
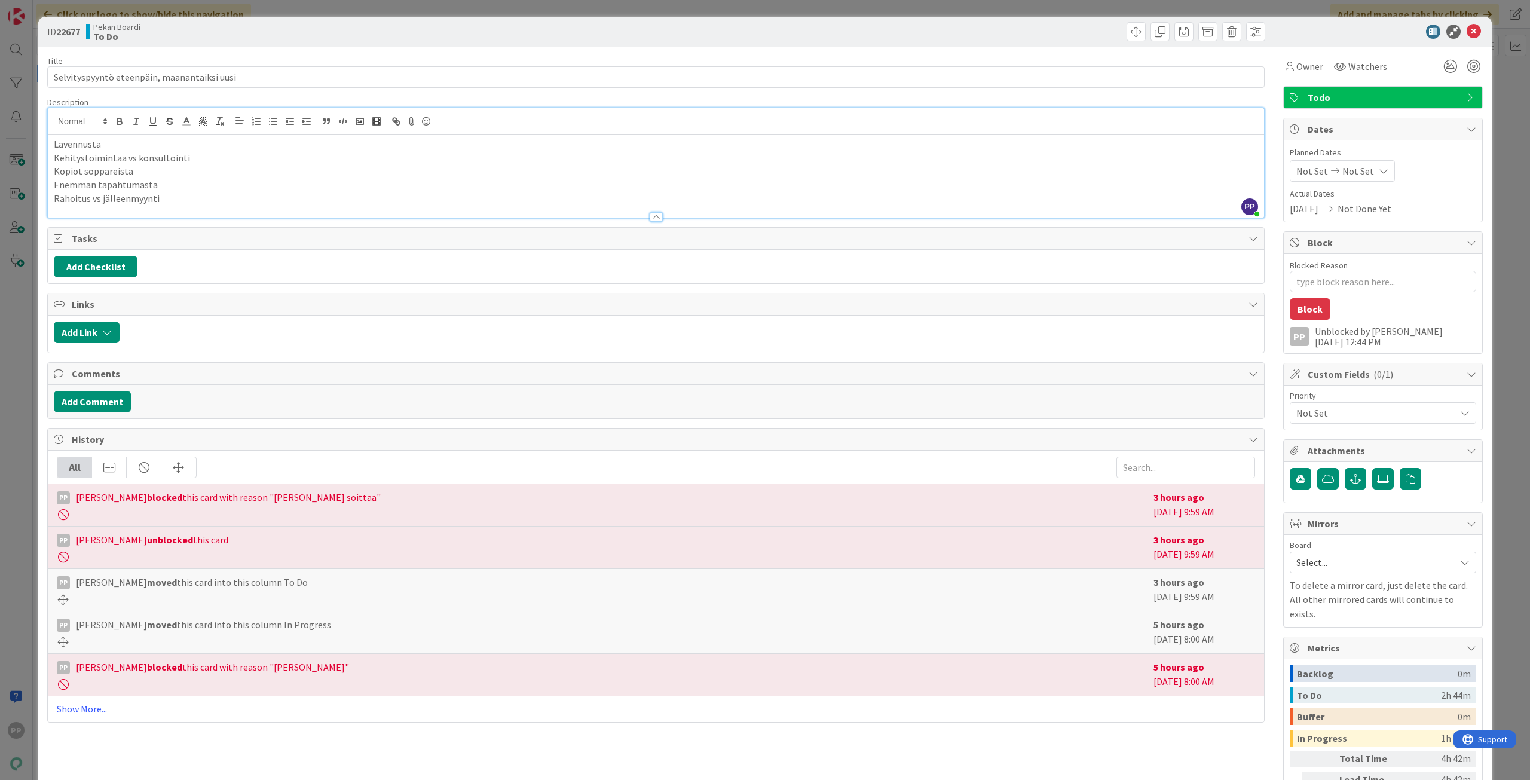
click at [1274, 85] on div at bounding box center [1274, 459] width 1 height 825
click at [1273, 23] on div "ID 22677 Pekan Boardi To Do" at bounding box center [765, 32] width 1454 height 30
click at [1482, 77] on div "ID 22677 Pekan Boardi To Do Title 43 / 128 Selvityspyyntö eteenpäin, maanantaik…" at bounding box center [765, 444] width 1454 height 855
click at [1259, 118] on div "Title 43 / 128 Selvityspyyntö eteenpäin, maanantaiksi uusi Description PP Pekka…" at bounding box center [765, 455] width 1436 height 817
click at [1259, 106] on div "Title 43 / 128 Selvityspyyntö eteenpäin, maanantaiksi uusi Description PP Pekka…" at bounding box center [765, 455] width 1436 height 817
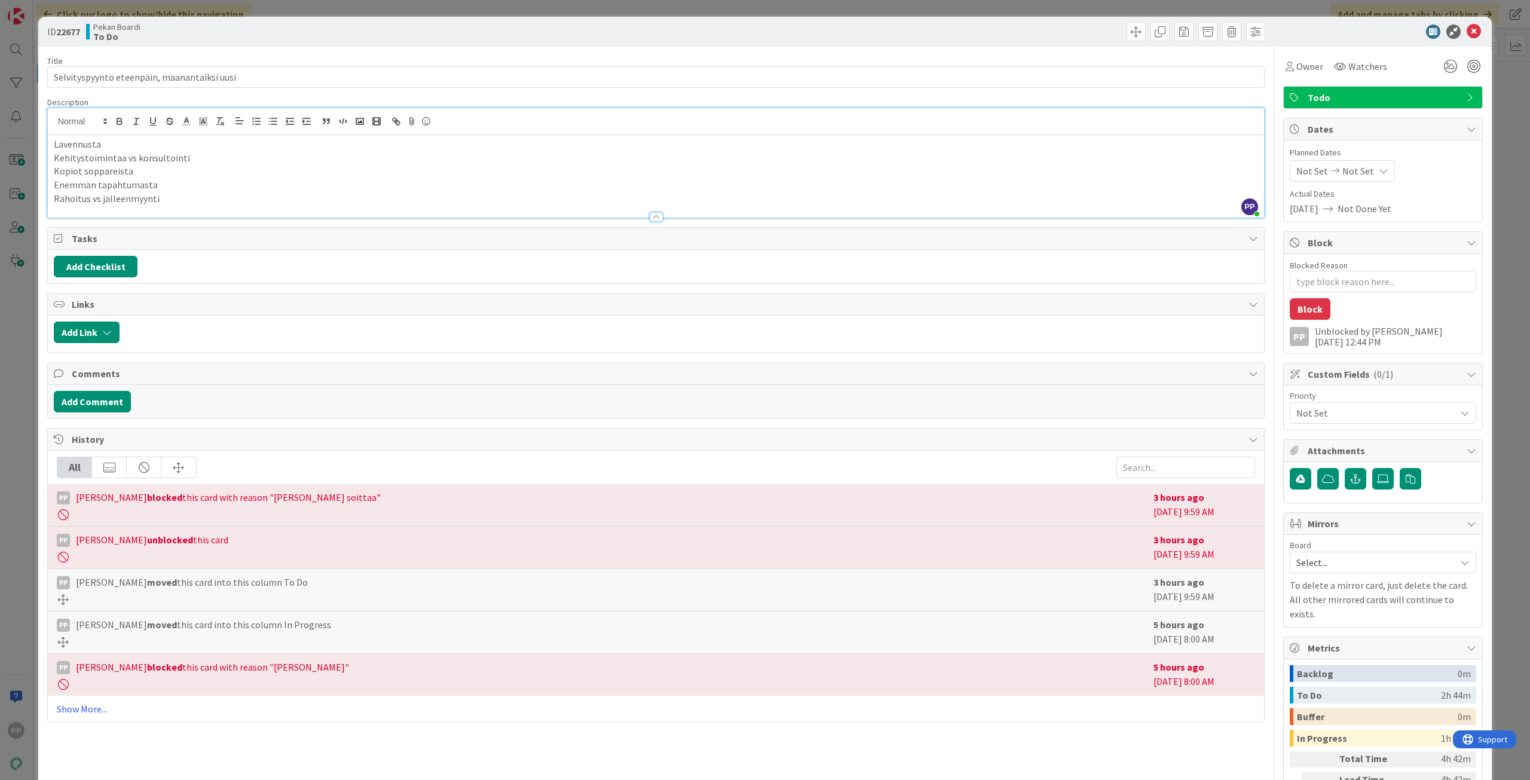
click at [1259, 94] on div "Title 43 / 128 Selvityspyyntö eteenpäin, maanantaiksi uusi Description PP Pekka…" at bounding box center [765, 455] width 1436 height 817
click at [1259, 80] on div "Title 43 / 128 Selvityspyyntö eteenpäin, maanantaiksi uusi Description PP Pekka…" at bounding box center [765, 455] width 1436 height 817
click at [1259, 71] on div "Title 43 / 128 Selvityspyyntö eteenpäin, maanantaiksi uusi Description PP Pekka…" at bounding box center [765, 455] width 1436 height 817
click at [1262, 61] on div "Title 43 / 128 Selvityspyyntö eteenpäin, maanantaiksi uusi Description PP Pekka…" at bounding box center [765, 455] width 1436 height 817
click at [1266, 53] on div "Title 43 / 128 Selvityspyyntö eteenpäin, maanantaiksi uusi Description PP Pekka…" at bounding box center [765, 455] width 1436 height 817
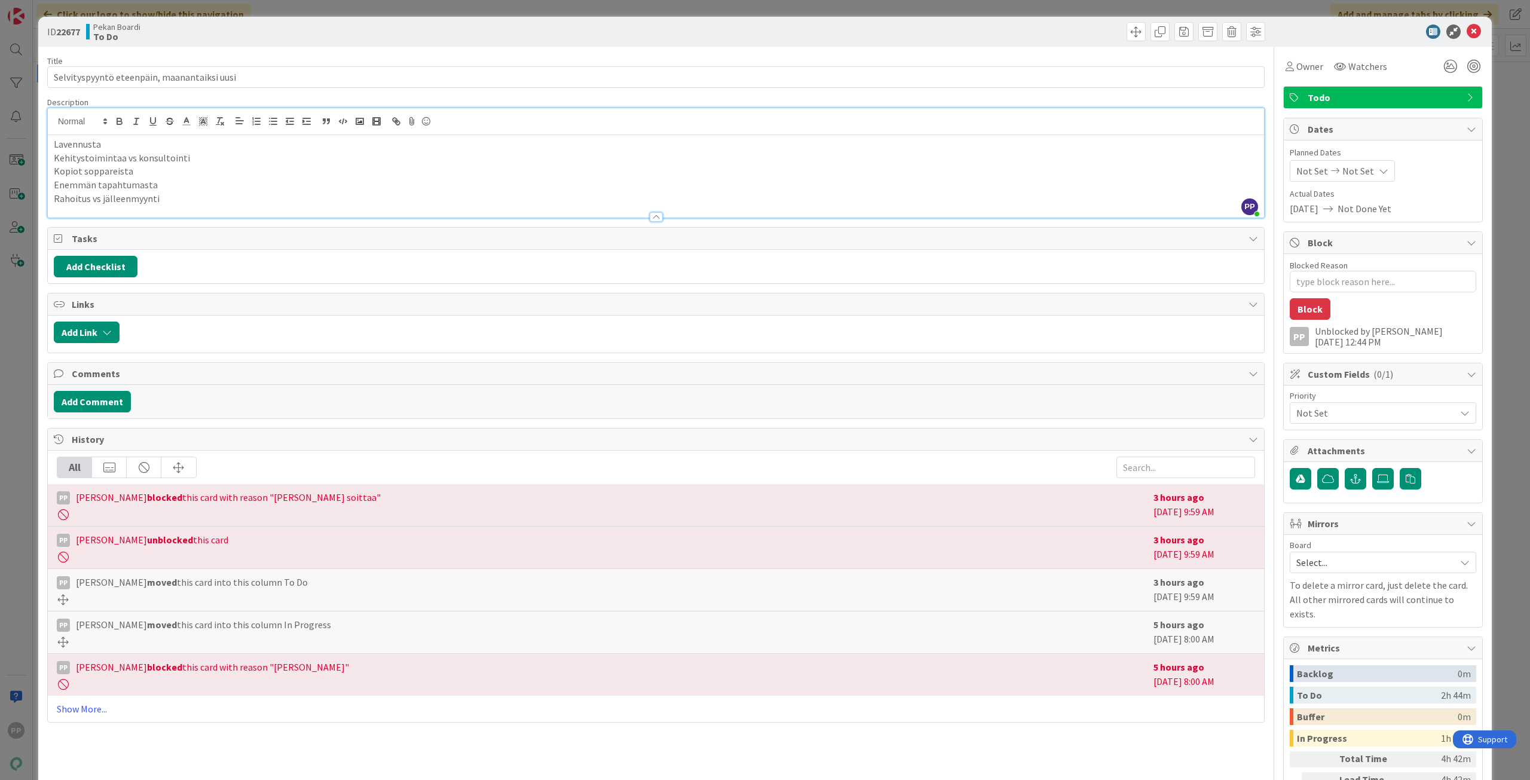
click at [1266, 53] on div "Title 43 / 128 Selvityspyyntö eteenpäin, maanantaiksi uusi Description PP Pekka…" at bounding box center [765, 455] width 1436 height 817
click at [1268, 48] on div "Title 43 / 128 Selvityspyyntö eteenpäin, maanantaiksi uusi Description PP Pekka…" at bounding box center [765, 455] width 1436 height 817
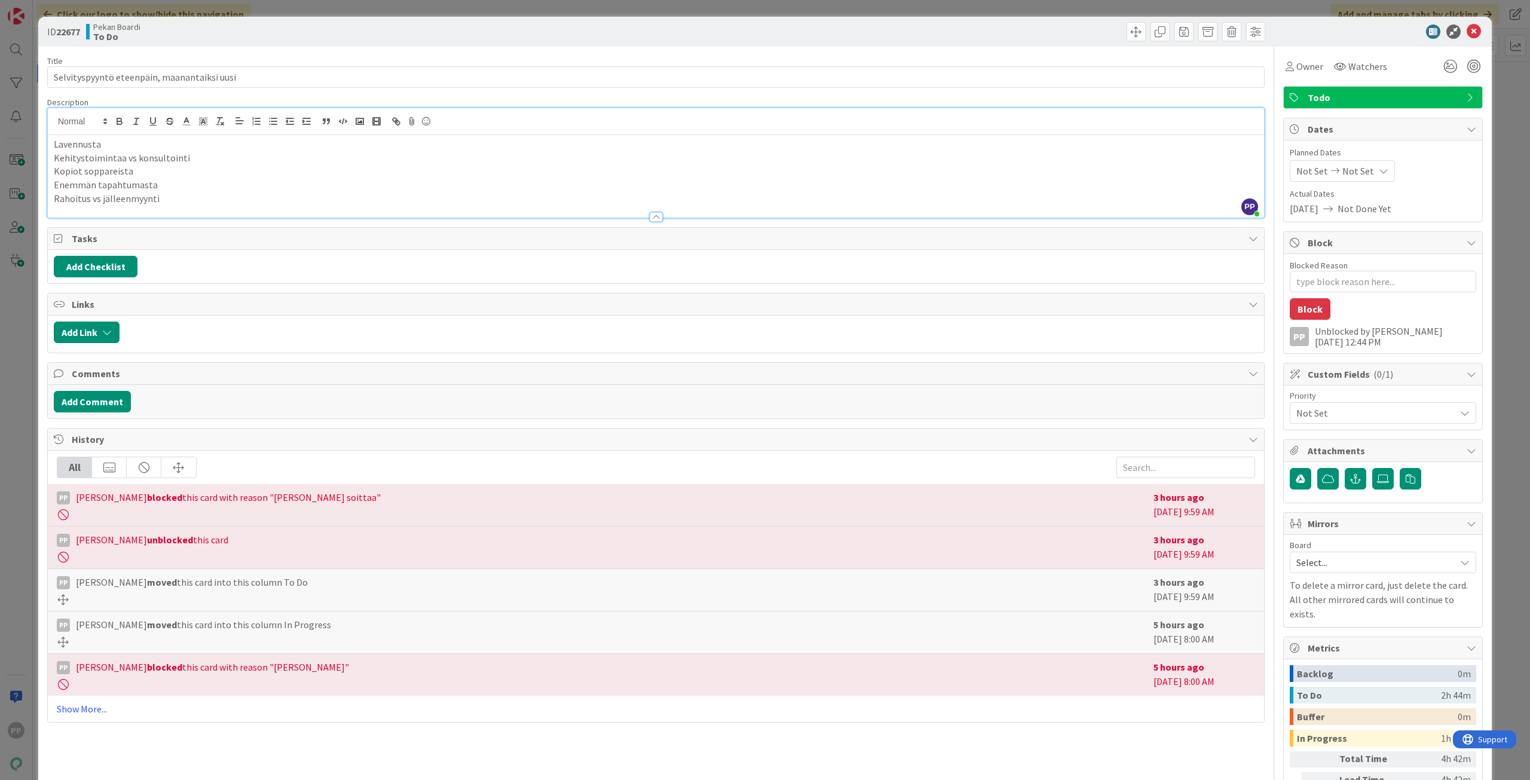
click at [1268, 48] on div "Title 43 / 128 Selvityspyyntö eteenpäin, maanantaiksi uusi Description PP Pekka…" at bounding box center [765, 455] width 1436 height 817
click at [1274, 47] on div at bounding box center [1274, 459] width 1 height 825
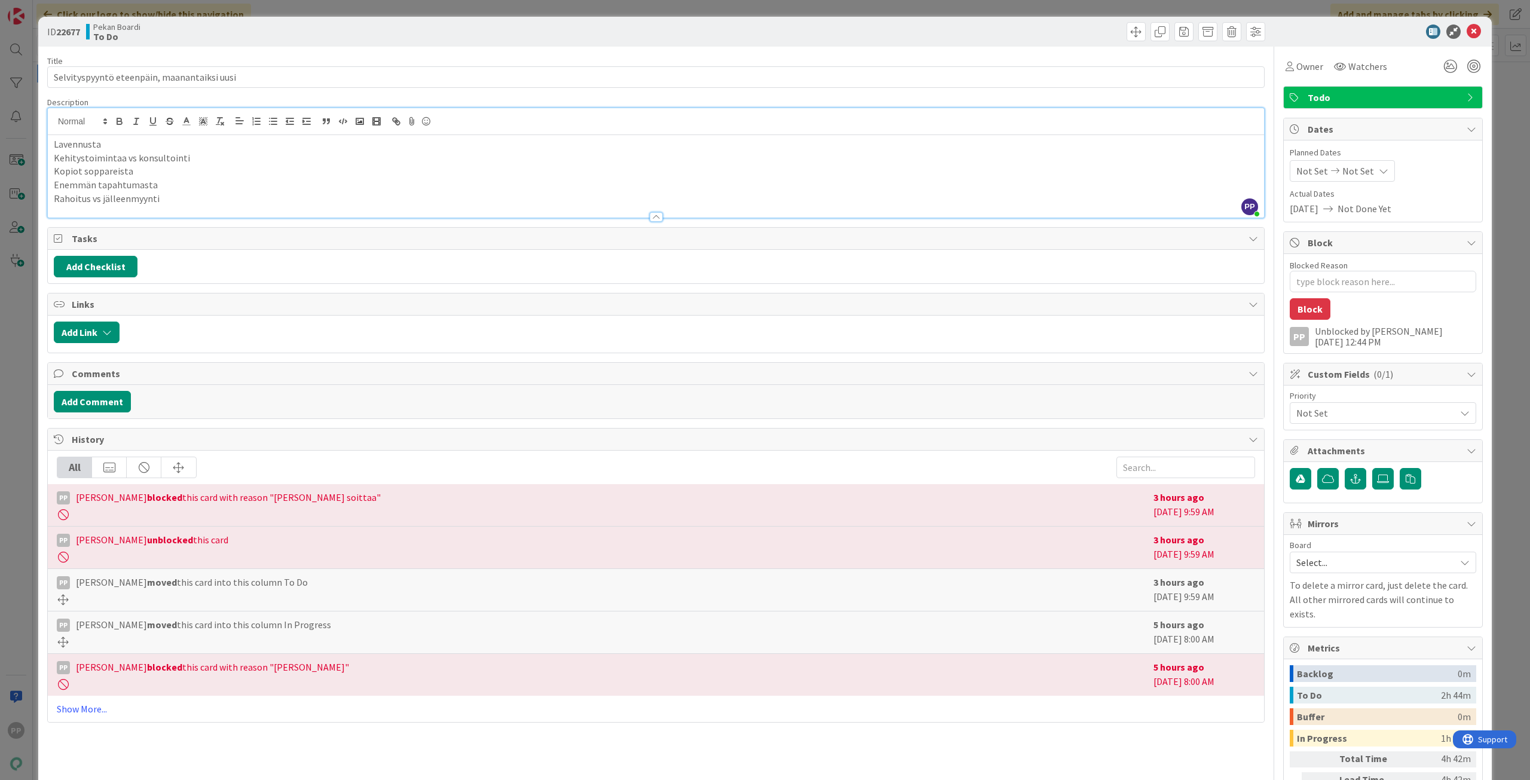
click at [1325, 33] on div at bounding box center [1377, 32] width 212 height 14
click at [1348, 33] on div at bounding box center [1377, 32] width 212 height 14
click at [1481, 49] on div "ID 22677 Pekan Boardi To Do Title 43 / 128 Selvityspyyntö eteenpäin, maanantaik…" at bounding box center [765, 444] width 1454 height 855
click at [1268, 48] on div "Title 43 / 128 Selvityspyyntö eteenpäin, maanantaiksi uusi Description PP Pekka…" at bounding box center [765, 455] width 1436 height 817
click at [1266, 48] on div "Title 43 / 128 Selvityspyyntö eteenpäin, maanantaiksi uusi Description PP Pekka…" at bounding box center [765, 455] width 1436 height 817
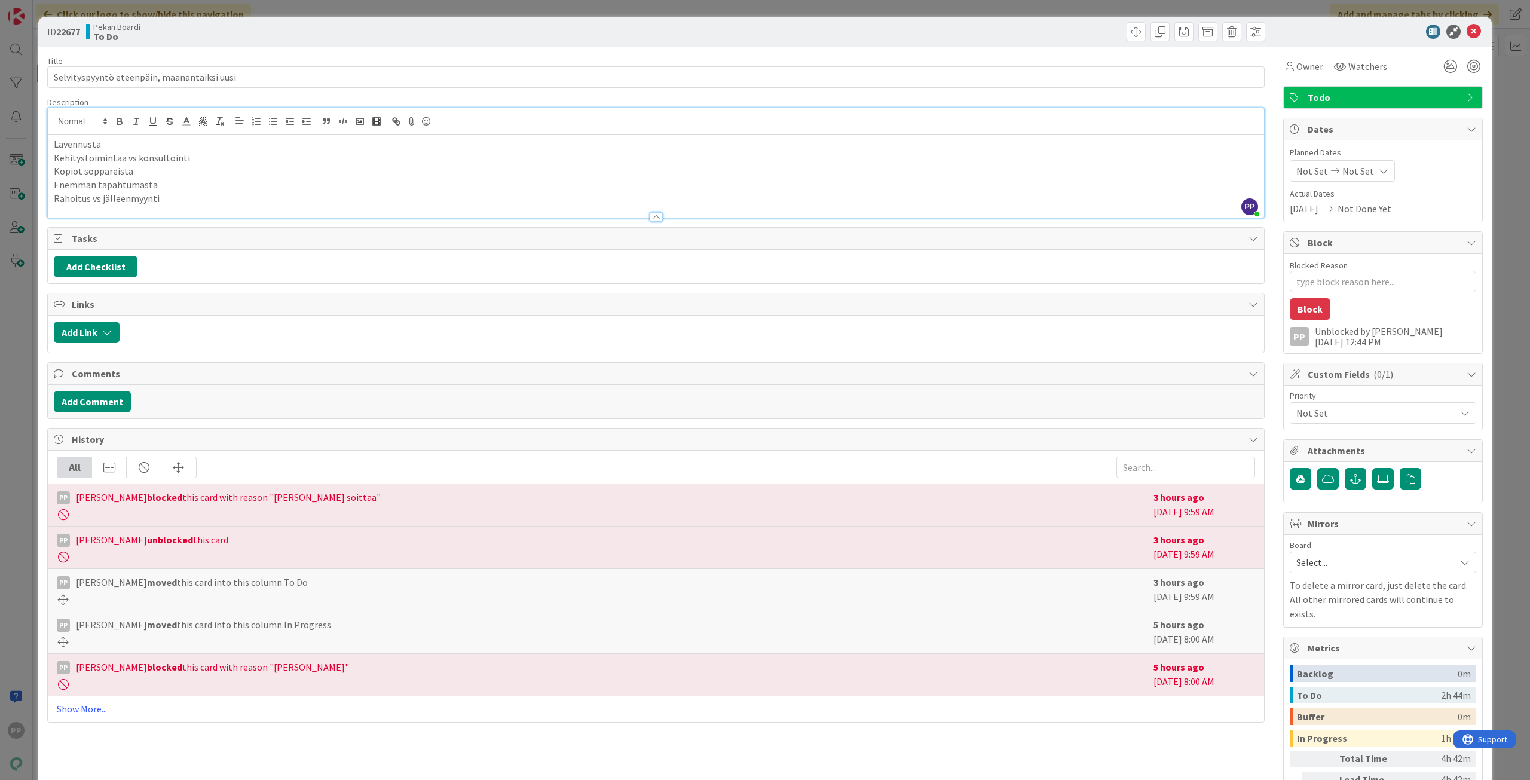
click at [1267, 48] on div "Title 43 / 128 Selvityspyyntö eteenpäin, maanantaiksi uusi Description PP Pekka…" at bounding box center [765, 455] width 1436 height 817
click at [1261, 92] on div "Title 43 / 128 Selvityspyyntö eteenpäin, maanantaiksi uusi Description PP Pekka…" at bounding box center [765, 455] width 1436 height 817
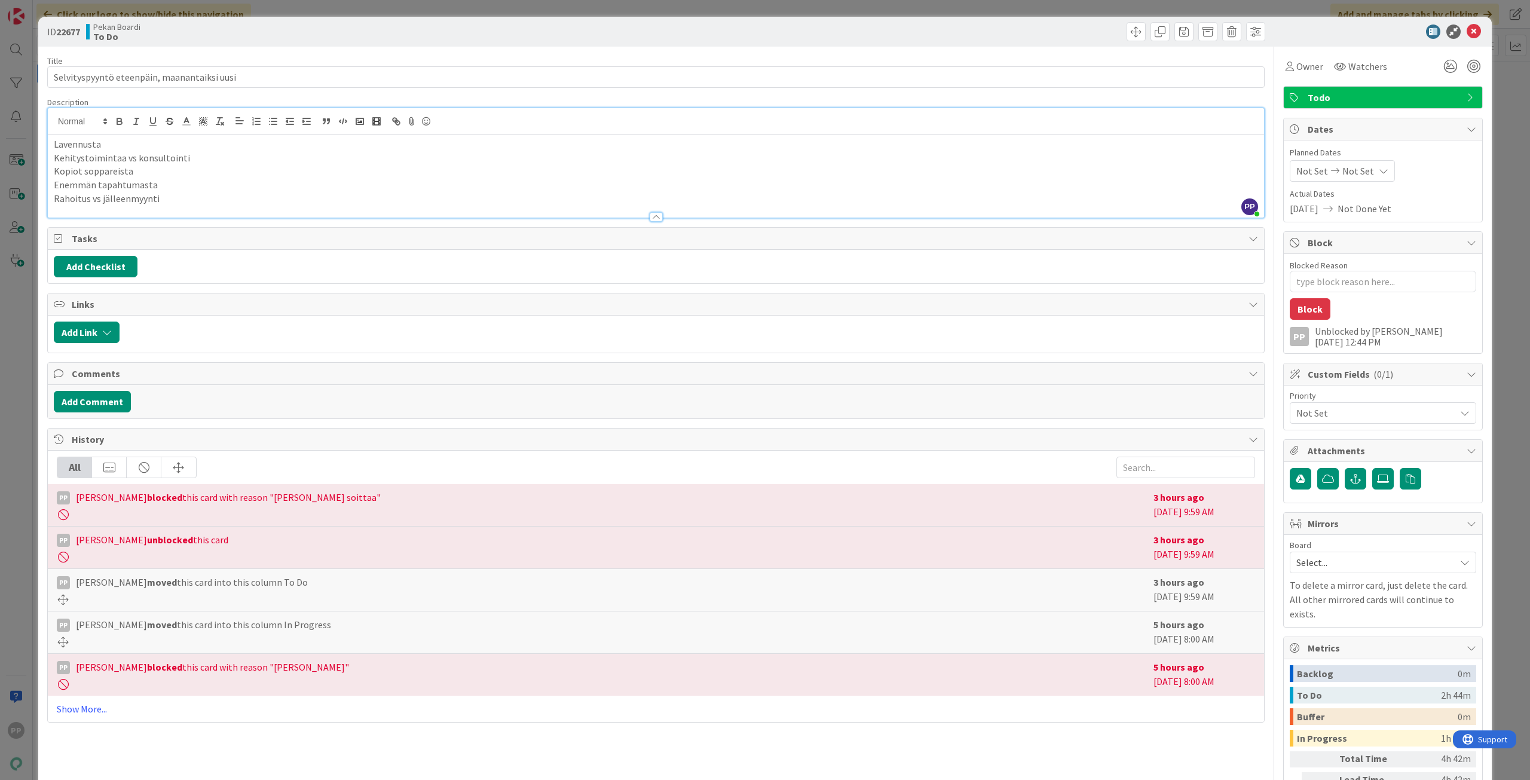
click at [1269, 51] on div "Title 43 / 128 Selvityspyyntö eteenpäin, maanantaiksi uusi Description PP Pekka…" at bounding box center [765, 455] width 1436 height 817
click at [1268, 49] on div "Title 43 / 128 Selvityspyyntö eteenpäin, maanantaiksi uusi Description PP Pekka…" at bounding box center [765, 455] width 1436 height 817
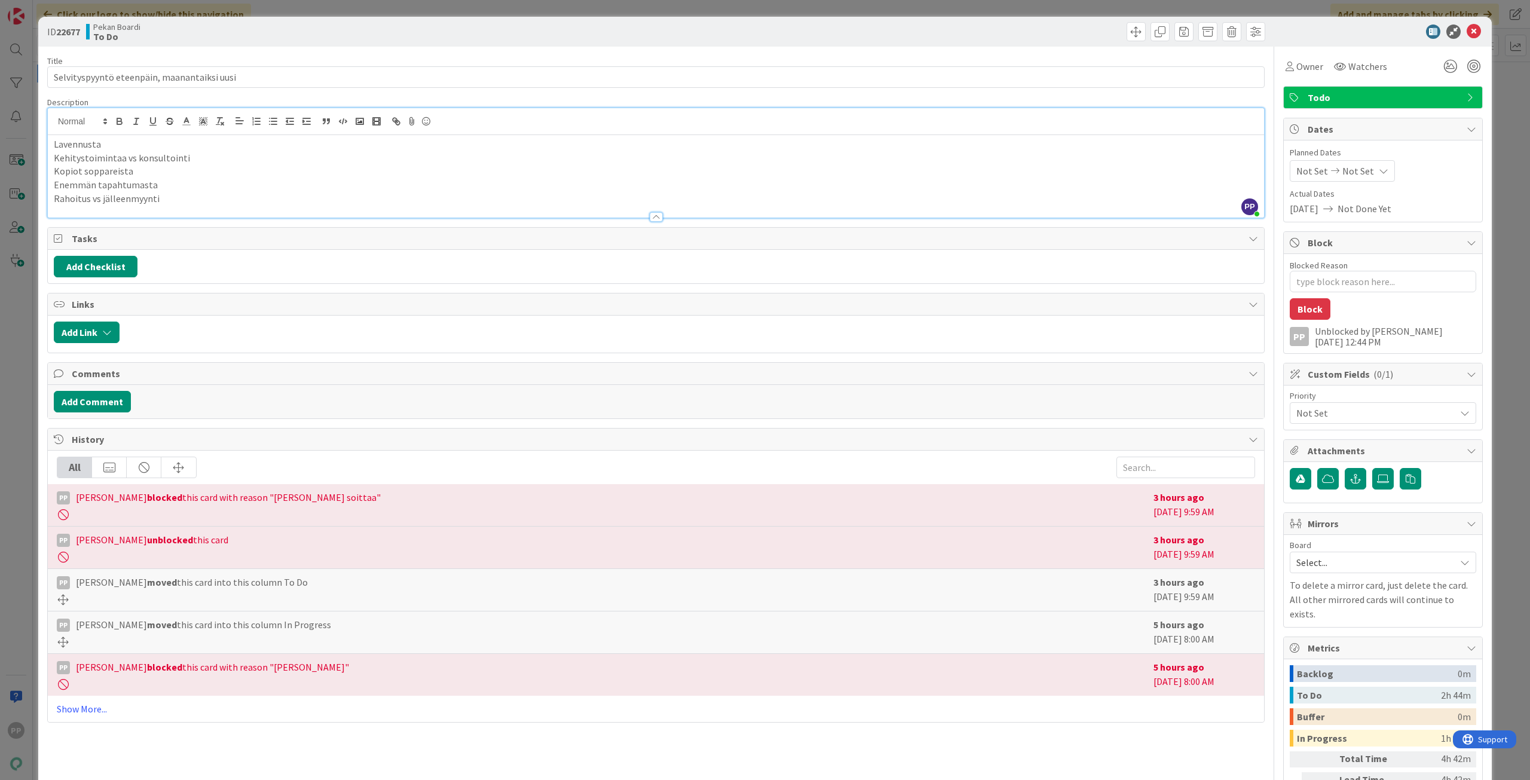
click at [1268, 51] on div "Title 43 / 128 Selvityspyyntö eteenpäin, maanantaiksi uusi Description PP Pekka…" at bounding box center [765, 455] width 1436 height 817
click at [1268, 55] on div "Title 43 / 128 Selvityspyyntö eteenpäin, maanantaiksi uusi Description PP Pekka…" at bounding box center [765, 455] width 1436 height 817
click at [1268, 48] on div "Title 43 / 128 Selvityspyyntö eteenpäin, maanantaiksi uusi Description PP Pekka…" at bounding box center [765, 455] width 1436 height 817
click at [1268, 53] on div "Title 43 / 128 Selvityspyyntö eteenpäin, maanantaiksi uusi Description PP Pekka…" at bounding box center [765, 455] width 1436 height 817
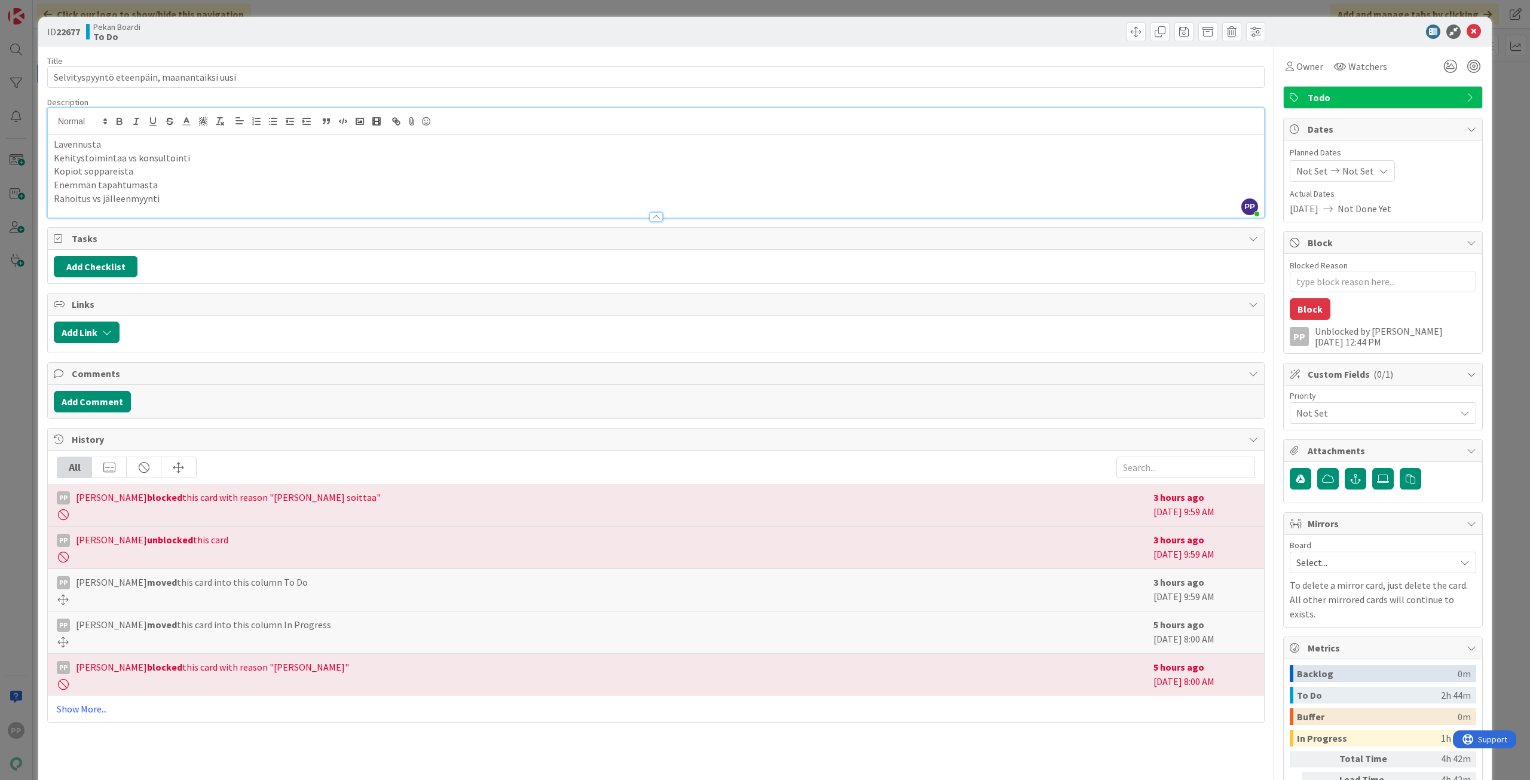
click at [1269, 53] on div "Title 43 / 128 Selvityspyyntö eteenpäin, maanantaiksi uusi Description PP Pekka…" at bounding box center [765, 455] width 1436 height 817
drag, startPoint x: 51, startPoint y: 60, endPoint x: 72, endPoint y: 60, distance: 20.3
click at [72, 60] on div "Title 43 / 128" at bounding box center [656, 61] width 1218 height 11
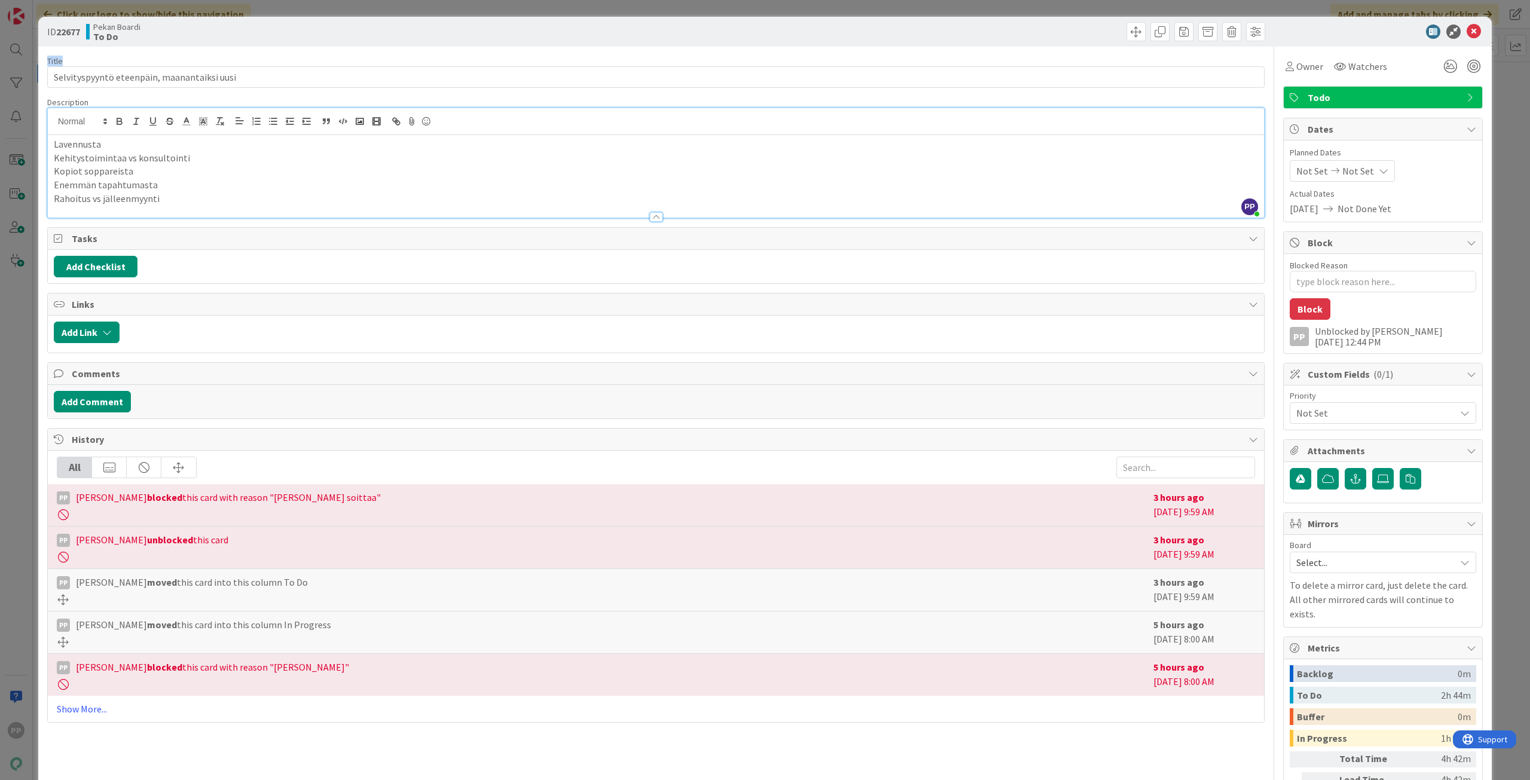
drag, startPoint x: 75, startPoint y: 60, endPoint x: 48, endPoint y: 60, distance: 26.9
click at [48, 60] on div "Title 43 / 128" at bounding box center [656, 61] width 1218 height 11
click at [48, 60] on label "Title" at bounding box center [55, 61] width 16 height 11
click at [48, 66] on input "Selvityspyyntö eteenpäin, maanantaiksi uusi" at bounding box center [656, 77] width 1218 height 22
drag, startPoint x: 48, startPoint y: 59, endPoint x: 64, endPoint y: 59, distance: 15.5
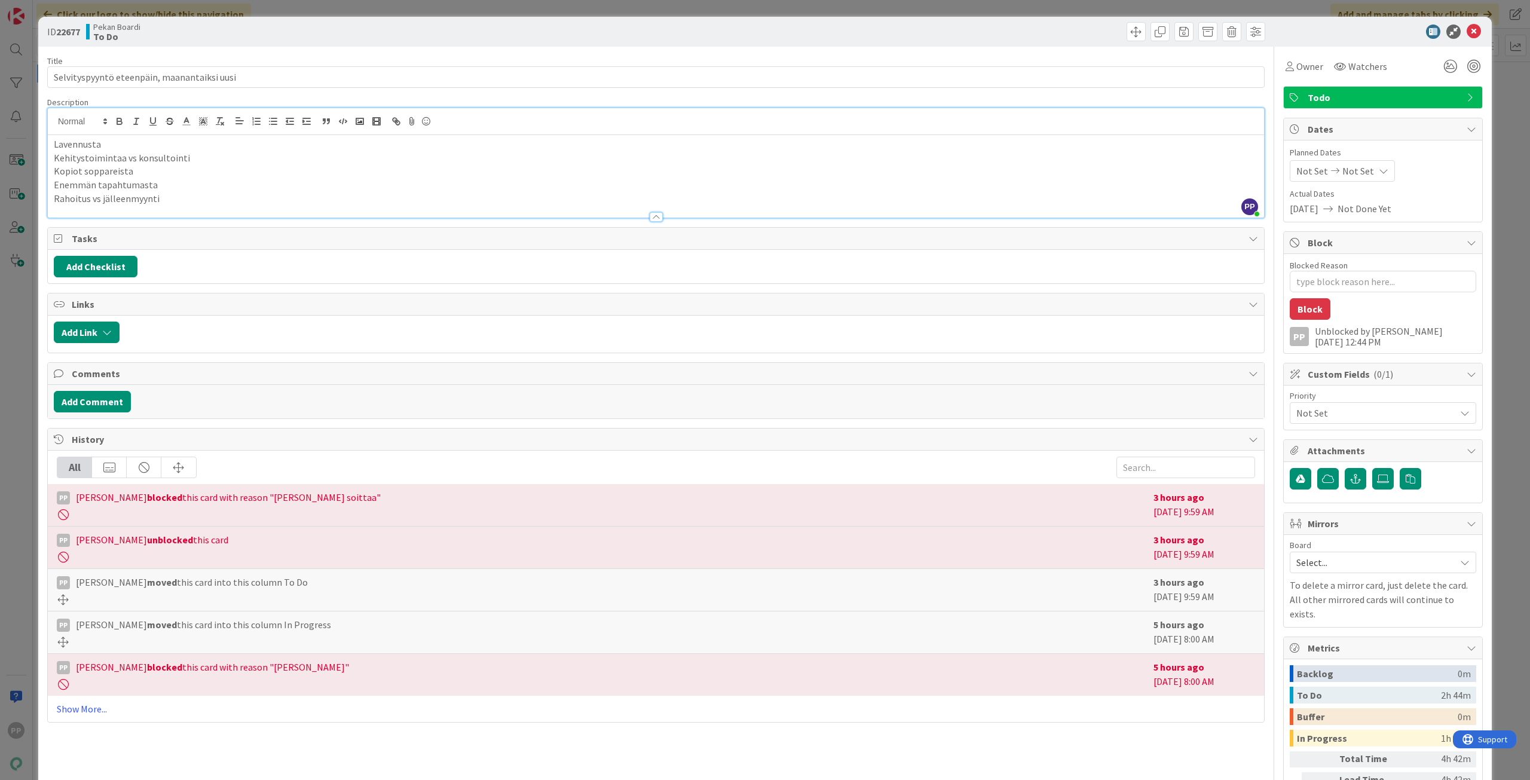
click at [64, 59] on div "Title 43 / 128" at bounding box center [656, 61] width 1218 height 11
click at [84, 103] on span "Description" at bounding box center [67, 102] width 41 height 11
drag, startPoint x: 87, startPoint y: 102, endPoint x: 45, endPoint y: 101, distance: 41.3
click at [45, 101] on div "ID 22677 Pekan Boardi To Do Title 43 / 128 Selvityspyyntö eteenpäin, maanantaik…" at bounding box center [765, 444] width 1454 height 855
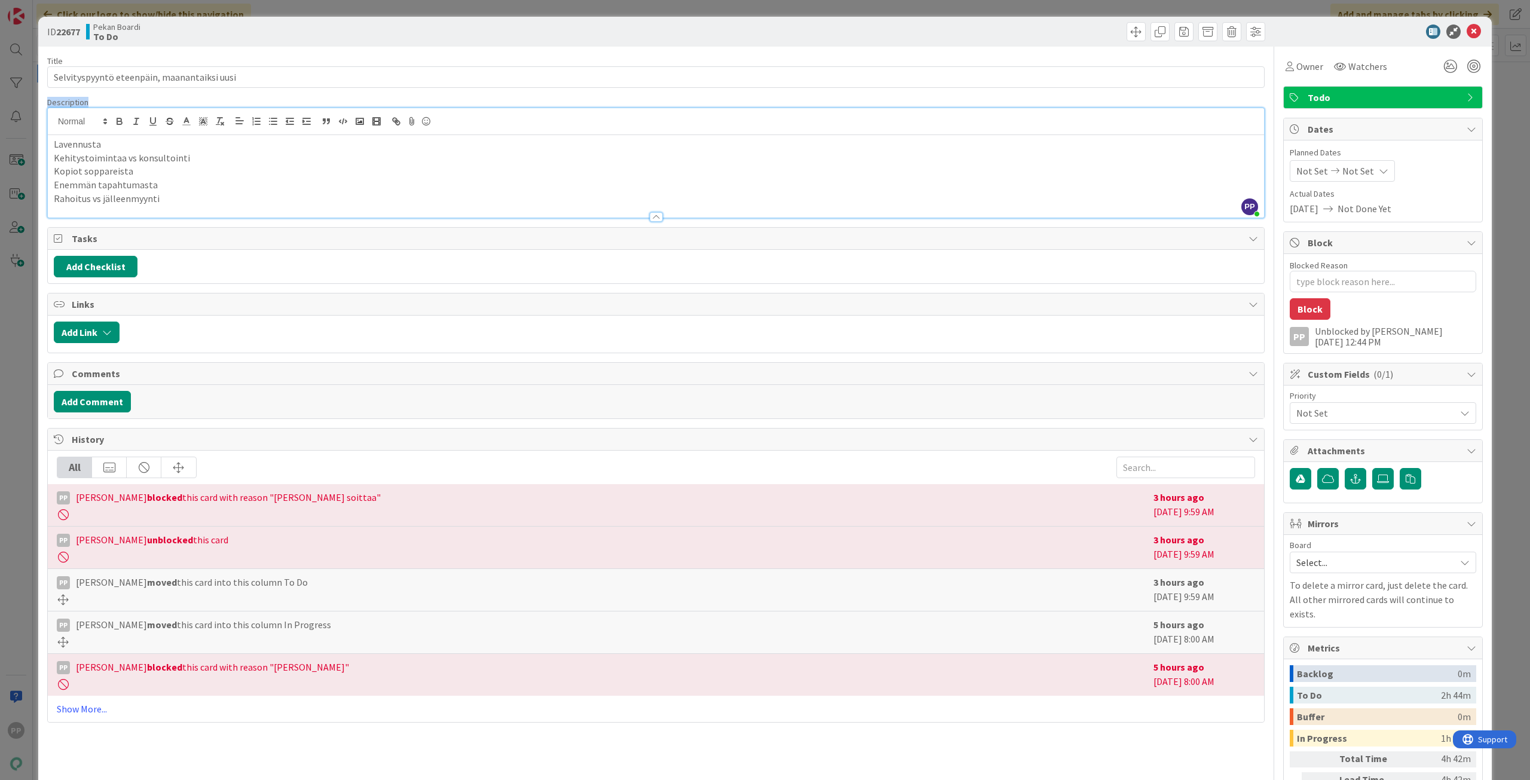
click at [45, 100] on div "ID 22677 Pekan Boardi To Do Title 43 / 128 Selvityspyyntö eteenpäin, maanantaik…" at bounding box center [765, 444] width 1454 height 855
drag, startPoint x: 47, startPoint y: 58, endPoint x: 90, endPoint y: 60, distance: 43.1
click at [88, 60] on div "Title 43 / 128" at bounding box center [656, 61] width 1218 height 11
click at [90, 60] on div "Title 43 / 128" at bounding box center [656, 61] width 1218 height 11
drag, startPoint x: 94, startPoint y: 103, endPoint x: 45, endPoint y: 105, distance: 48.4
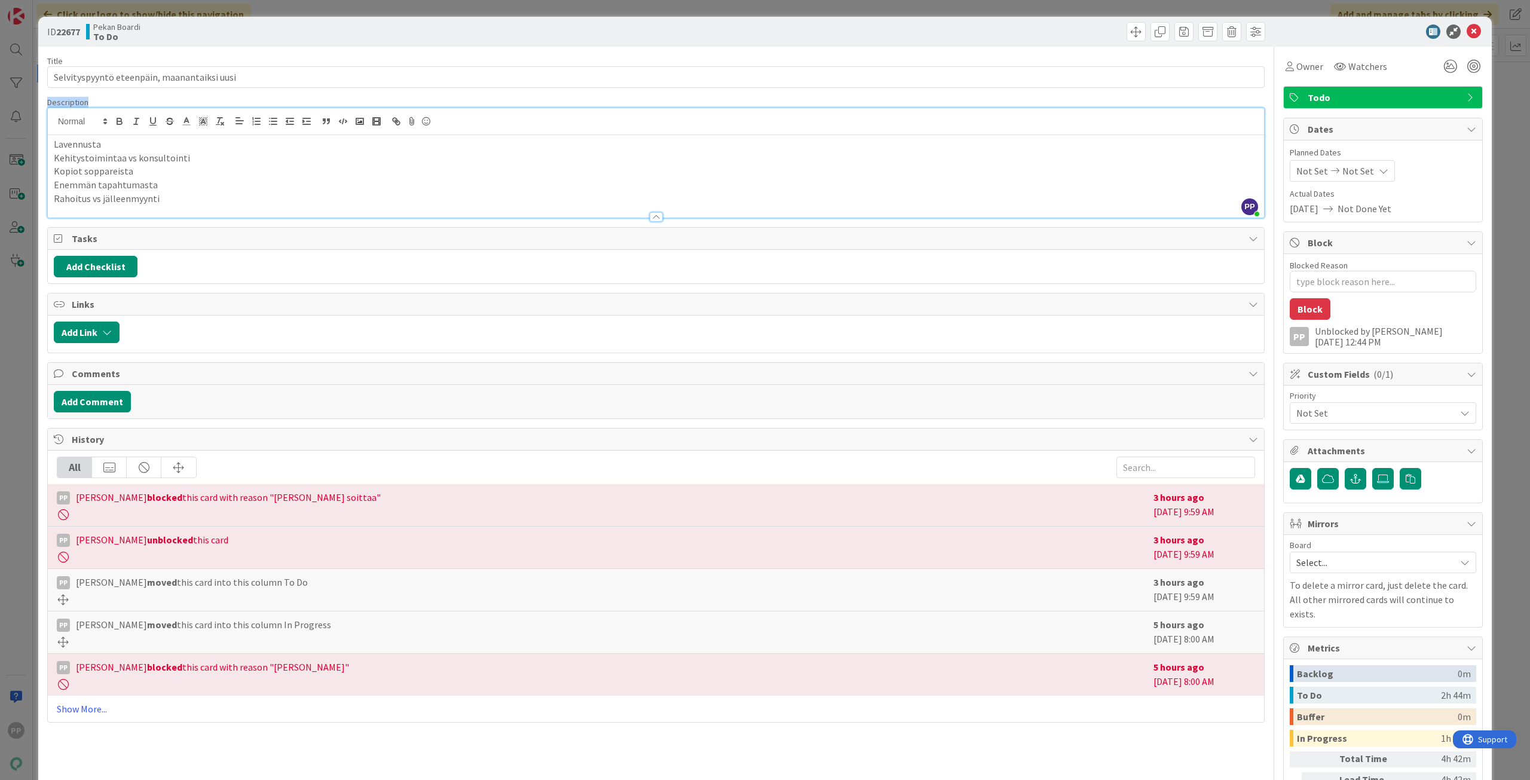
click at [45, 105] on div "ID 22677 Pekan Boardi To Do Title 43 / 128 Selvityspyyntö eteenpäin, maanantaik…" at bounding box center [765, 444] width 1454 height 855
drag, startPoint x: 45, startPoint y: 101, endPoint x: 94, endPoint y: 100, distance: 49.0
click at [94, 100] on div "ID 22677 Pekan Boardi To Do Title 43 / 128 Selvityspyyntö eteenpäin, maanantaik…" at bounding box center [765, 444] width 1454 height 855
drag, startPoint x: 44, startPoint y: 61, endPoint x: 80, endPoint y: 60, distance: 36.5
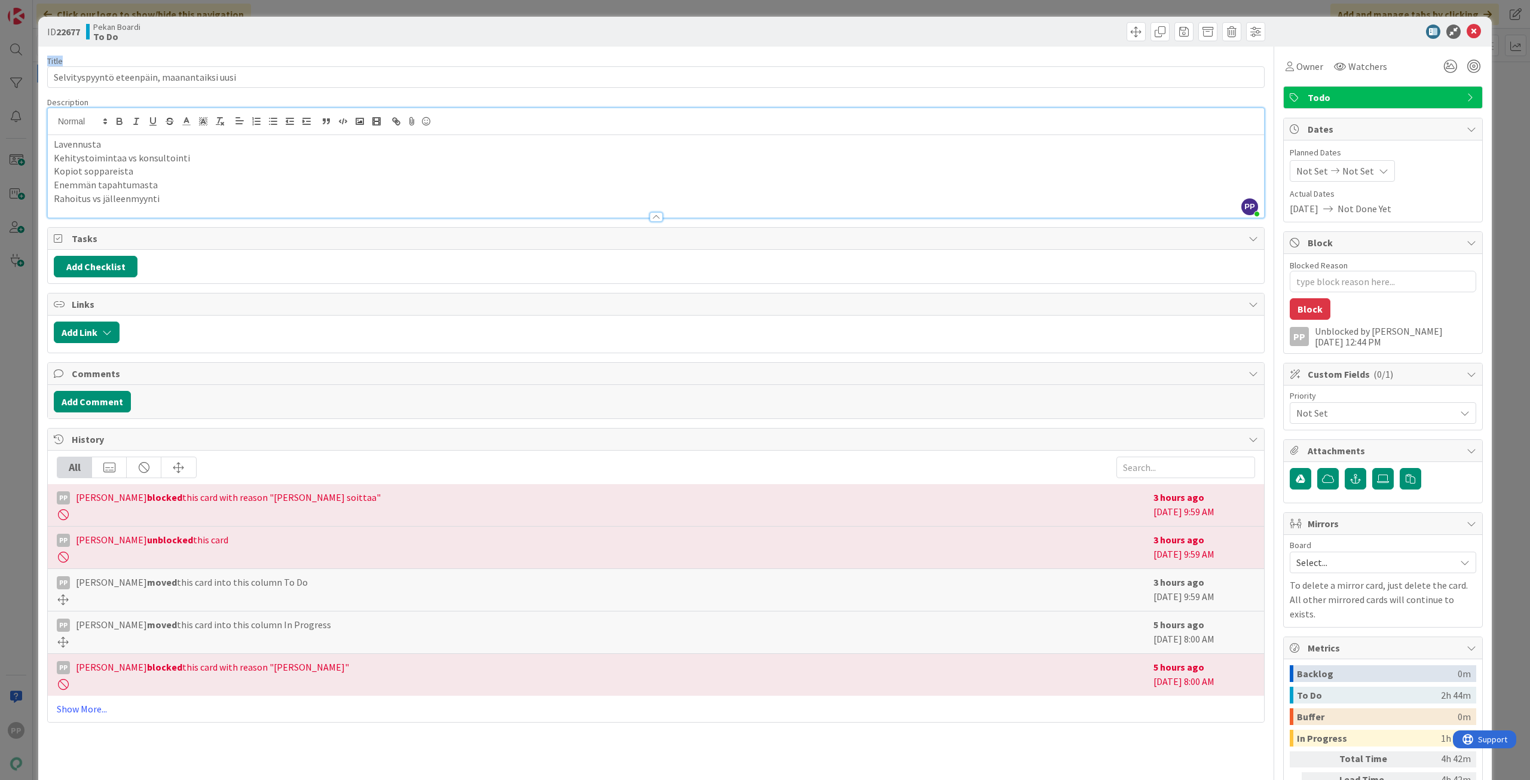
click at [80, 60] on div "ID 22677 Pekan Boardi To Do Title 43 / 128 Selvityspyyntö eteenpäin, maanantaik…" at bounding box center [765, 444] width 1454 height 855
click at [80, 60] on div "Title 43 / 128" at bounding box center [656, 61] width 1218 height 11
drag, startPoint x: 47, startPoint y: 56, endPoint x: 78, endPoint y: 59, distance: 31.2
click at [78, 59] on div "Title 43 / 128" at bounding box center [656, 61] width 1218 height 11
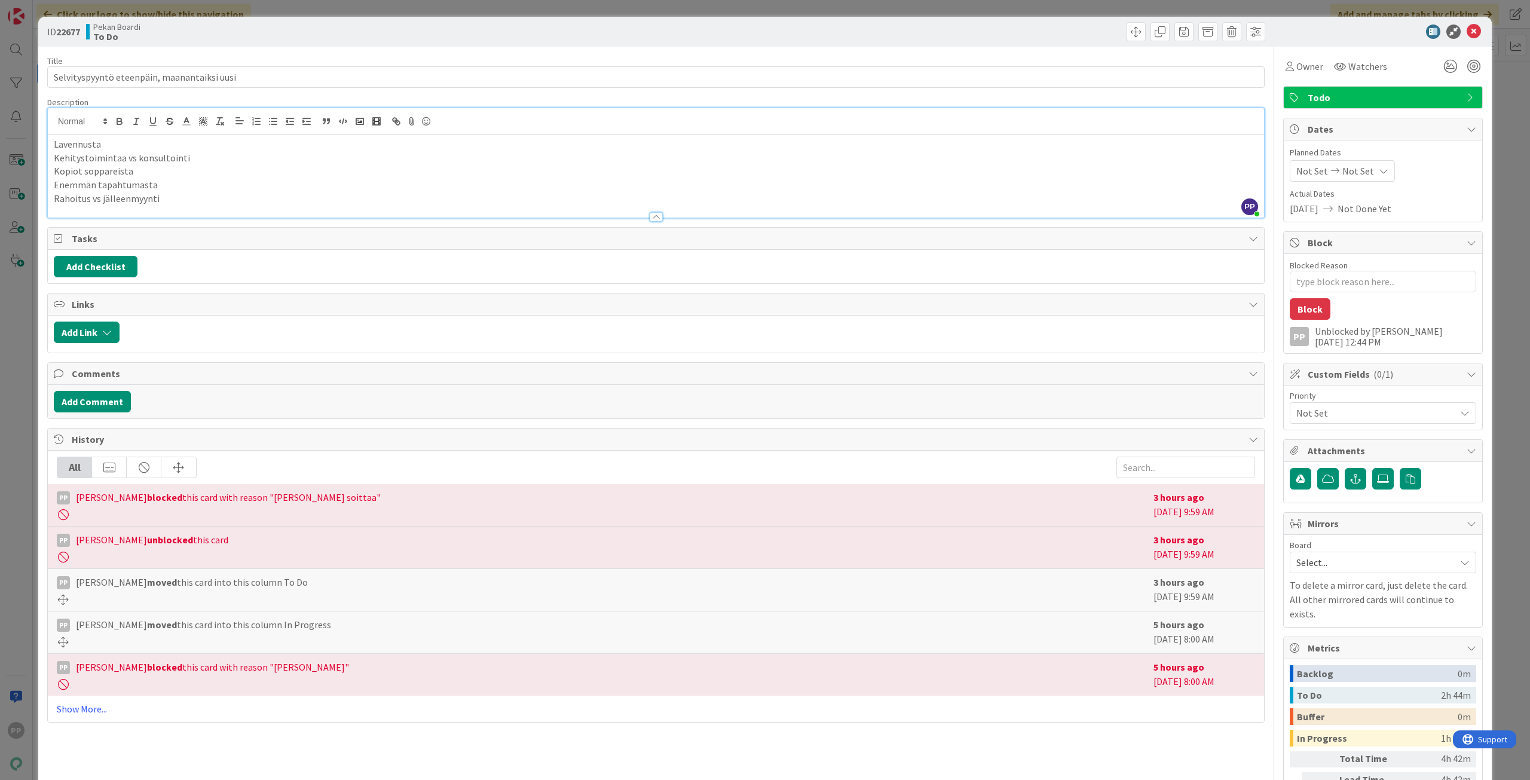
click at [63, 101] on span "Description" at bounding box center [67, 102] width 41 height 11
drag, startPoint x: 52, startPoint y: 103, endPoint x: 102, endPoint y: 101, distance: 49.6
click at [102, 101] on div "Description" at bounding box center [656, 102] width 1218 height 11
drag, startPoint x: 46, startPoint y: 103, endPoint x: 172, endPoint y: 111, distance: 126.4
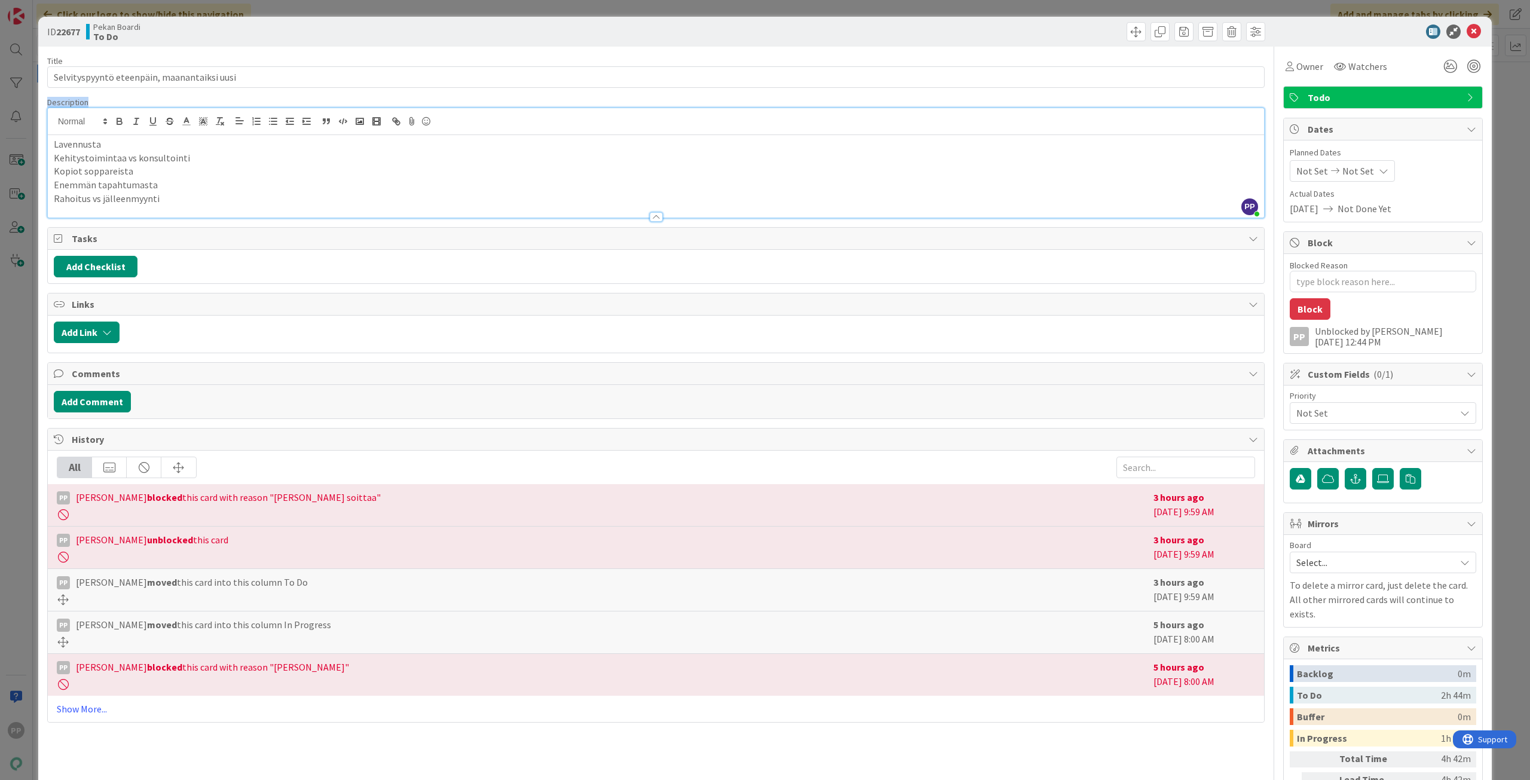
click at [159, 105] on div "ID 22677 Pekan Boardi To Do Title 43 / 128 Selvityspyyntö eteenpäin, maanantaik…" at bounding box center [765, 444] width 1454 height 855
click at [206, 224] on div "Title 43 / 128 Selvityspyyntö eteenpäin, maanantaiksi uusi Description PP Pekka…" at bounding box center [656, 455] width 1218 height 817
click at [252, 94] on div "Title 43 / 128 Selvityspyyntö eteenpäin, maanantaiksi uusi Description PP Pekka…" at bounding box center [656, 455] width 1218 height 817
click at [252, 57] on div "Title 43 / 128" at bounding box center [656, 61] width 1218 height 11
click at [262, 42] on div "ID 22677 Pekan Boardi To Do" at bounding box center [765, 32] width 1454 height 30
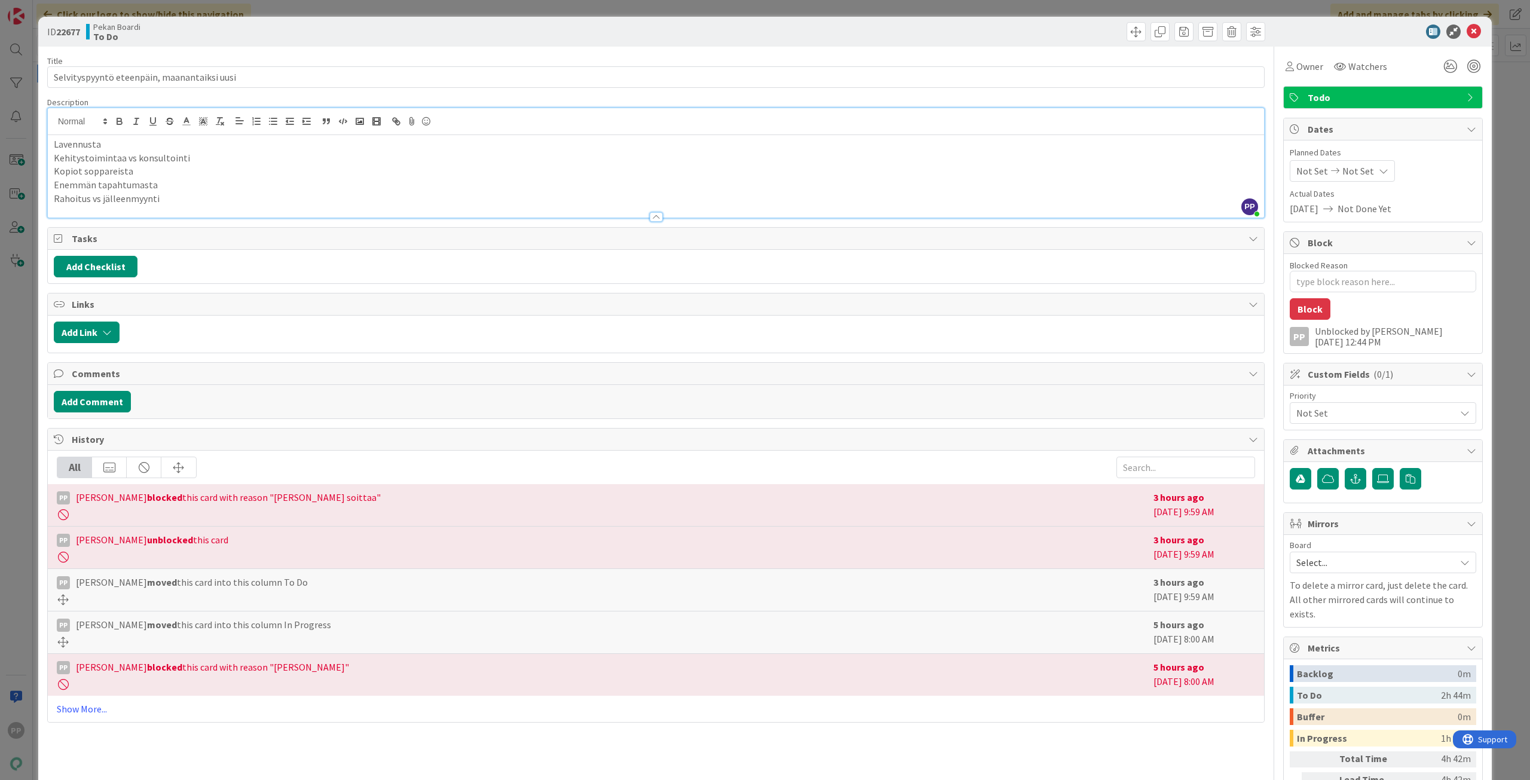
click at [268, 41] on div "Pekan Boardi To Do" at bounding box center [369, 31] width 567 height 19
click at [355, 30] on div "Pekan Boardi To Do" at bounding box center [369, 31] width 567 height 19
drag, startPoint x: 356, startPoint y: 27, endPoint x: 294, endPoint y: 53, distance: 67.0
click at [294, 53] on div "ID 22677 Pekan Boardi To Do Title 43 / 128 Selvityspyyntö eteenpäin, maanantaik…" at bounding box center [765, 444] width 1454 height 855
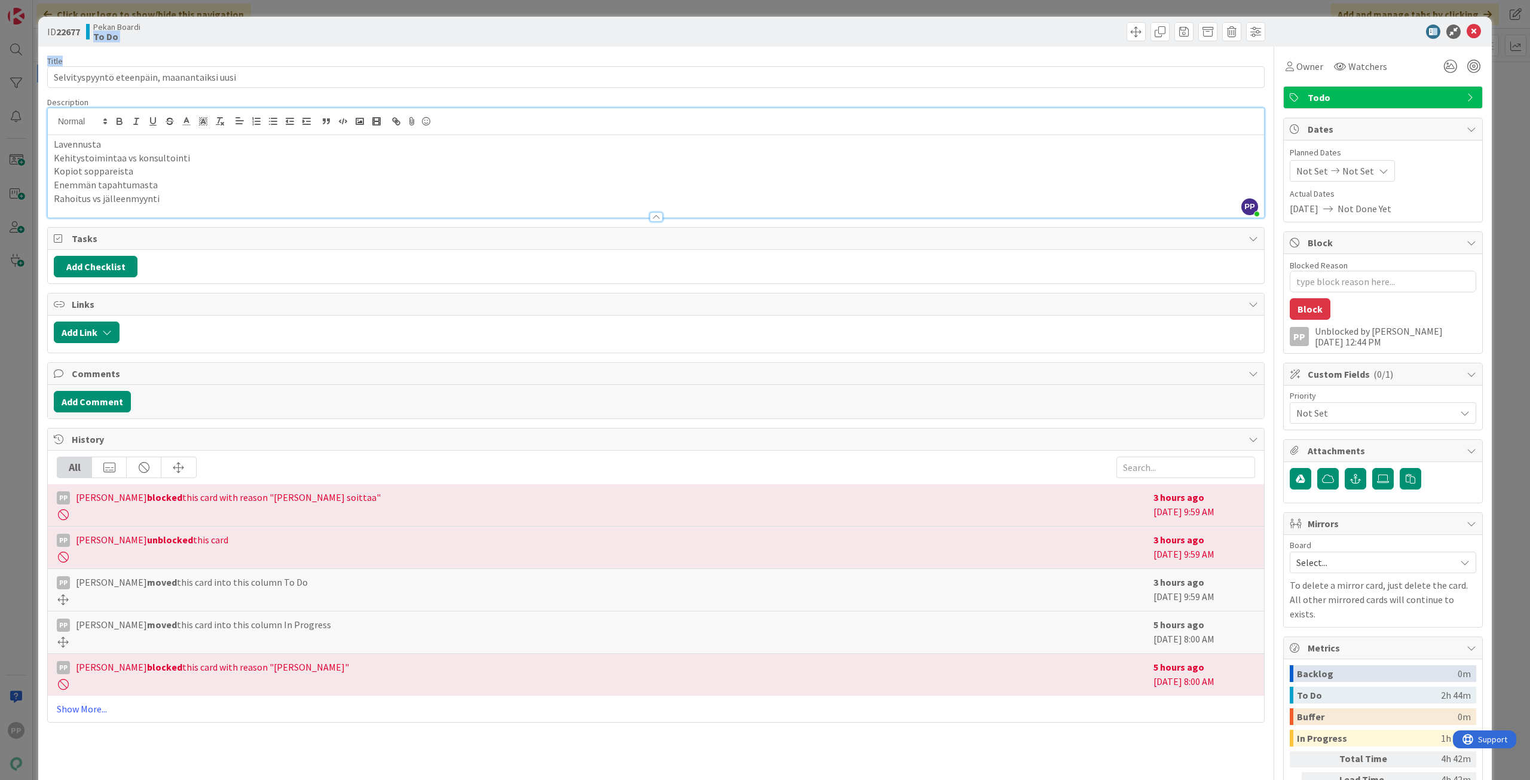
click at [289, 46] on div "ID 22677 Pekan Boardi To Do" at bounding box center [765, 32] width 1454 height 30
drag, startPoint x: 166, startPoint y: 44, endPoint x: 94, endPoint y: 23, distance: 74.6
click at [94, 23] on div "ID 22677 Pekan Boardi To Do" at bounding box center [765, 32] width 1454 height 30
click at [94, 23] on div "Pekan Boardi To Do" at bounding box center [369, 31] width 567 height 19
drag, startPoint x: 95, startPoint y: 27, endPoint x: 121, endPoint y: 39, distance: 28.9
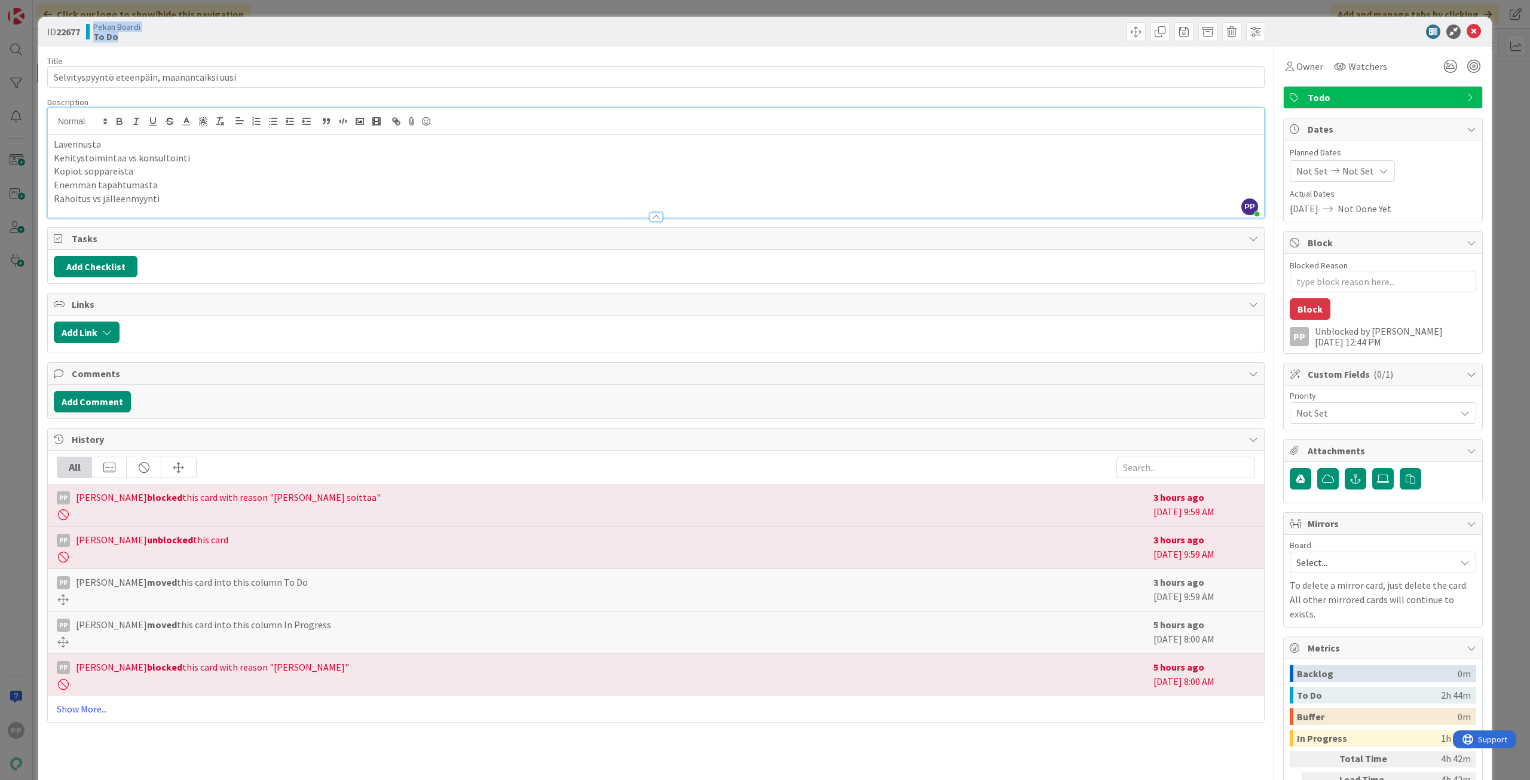
click at [121, 39] on div "Pekan Boardi To Do" at bounding box center [369, 31] width 567 height 19
click at [121, 39] on b "To Do" at bounding box center [116, 37] width 47 height 10
drag, startPoint x: 135, startPoint y: 38, endPoint x: 94, endPoint y: 27, distance: 42.6
click at [94, 27] on div "Pekan Boardi To Do" at bounding box center [369, 31] width 567 height 19
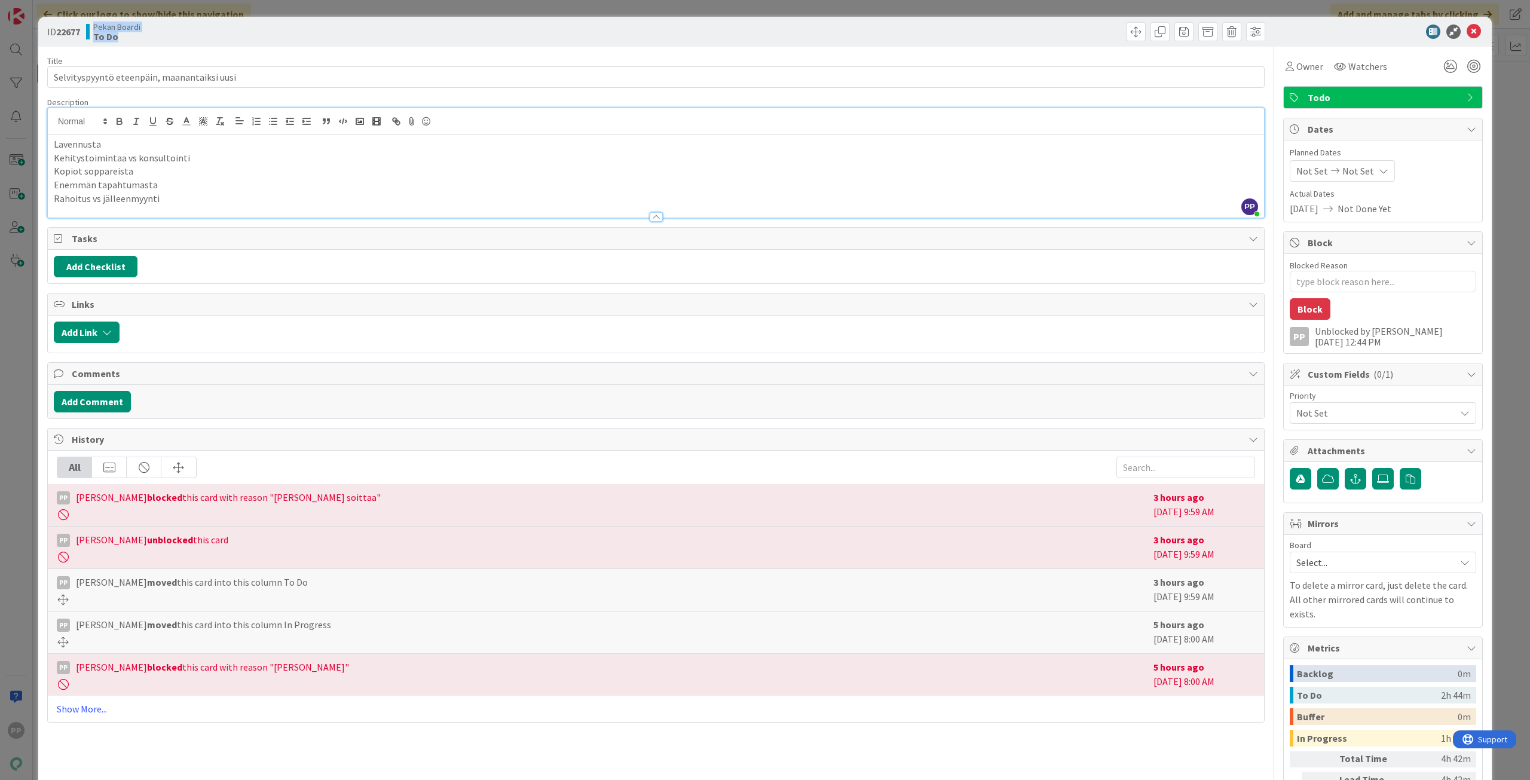
drag, startPoint x: 94, startPoint y: 26, endPoint x: 117, endPoint y: 36, distance: 25.1
click at [117, 36] on div "Pekan Boardi To Do" at bounding box center [369, 31] width 567 height 19
click at [124, 38] on b "To Do" at bounding box center [116, 37] width 47 height 10
click at [266, 12] on div "ID 22677 Pekan Boardi To Do Title 43 / 128 Selvityspyyntö eteenpäin, maanantaik…" at bounding box center [765, 390] width 1530 height 780
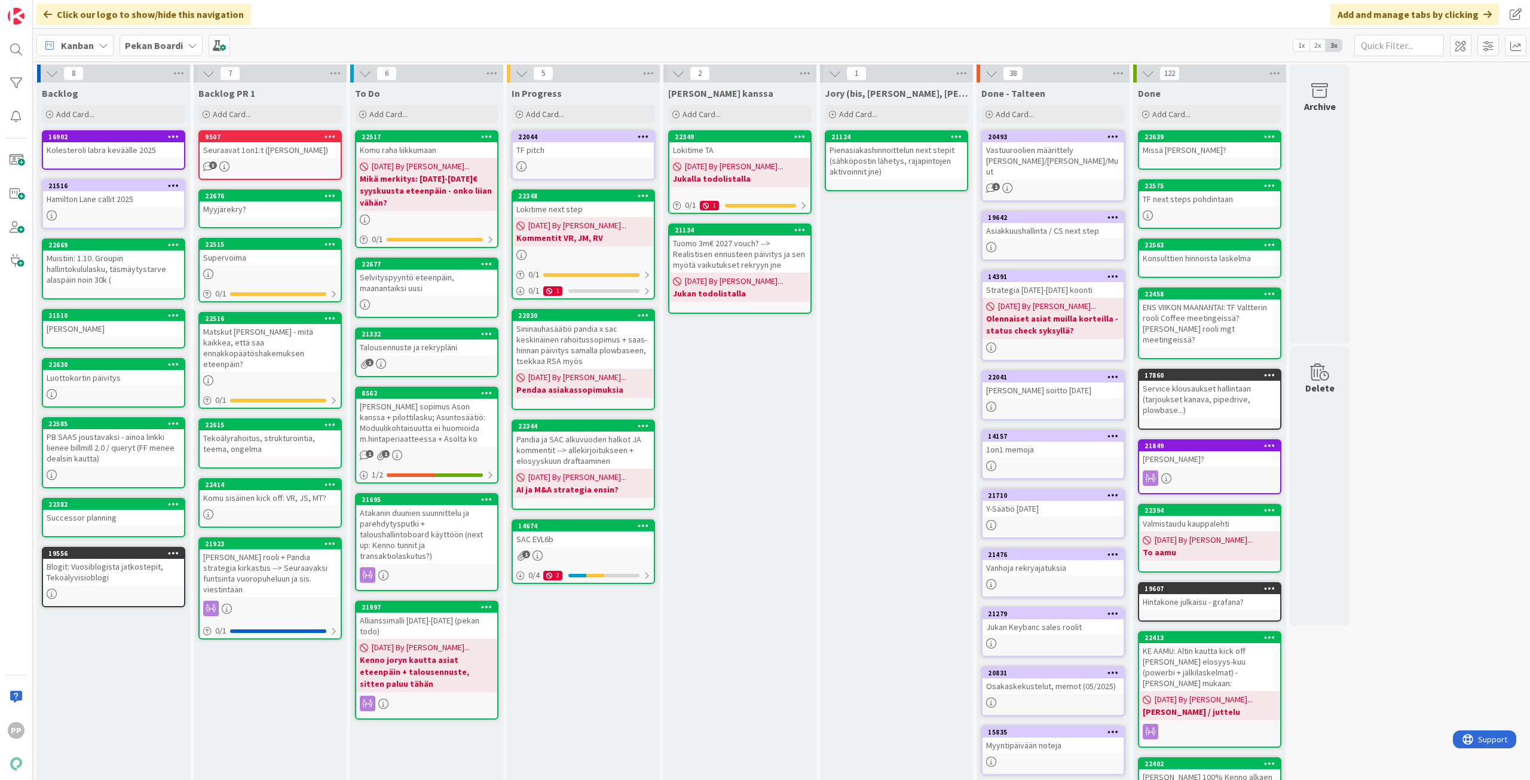
click at [716, 435] on div "[PERSON_NAME] kanssa Add Card... 22349 Lokitime TA [DATE] By [PERSON_NAME]... J…" at bounding box center [739, 471] width 153 height 779
click at [721, 434] on div "[PERSON_NAME] kanssa Add Card... 22349 Lokitime TA [DATE] By [PERSON_NAME]... J…" at bounding box center [739, 471] width 153 height 779
click at [756, 516] on div "[PERSON_NAME] kanssa Add Card... 22349 Lokitime TA [DATE] By [PERSON_NAME]... J…" at bounding box center [739, 471] width 153 height 779
click at [754, 418] on div "[PERSON_NAME] kanssa Add Card... 22349 Lokitime TA [DATE] By [PERSON_NAME]... J…" at bounding box center [739, 471] width 153 height 779
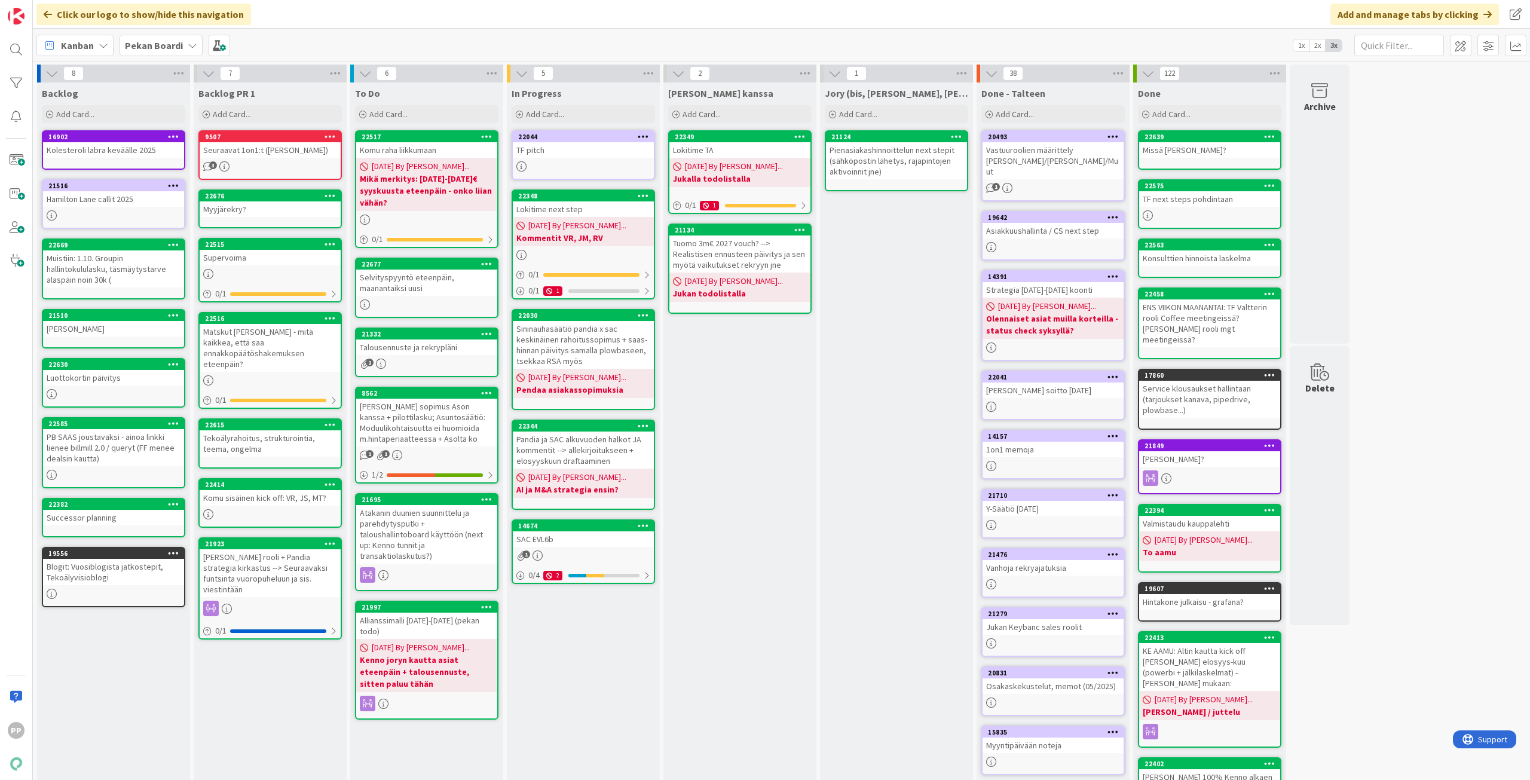
click at [756, 436] on div "[PERSON_NAME] kanssa Add Card... 22349 Lokitime TA [DATE] By [PERSON_NAME]... J…" at bounding box center [739, 471] width 153 height 779
drag, startPoint x: 756, startPoint y: 418, endPoint x: 707, endPoint y: 208, distance: 216.0
click at [756, 411] on div "[PERSON_NAME] kanssa Add Card... 22349 Lokitime TA [DATE] By [PERSON_NAME]... J…" at bounding box center [739, 471] width 153 height 779
click at [647, 43] on div "Kanban Pekan Boardi 1x 2x 3x" at bounding box center [781, 45] width 1497 height 33
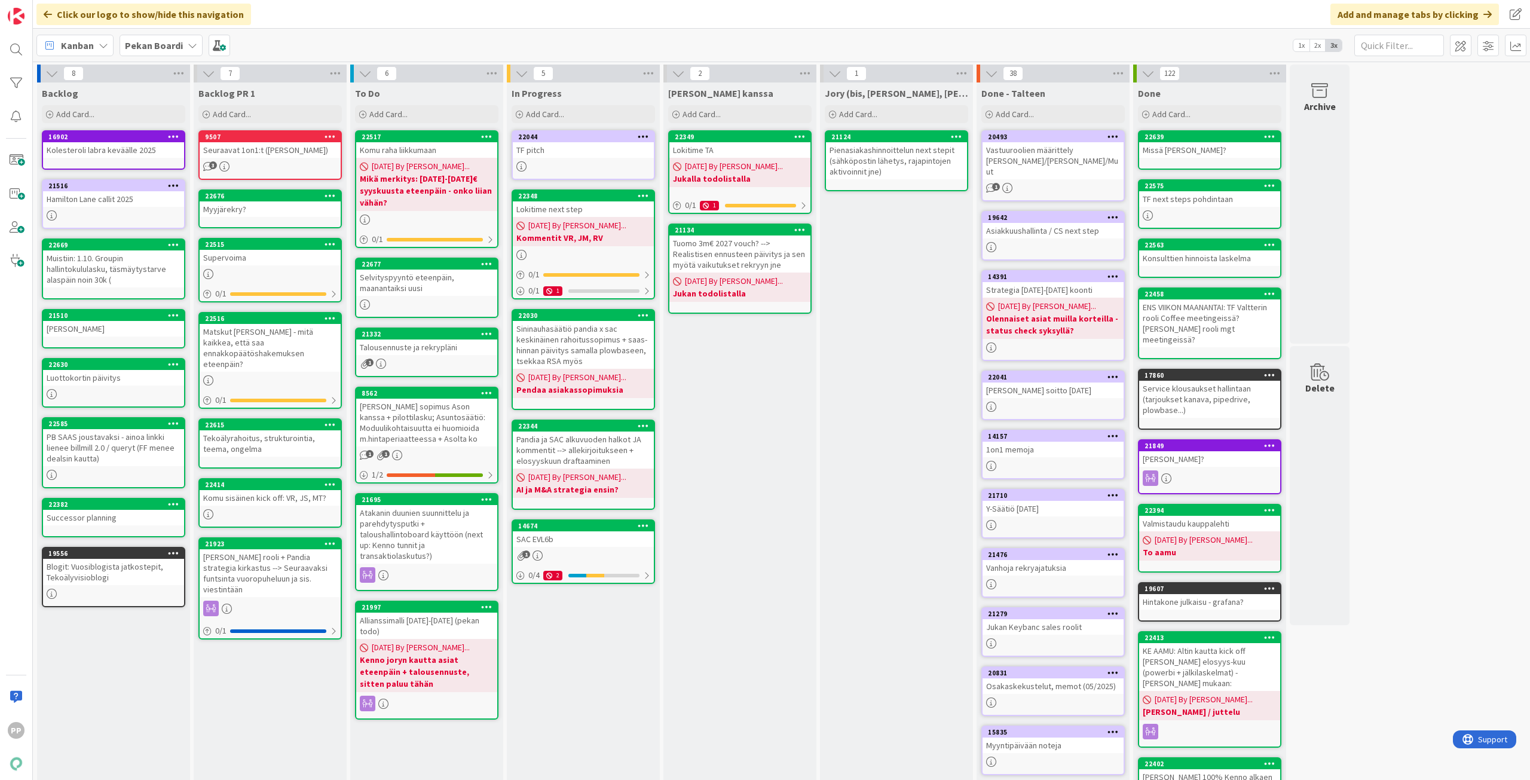
click at [684, 24] on div "Click our logo to show/hide this navigation Add and manage tabs by clicking" at bounding box center [781, 14] width 1497 height 29
drag, startPoint x: 702, startPoint y: 20, endPoint x: 726, endPoint y: 17, distance: 24.0
click at [703, 20] on div "Click our logo to show/hide this navigation Add and manage tabs by clicking" at bounding box center [781, 14] width 1497 height 29
click at [454, 148] on div "Komu raha liikkumaan" at bounding box center [426, 150] width 141 height 16
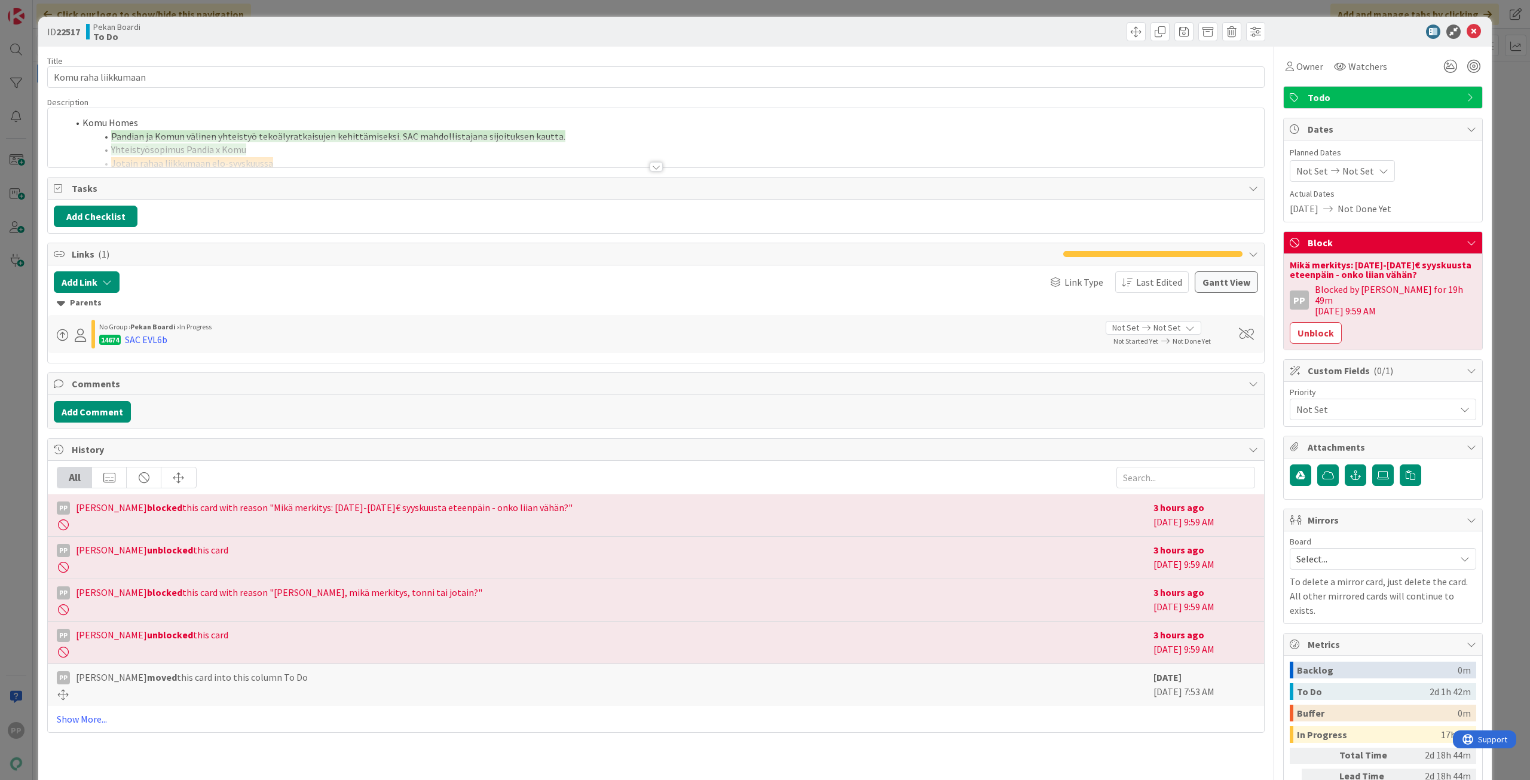
click at [325, 157] on div at bounding box center [656, 152] width 1216 height 30
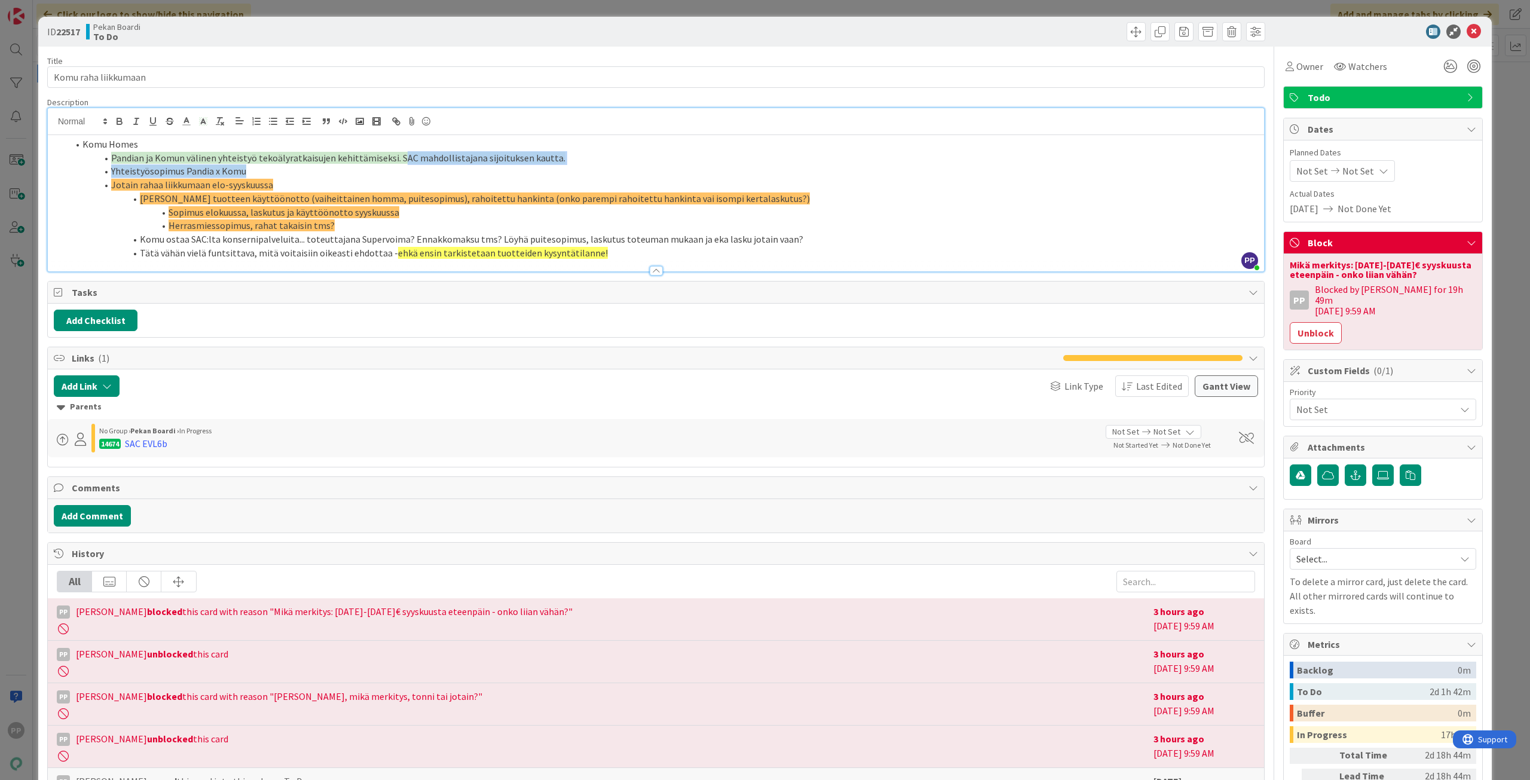
drag, startPoint x: 400, startPoint y: 152, endPoint x: 536, endPoint y: 175, distance: 138.2
click at [536, 175] on ol "Komu Homes Pandian ja Komun välinen yhteistyö tekoälyratkaisujen kehittämiseksi…" at bounding box center [656, 198] width 1204 height 122
click at [537, 175] on li "Yhteistyösopimus Pandia x Komu" at bounding box center [663, 171] width 1190 height 14
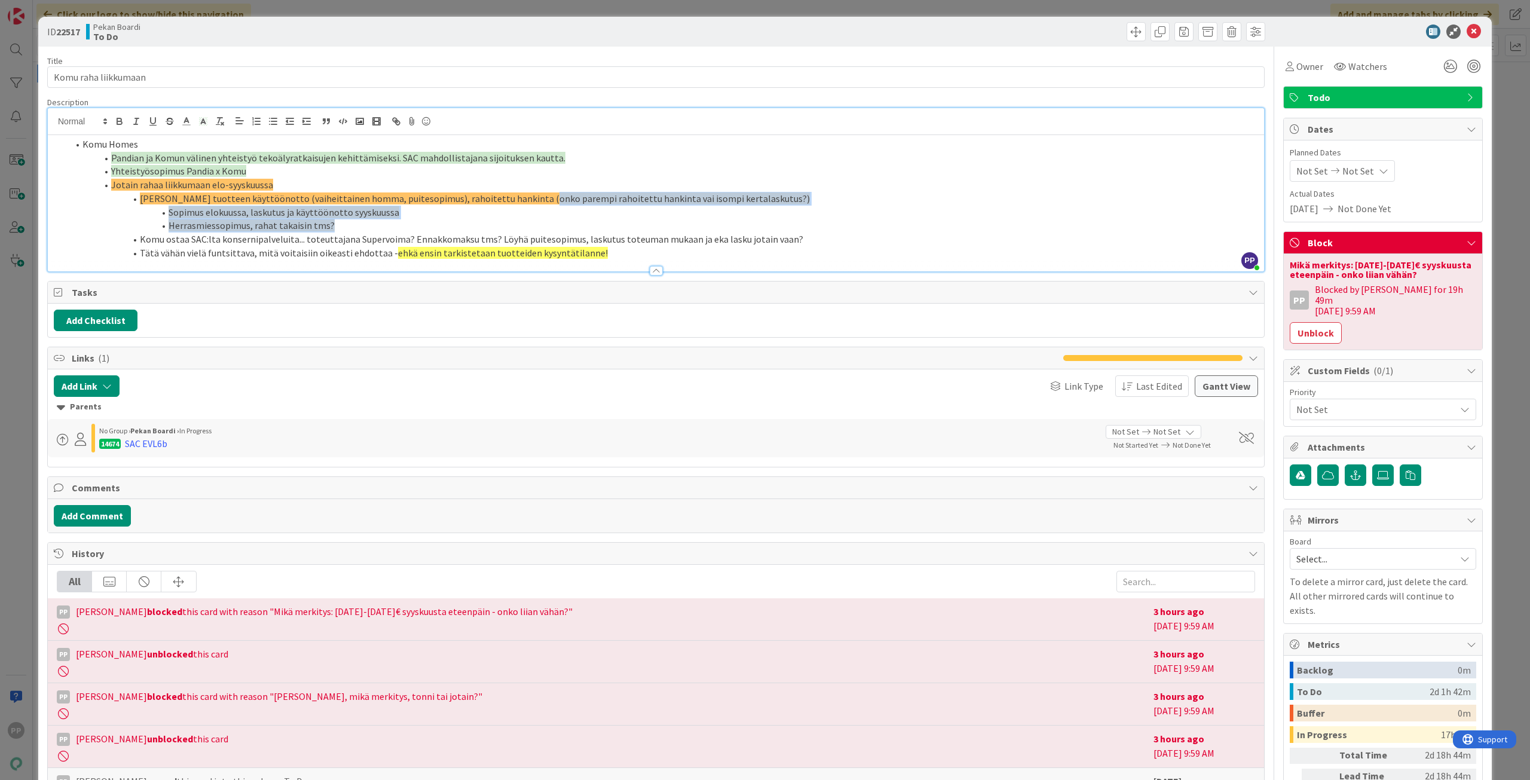
drag, startPoint x: 530, startPoint y: 200, endPoint x: 536, endPoint y: 219, distance: 19.7
click at [536, 219] on ol "Komu Homes Pandian ja Komun välinen yhteistyö tekoälyratkaisujen kehittämiseksi…" at bounding box center [656, 198] width 1204 height 122
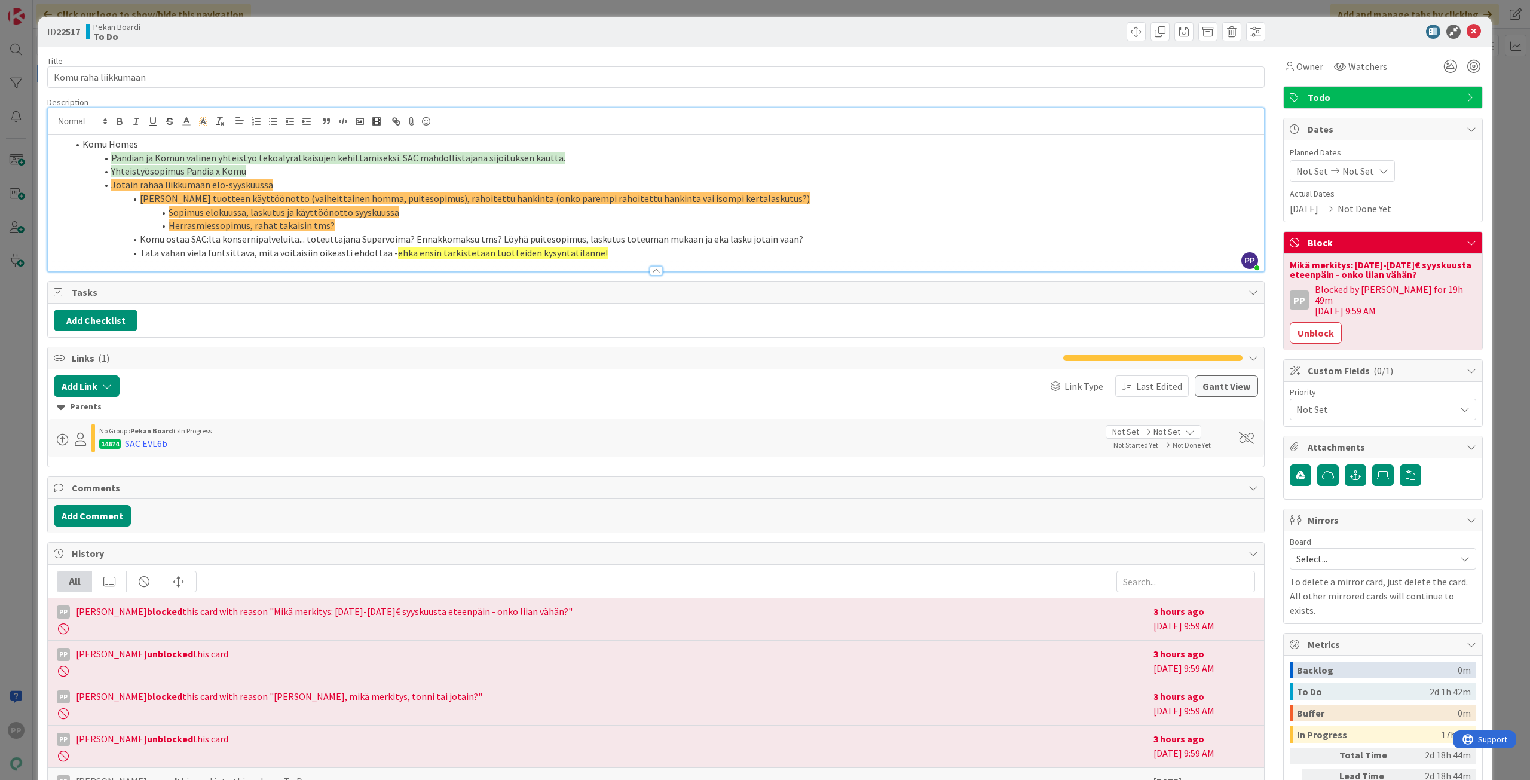
click at [584, 243] on li "Komu ostaa SAC:lta konsernipalveluita... toteuttajana Supervoima? Ennakkomaksu …" at bounding box center [663, 240] width 1190 height 14
drag, startPoint x: 604, startPoint y: 256, endPoint x: 109, endPoint y: 189, distance: 500.0
click at [109, 189] on ol "Komu Homes Pandian ja Komun välinen yhteistyö tekoälyratkaisujen kehittämiseksi…" at bounding box center [656, 198] width 1204 height 122
click at [110, 188] on li "Jotain rahaa liikkumaan elo-syyskuussa" at bounding box center [663, 185] width 1190 height 14
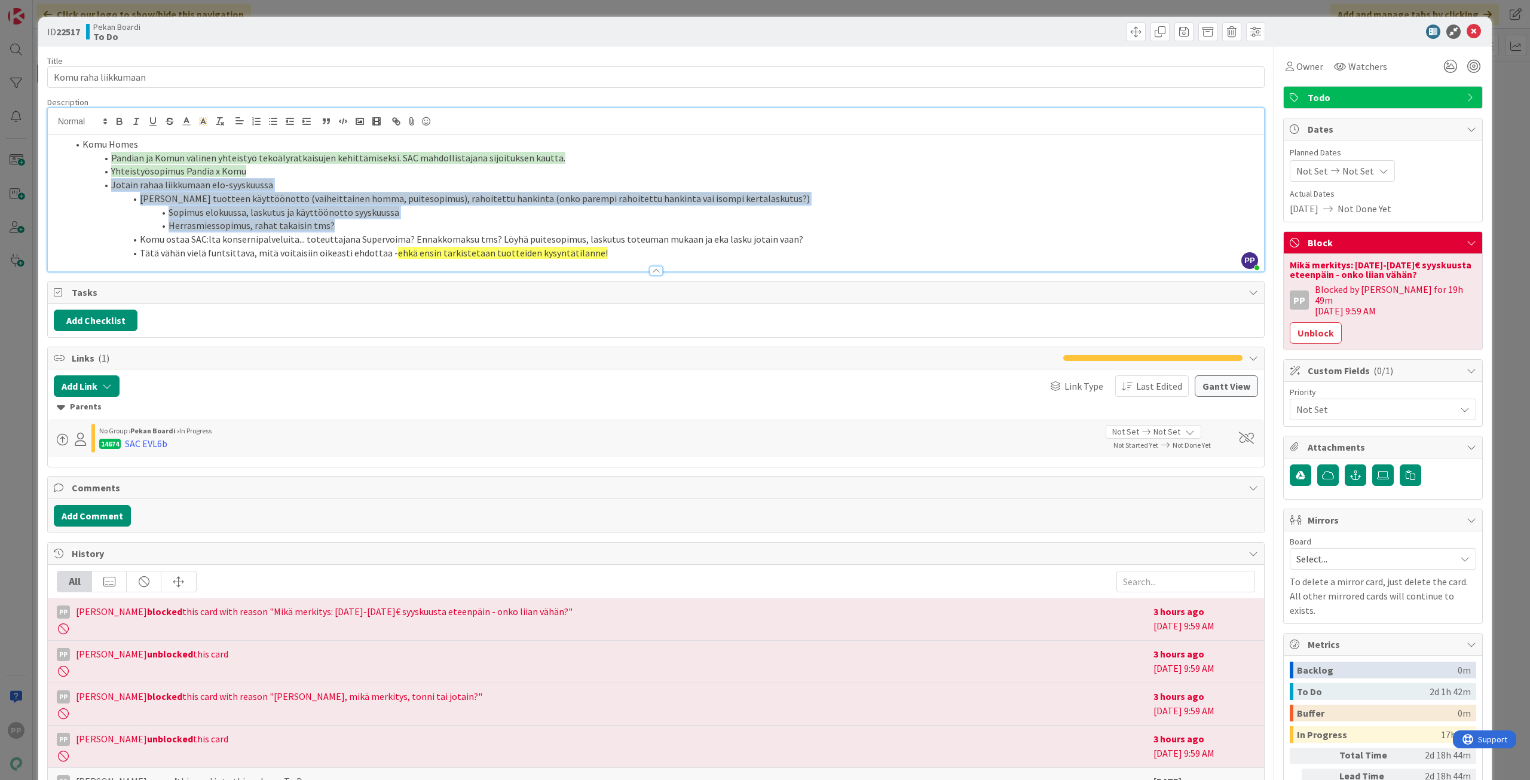
drag, startPoint x: 111, startPoint y: 183, endPoint x: 386, endPoint y: 225, distance: 278.1
click at [386, 225] on ol "Komu Homes Pandian ja Komun välinen yhteistyö tekoälyratkaisujen kehittämiseksi…" at bounding box center [656, 198] width 1204 height 122
click at [386, 225] on li "Herrasmiessopimus, rahat takaisin tms?" at bounding box center [663, 226] width 1190 height 14
drag, startPoint x: 421, startPoint y: 227, endPoint x: 109, endPoint y: 181, distance: 315.4
click at [109, 181] on ol "Komu Homes Pandian ja Komun välinen yhteistyö tekoälyratkaisujen kehittämiseksi…" at bounding box center [656, 198] width 1204 height 122
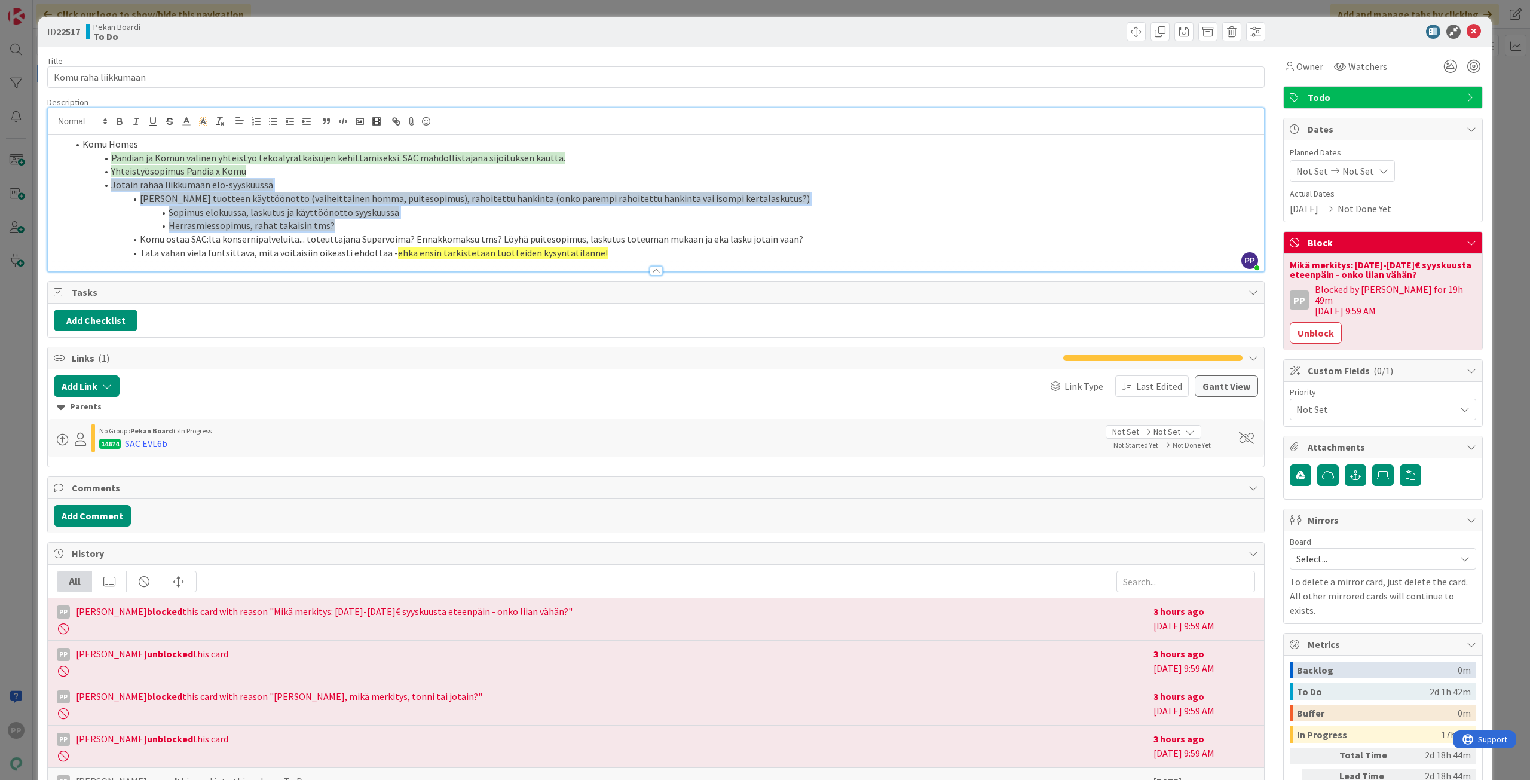
click at [109, 181] on li "Jotain rahaa liikkumaan elo-syyskuussa" at bounding box center [663, 185] width 1190 height 14
drag, startPoint x: 113, startPoint y: 181, endPoint x: 363, endPoint y: 225, distance: 253.7
click at [363, 225] on ol "Komu Homes Pandian ja Komun välinen yhteistyö tekoälyratkaisujen kehittämiseksi…" at bounding box center [656, 198] width 1204 height 122
click at [365, 231] on li "Herrasmiessopimus, rahat takaisin tms?" at bounding box center [663, 226] width 1190 height 14
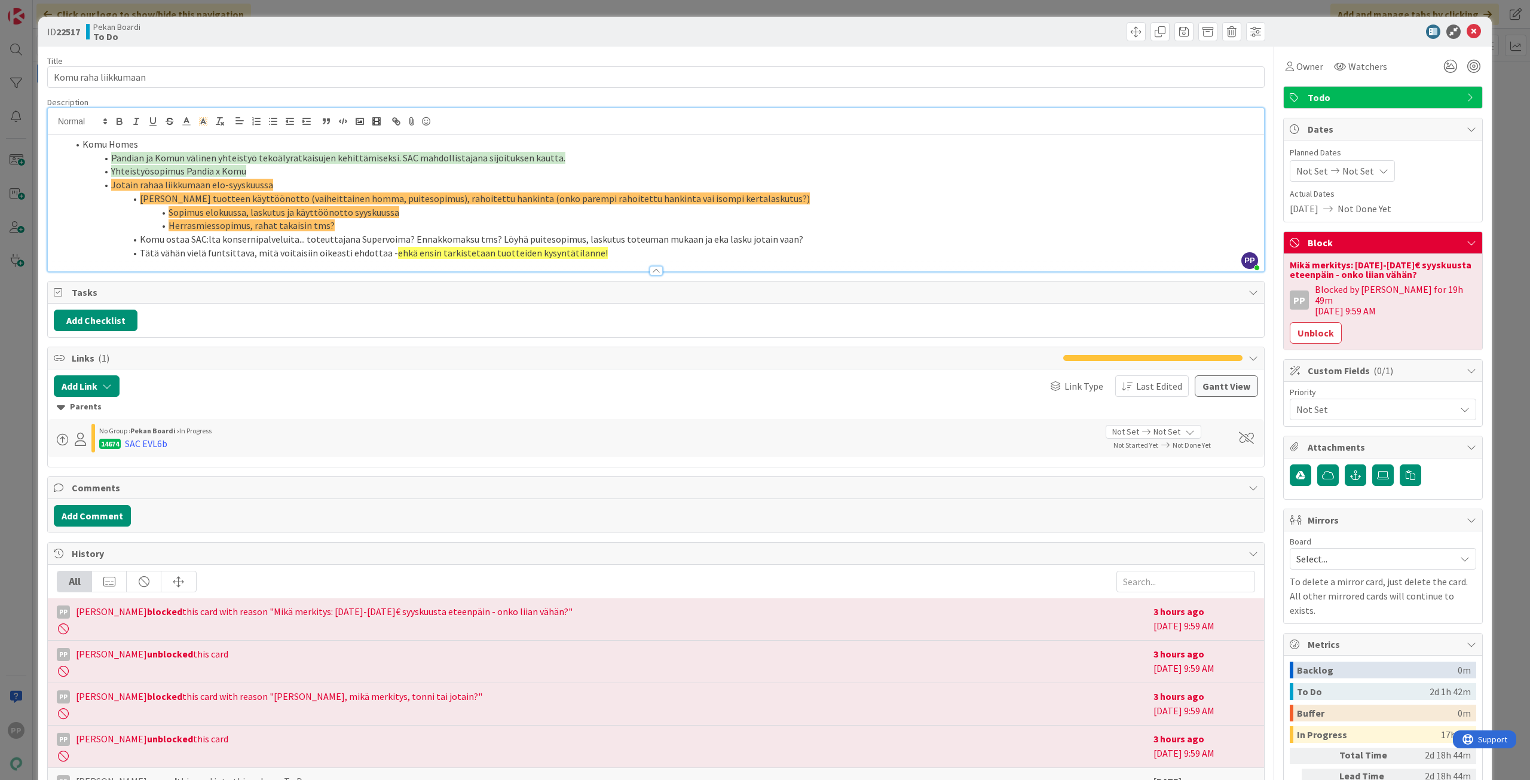
click at [402, 95] on div "Title 20 / 128 Komu raha liikkumaan Description PP Pekka Paaskunta just joined …" at bounding box center [656, 453] width 1218 height 813
click at [414, 54] on div "Title 20 / 128 Komu raha liikkumaan Description PP Pekka Paaskunta just joined …" at bounding box center [656, 453] width 1218 height 813
click at [417, 44] on div "ID 22517 Pekan Boardi To Do" at bounding box center [765, 32] width 1454 height 30
drag, startPoint x: 417, startPoint y: 37, endPoint x: 417, endPoint y: 12, distance: 25.1
click at [417, 36] on div "Pekan Boardi To Do" at bounding box center [369, 31] width 567 height 19
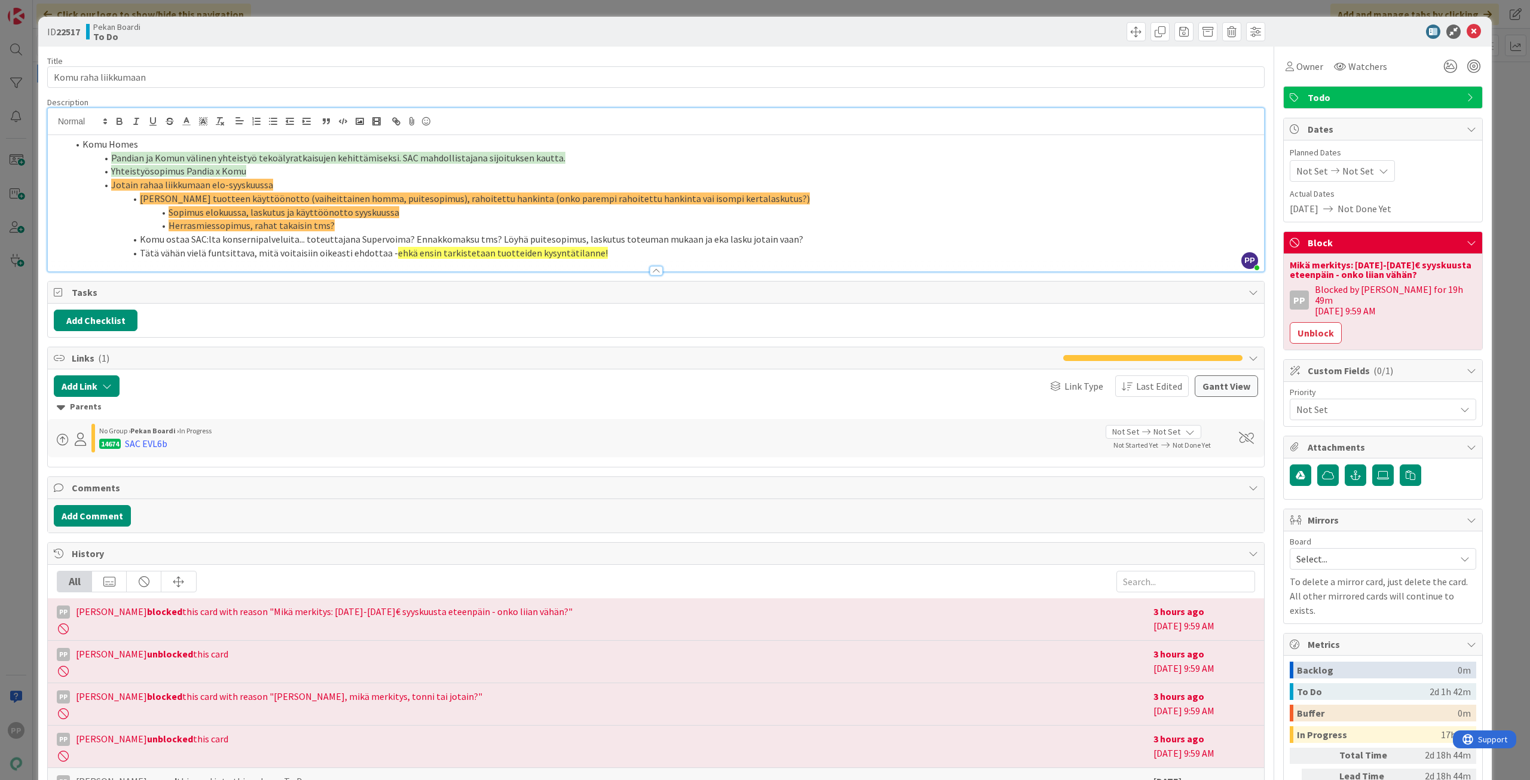
click at [417, 12] on div "ID 22517 Pekan Boardi To Do Title 20 / 128 Komu raha liikkumaan Description PP …" at bounding box center [765, 390] width 1530 height 780
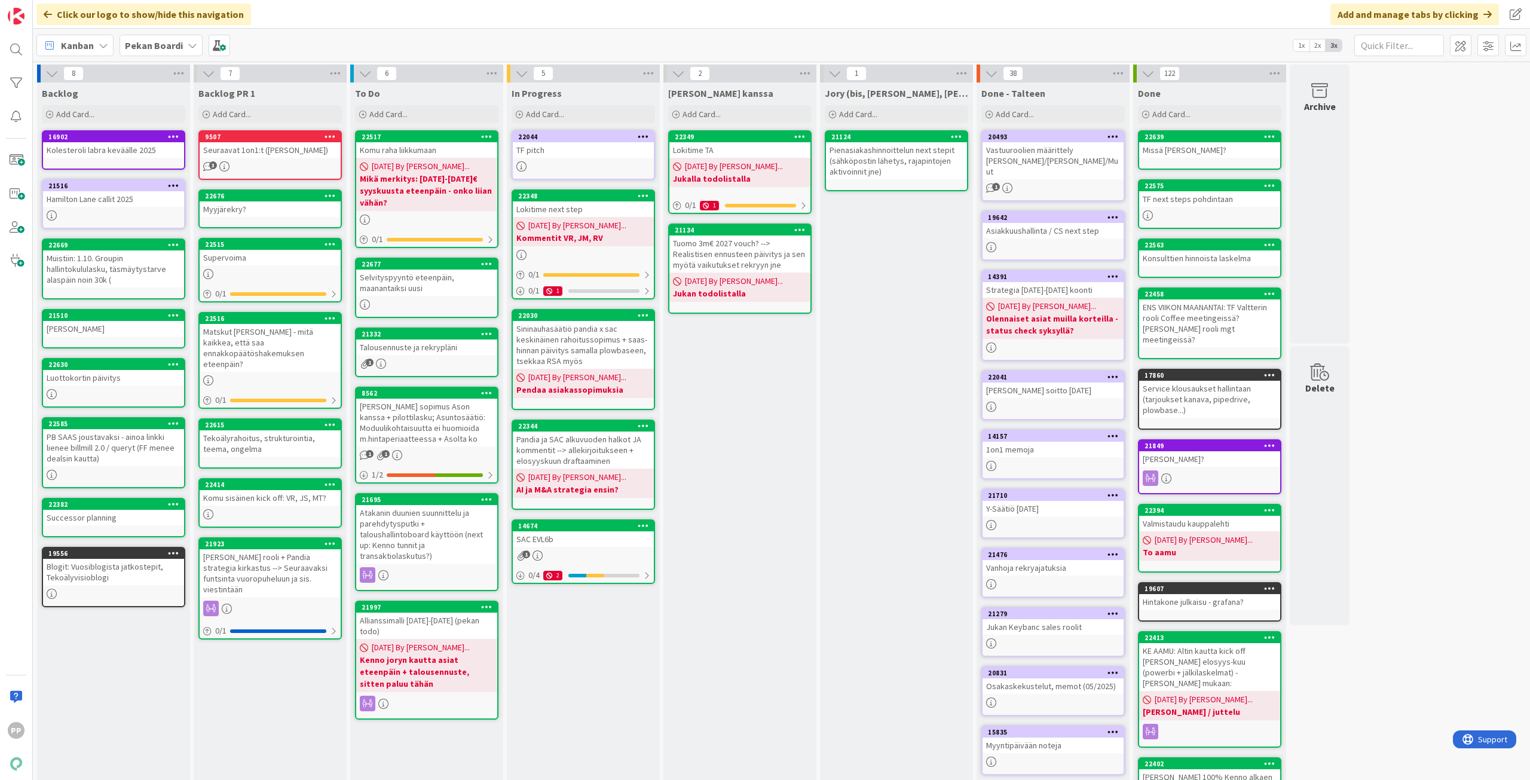
click at [417, 12] on div "Click our logo to show/hide this navigation Add and manage tabs by clicking" at bounding box center [781, 14] width 1497 height 29
click at [560, 5] on div "Click our logo to show/hide this navigation Add and manage tabs by clicking" at bounding box center [781, 14] width 1497 height 29
click at [571, 19] on div "Click our logo to show/hide this navigation Add and manage tabs by clicking" at bounding box center [781, 14] width 1497 height 29
click at [549, 7] on div "Click our logo to show/hide this navigation Add and manage tabs by clicking" at bounding box center [781, 14] width 1497 height 29
click at [703, 406] on div "[PERSON_NAME] kanssa Add Card... 22349 Lokitime TA [DATE] By [PERSON_NAME]... J…" at bounding box center [739, 471] width 153 height 779
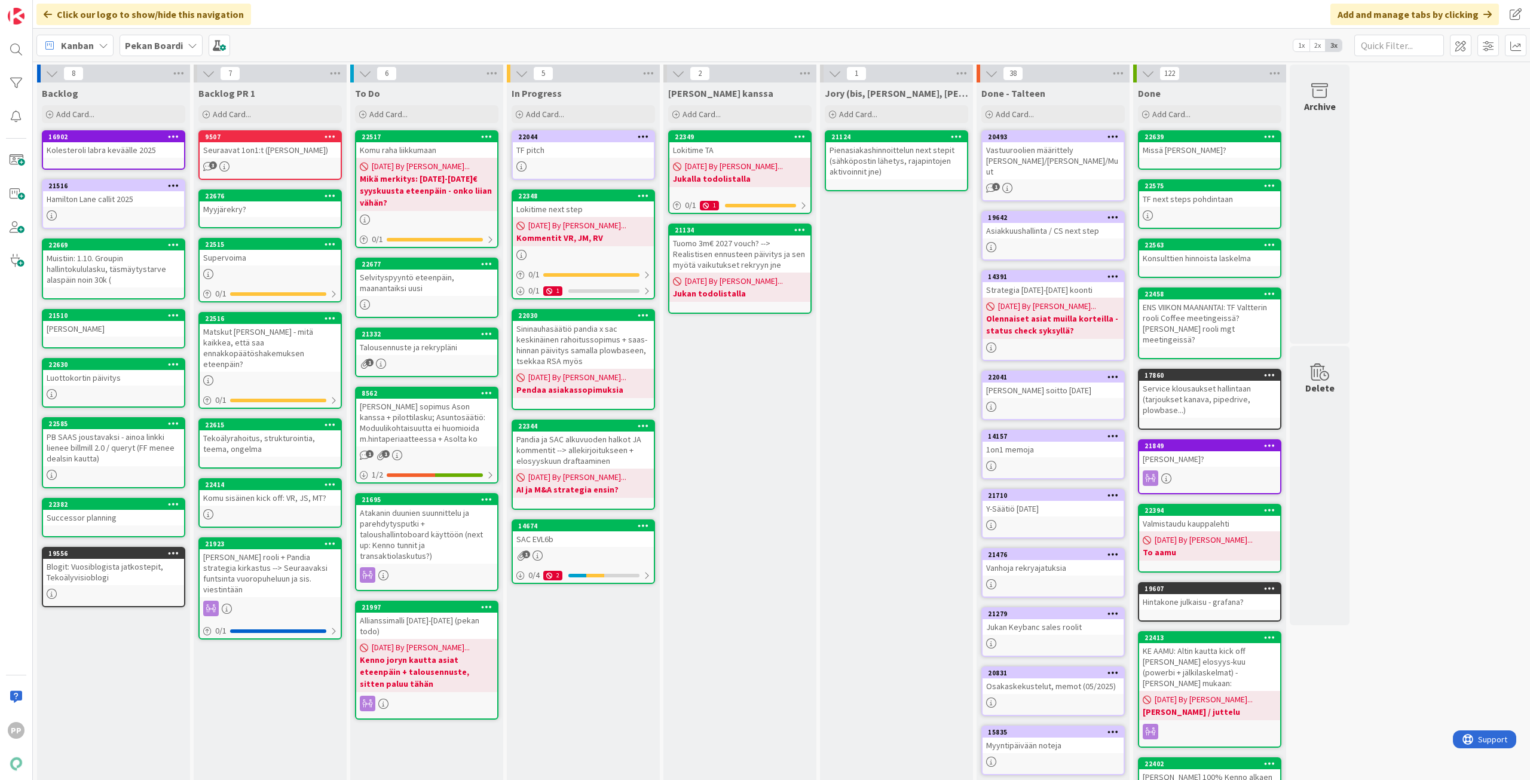
click at [724, 502] on div "[PERSON_NAME] kanssa Add Card... 22349 Lokitime TA [DATE] By [PERSON_NAME]... J…" at bounding box center [739, 471] width 153 height 779
click at [609, 727] on div "In Progress Add Card... 22044 TF pitch 22348 Lokitime next step 08/14/2025 By P…" at bounding box center [583, 471] width 153 height 779
click at [713, 632] on div "[PERSON_NAME] kanssa Add Card... 22349 Lokitime TA [DATE] By [PERSON_NAME]... J…" at bounding box center [739, 471] width 153 height 779
click at [749, 570] on div "[PERSON_NAME] kanssa Add Card... 22349 Lokitime TA [DATE] By [PERSON_NAME]... J…" at bounding box center [739, 471] width 153 height 779
click at [759, 535] on div "[PERSON_NAME] kanssa Add Card... 22349 Lokitime TA [DATE] By [PERSON_NAME]... J…" at bounding box center [739, 471] width 153 height 779
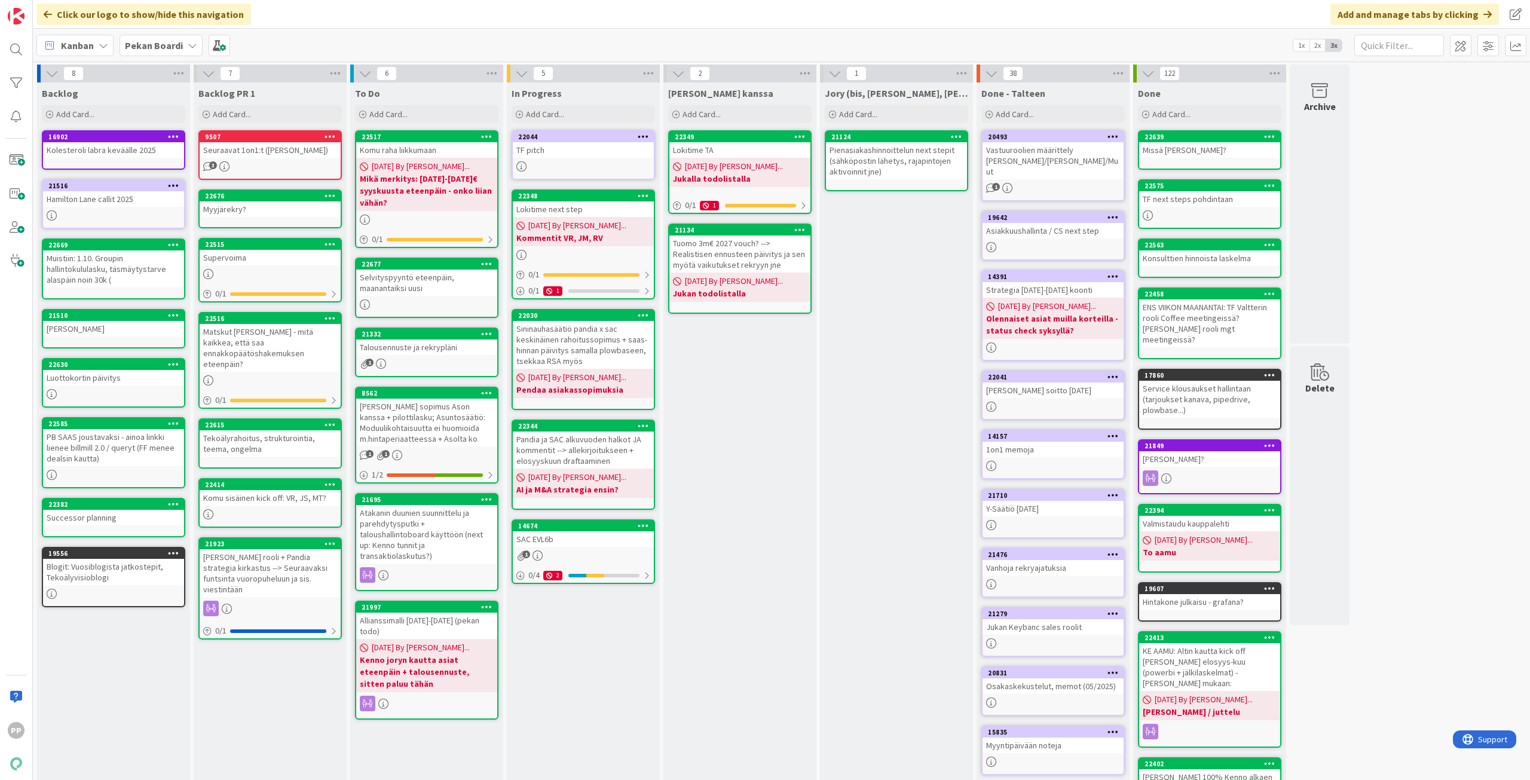
click at [748, 622] on div "[PERSON_NAME] kanssa Add Card... 22349 Lokitime TA [DATE] By [PERSON_NAME]... J…" at bounding box center [739, 471] width 153 height 779
click at [604, 704] on div "In Progress Add Card... 22044 TF pitch 22348 Lokitime next step 08/14/2025 By P…" at bounding box center [583, 471] width 153 height 779
click at [602, 713] on div "In Progress Add Card... 22044 TF pitch 22348 Lokitime next step 08/14/2025 By P…" at bounding box center [583, 471] width 153 height 779
click at [458, 745] on div "To Do Add Card... Template Not Set Title 0 / 128 Label Todo Show More... Add Ad…" at bounding box center [426, 471] width 153 height 779
click at [581, 711] on div "In Progress Add Card... 22044 TF pitch 22348 Lokitime next step 08/14/2025 By P…" at bounding box center [583, 471] width 153 height 779
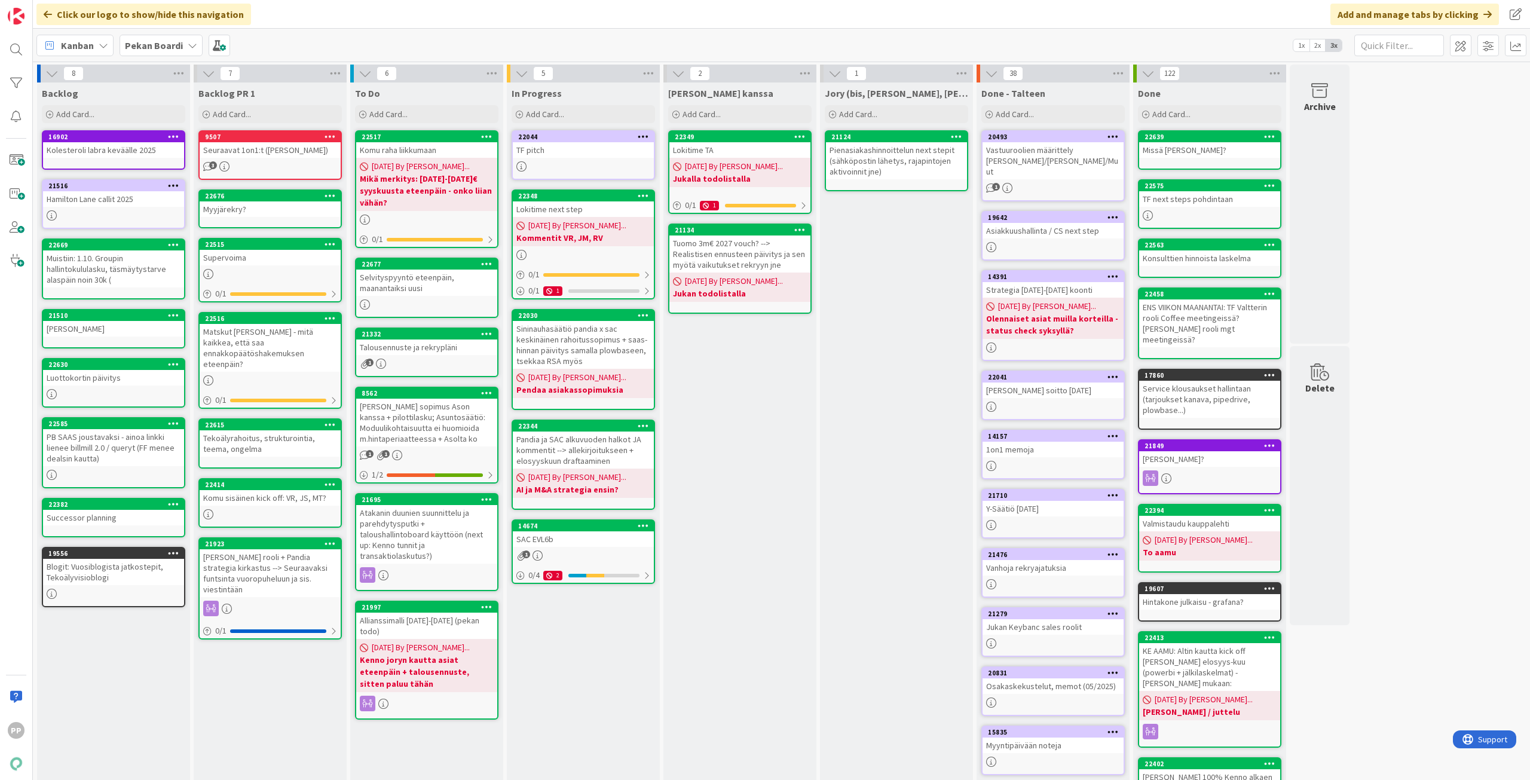
drag, startPoint x: 738, startPoint y: 637, endPoint x: 746, endPoint y: 634, distance: 8.3
click at [740, 637] on div "[PERSON_NAME] kanssa Add Card... 22349 Lokitime TA [DATE] By [PERSON_NAME]... J…" at bounding box center [739, 471] width 153 height 779
click at [753, 632] on div "[PERSON_NAME] kanssa Add Card... 22349 Lokitime TA [DATE] By [PERSON_NAME]... J…" at bounding box center [739, 471] width 153 height 779
click at [782, 453] on div "[PERSON_NAME] kanssa Add Card... 22349 Lokitime TA [DATE] By [PERSON_NAME]... J…" at bounding box center [739, 471] width 153 height 779
click at [432, 289] on div "Selvityspyyntö eteenpäin, maanantaiksi uusi" at bounding box center [426, 283] width 141 height 26
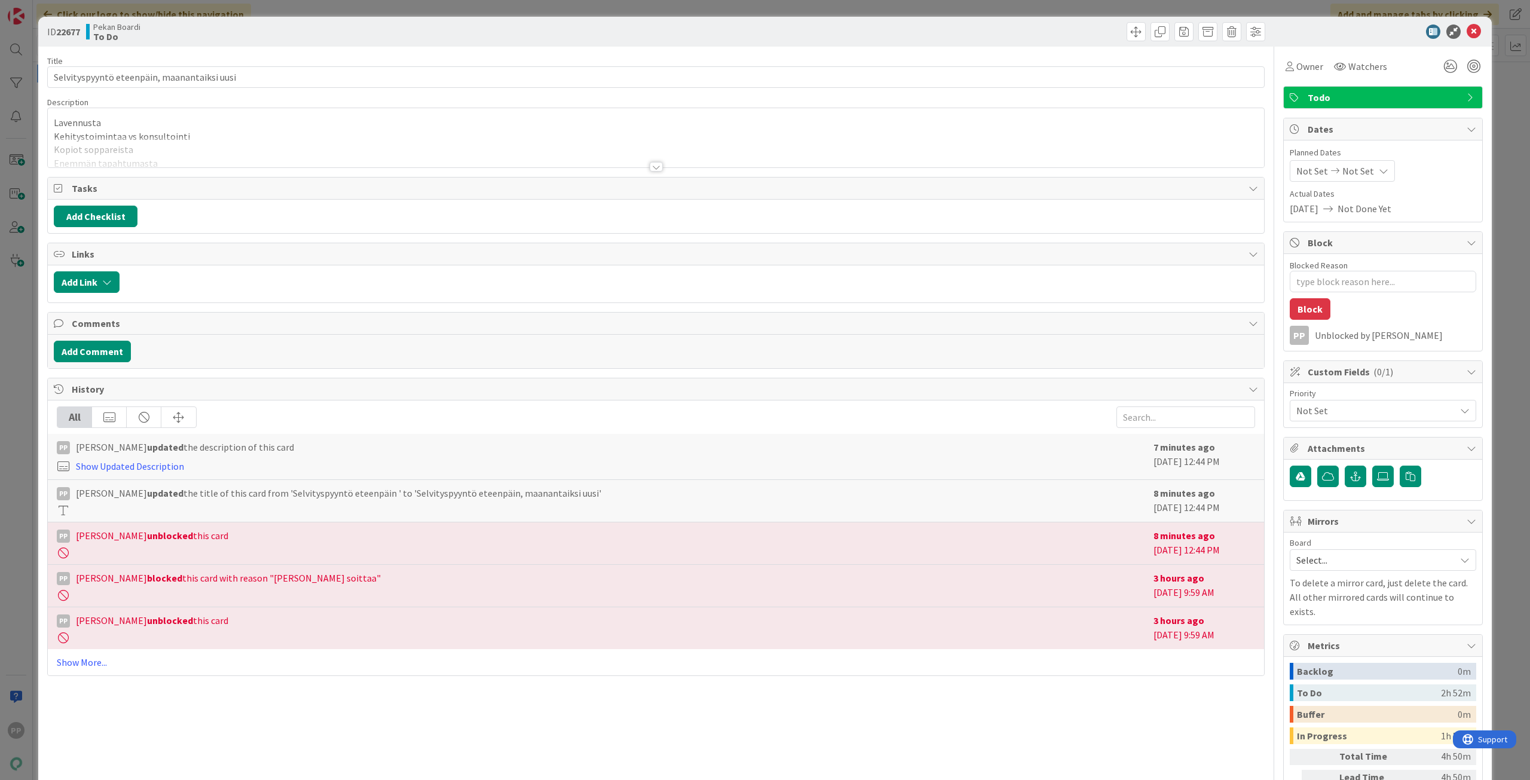
click at [255, 158] on div at bounding box center [656, 152] width 1216 height 30
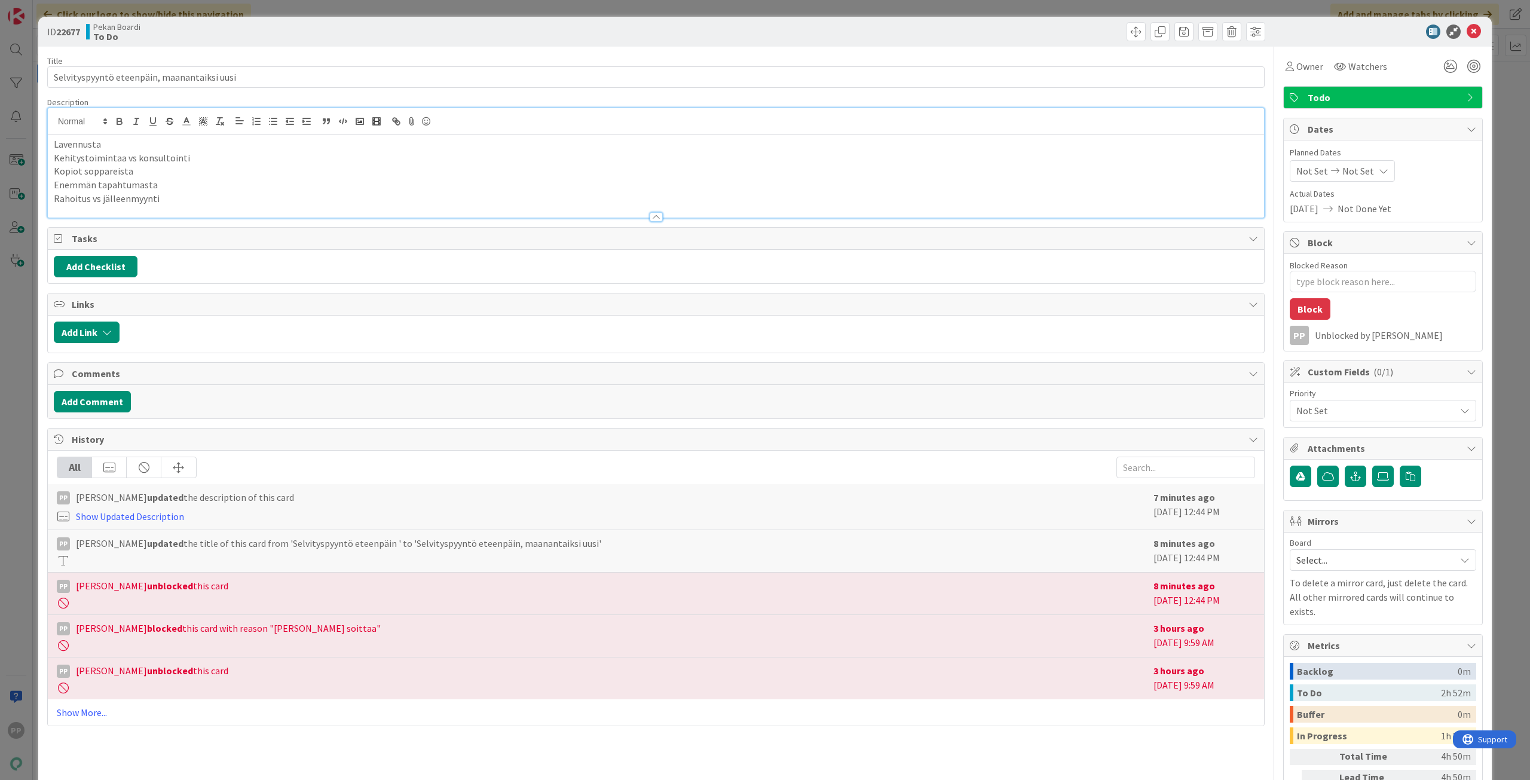
click at [247, 213] on div at bounding box center [656, 211] width 1216 height 13
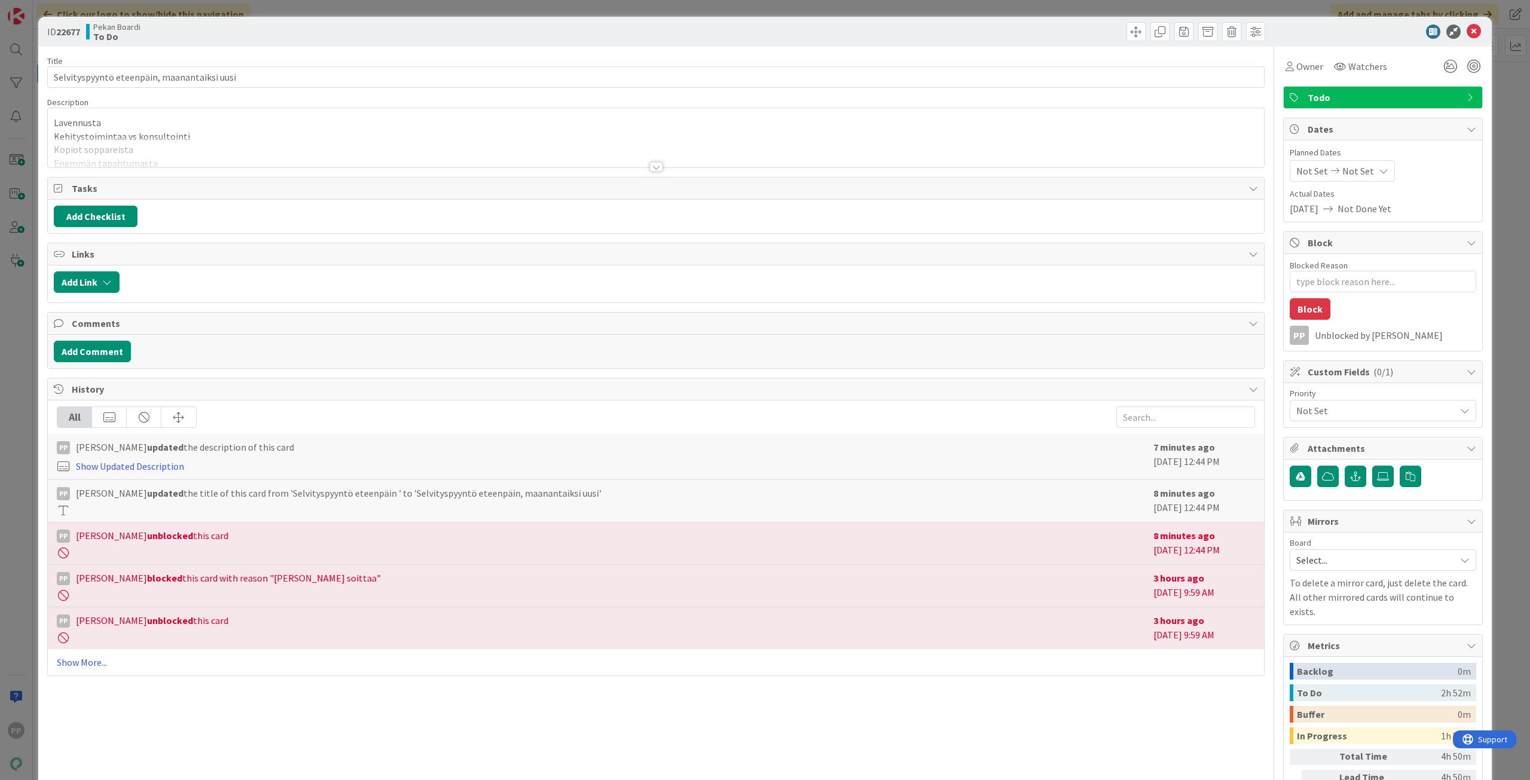
click at [253, 151] on div at bounding box center [656, 152] width 1216 height 30
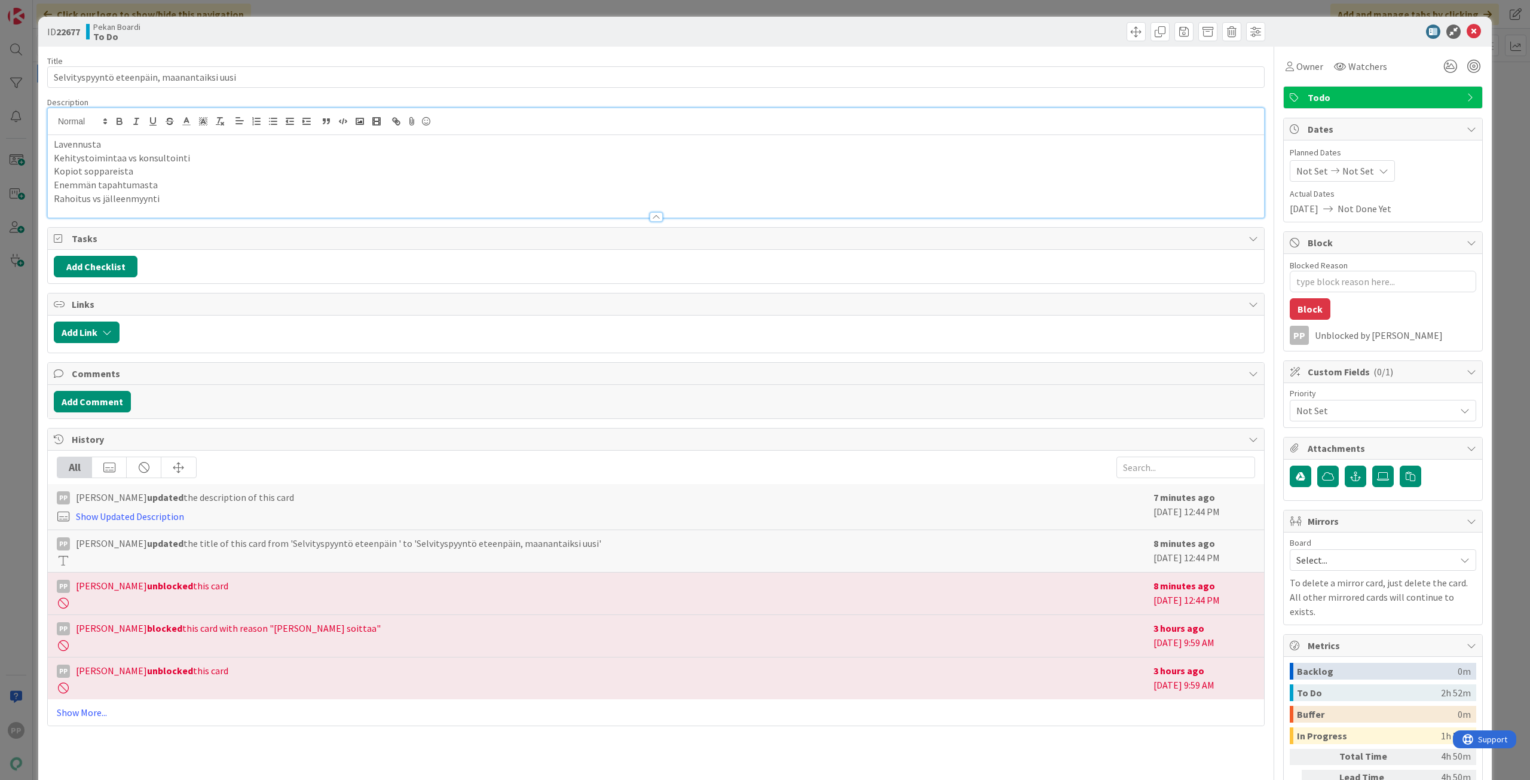
click at [209, 200] on p "Rahoitus vs jälleenmyynti" at bounding box center [656, 199] width 1204 height 14
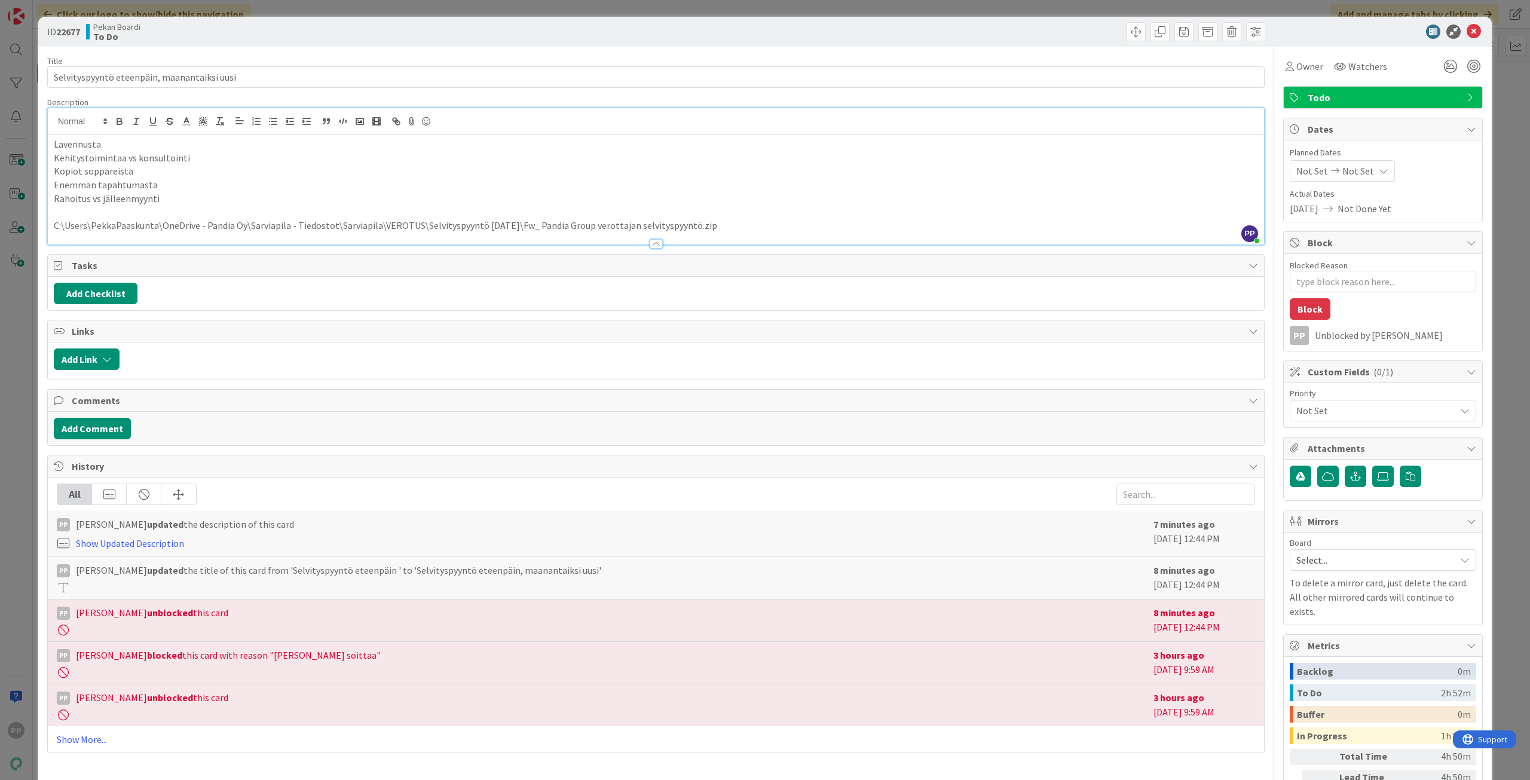
click at [285, 92] on div "Title 43 / 128 Selvityspyyntö eteenpäin, maanantaiksi uusi Description PP Pekka…" at bounding box center [656, 454] width 1218 height 814
type textarea "x"
click at [286, 53] on div "Title 43 / 128 Selvityspyyntö eteenpäin, maanantaiksi uusi Description PP Pekka…" at bounding box center [656, 454] width 1218 height 814
click at [315, 17] on div "ID 22677 Pekan Boardi To Do" at bounding box center [765, 32] width 1454 height 30
click at [320, 9] on div "ID 22677 Pekan Boardi To Do Title 43 / 128 Selvityspyyntö eteenpäin, maanantaik…" at bounding box center [765, 390] width 1530 height 780
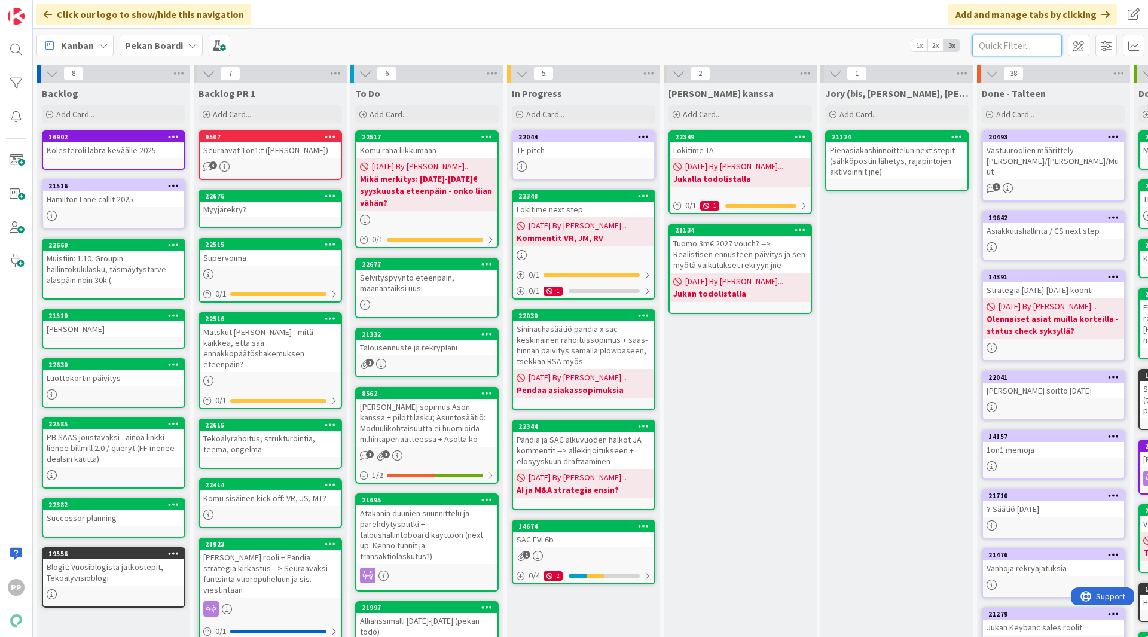
click at [1020, 41] on input "text" at bounding box center [1017, 46] width 90 height 22
type input "komu"
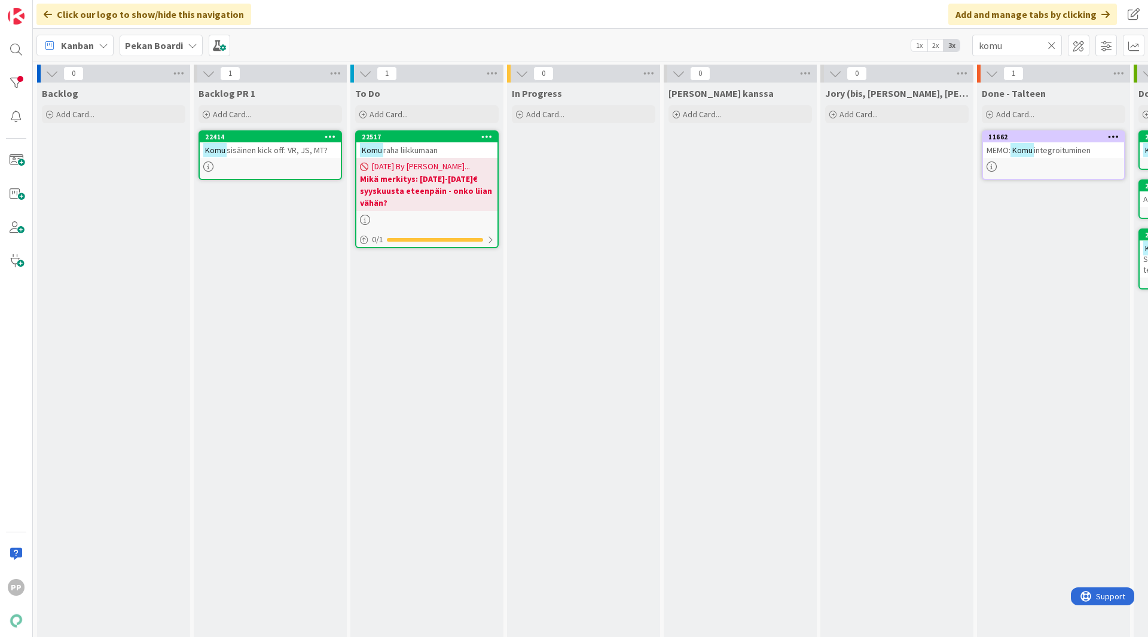
click at [438, 152] on span "raha liikkumaan" at bounding box center [410, 150] width 54 height 11
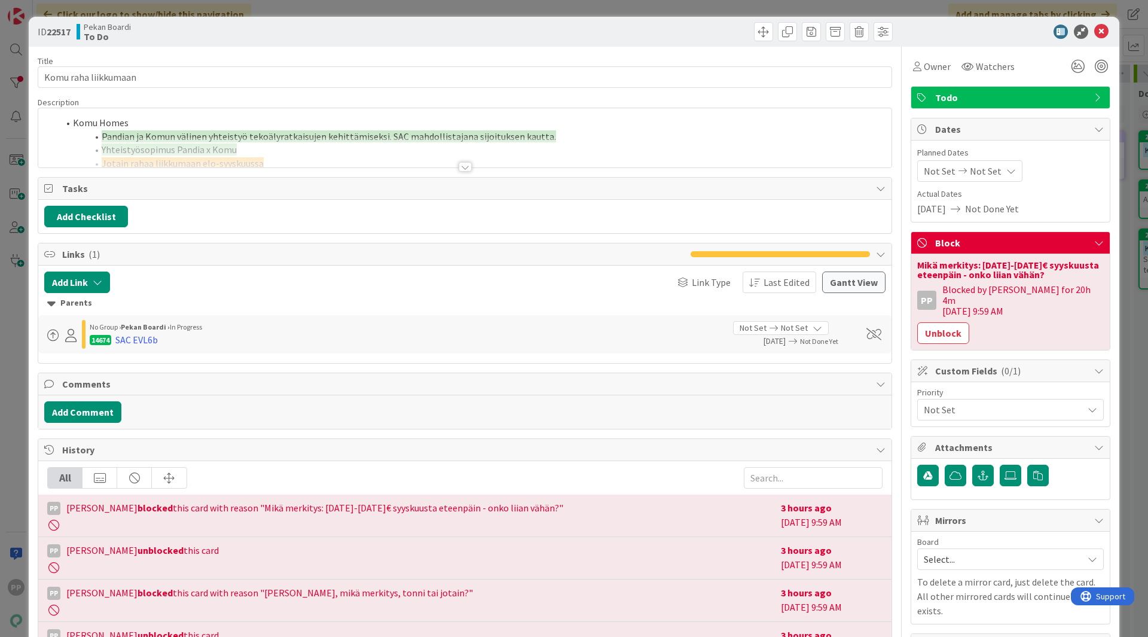
click at [407, 152] on div at bounding box center [464, 152] width 853 height 30
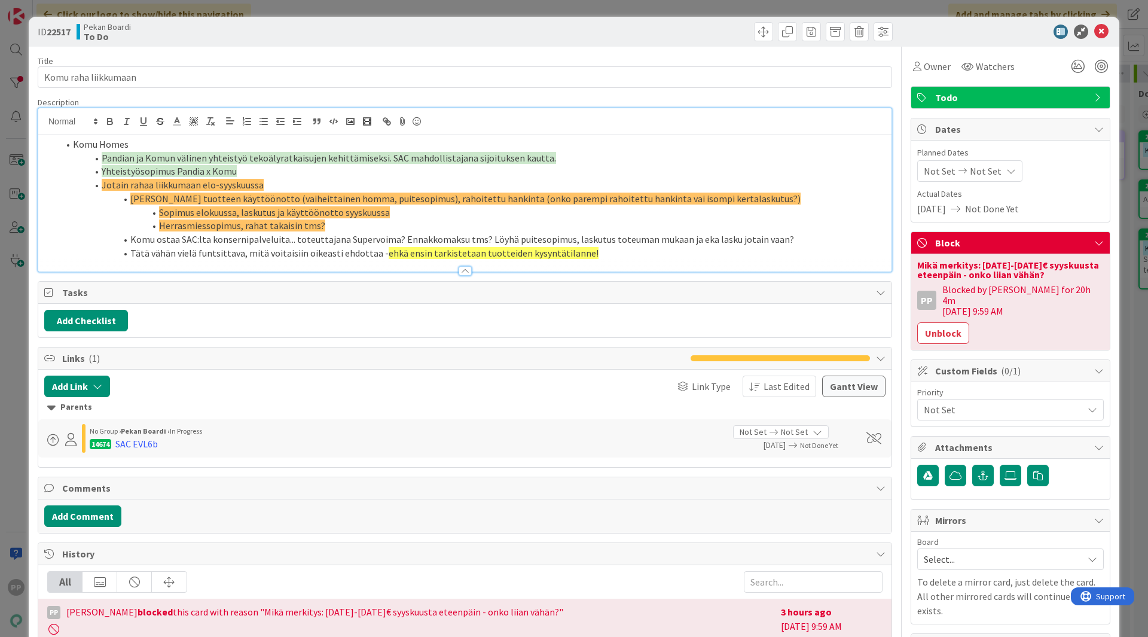
click at [74, 143] on li "Komu Homes" at bounding box center [472, 144] width 827 height 14
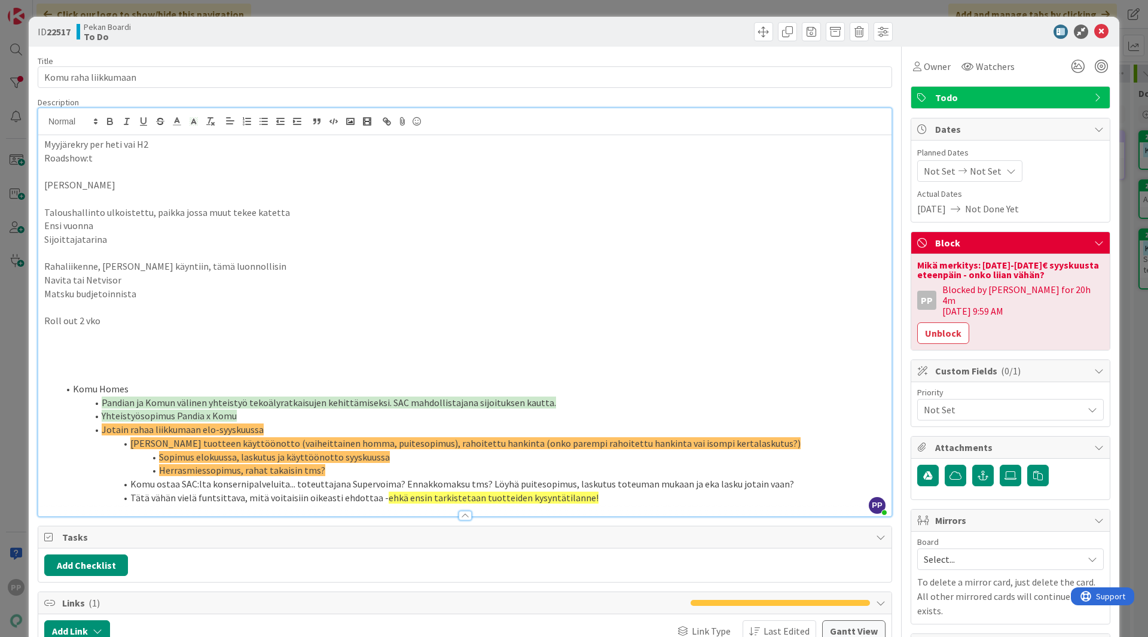
click at [135, 103] on div "Description" at bounding box center [465, 102] width 854 height 11
click at [177, 55] on div "Title 20 / 128 Komu raha liikkumaan Description PP [PERSON_NAME] just joined My…" at bounding box center [465, 564] width 854 height 1035
click at [225, 30] on div "Pekan Boardi To Do" at bounding box center [270, 31] width 386 height 19
click at [273, 6] on div "ID 22517 Pekan Boardi To Do Title 20 / 128 Komu raha liikkumaan Description PP …" at bounding box center [574, 318] width 1148 height 637
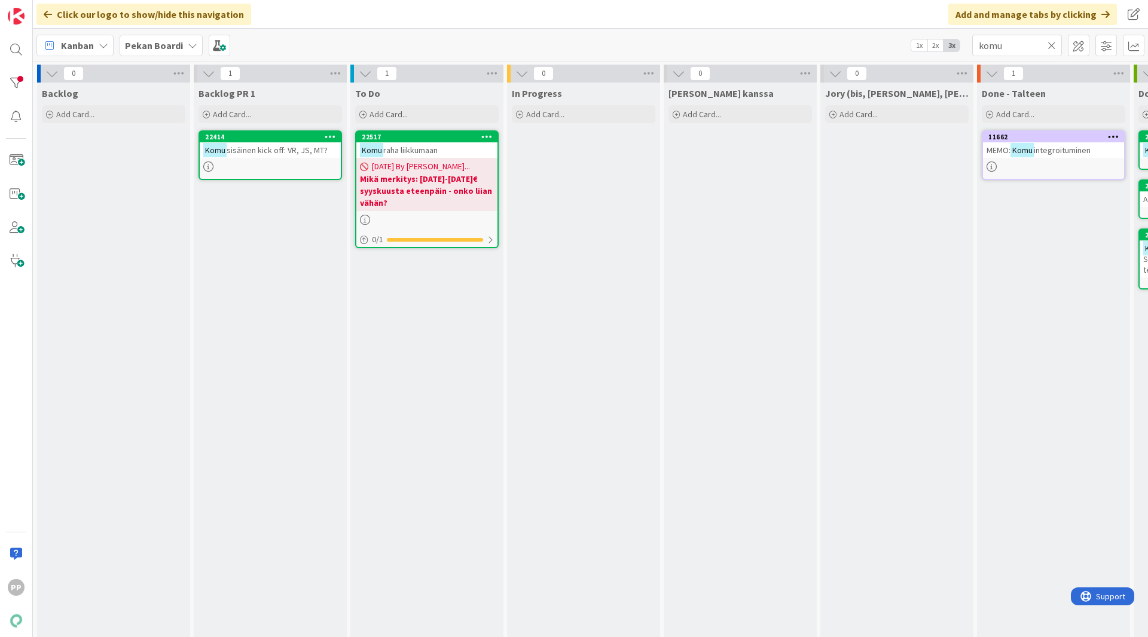
click at [434, 149] on span "raha liikkumaan" at bounding box center [410, 150] width 54 height 11
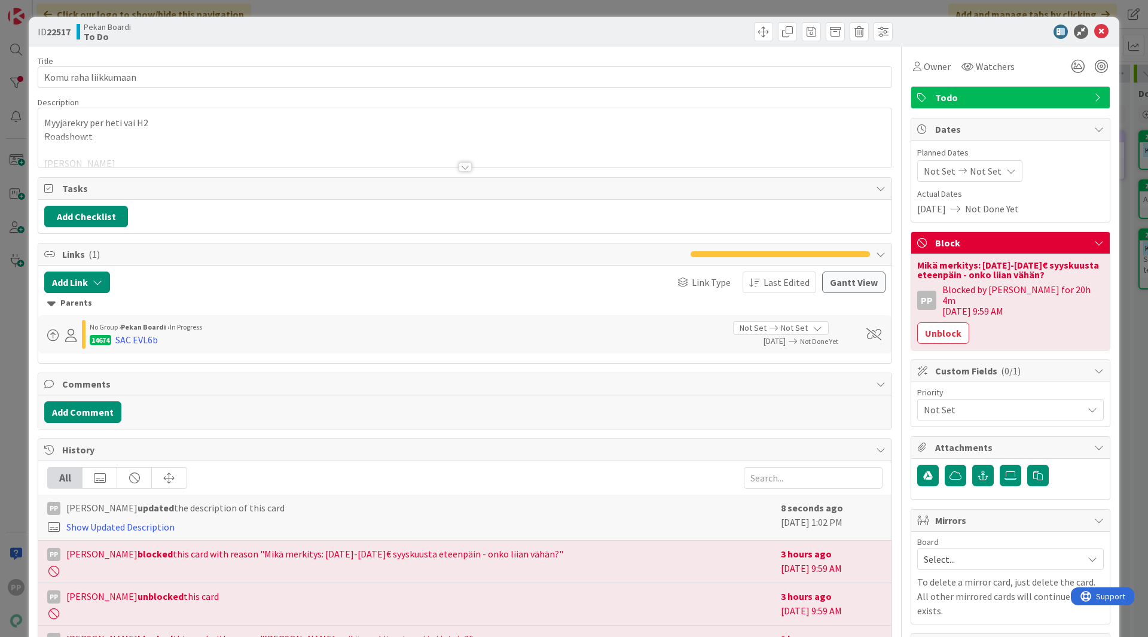
click at [943, 322] on button "Unblock" at bounding box center [943, 333] width 52 height 22
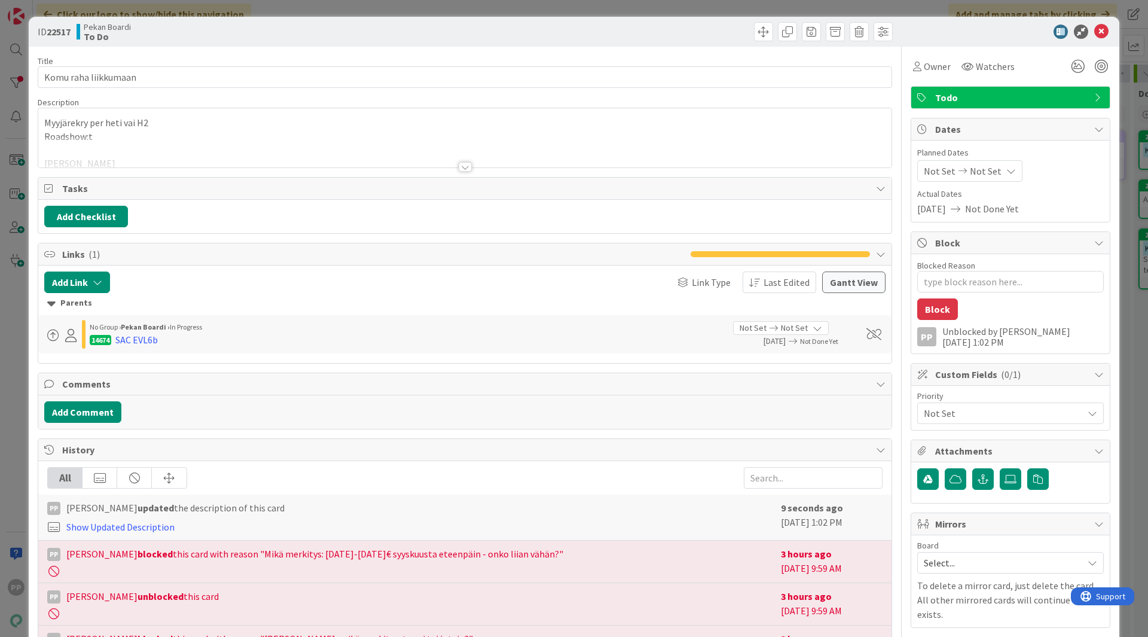
type textarea "x"
click at [1127, 227] on div "ID 22517 Pekan Boardi To Do Title 20 / 128 Komu raha liikkumaan Description PP …" at bounding box center [574, 318] width 1148 height 637
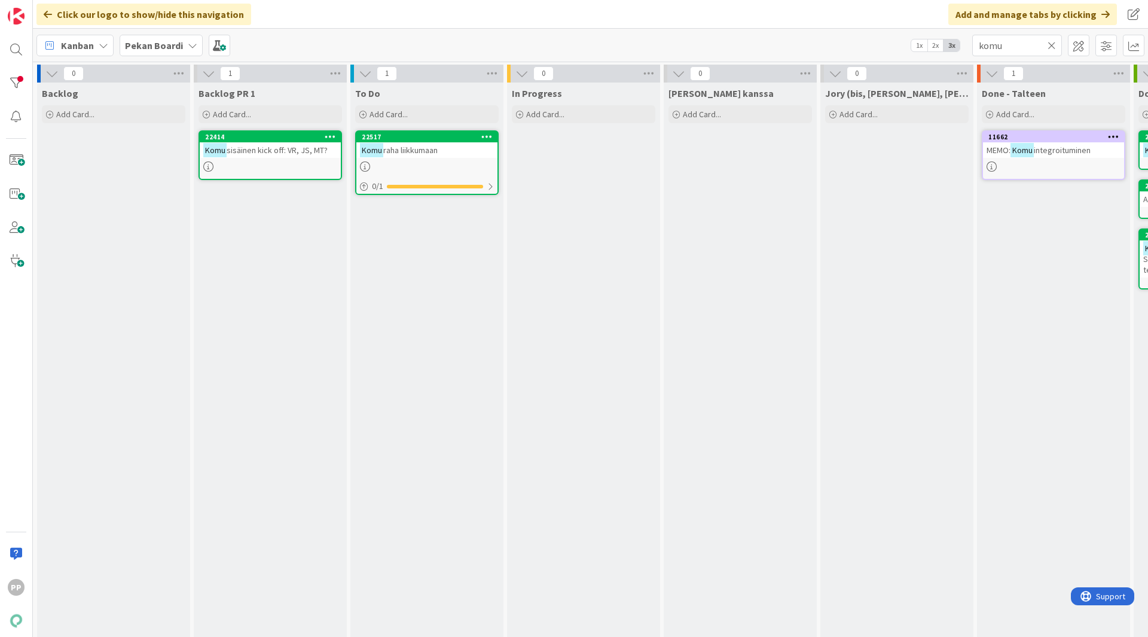
click at [1051, 41] on icon at bounding box center [1051, 45] width 8 height 11
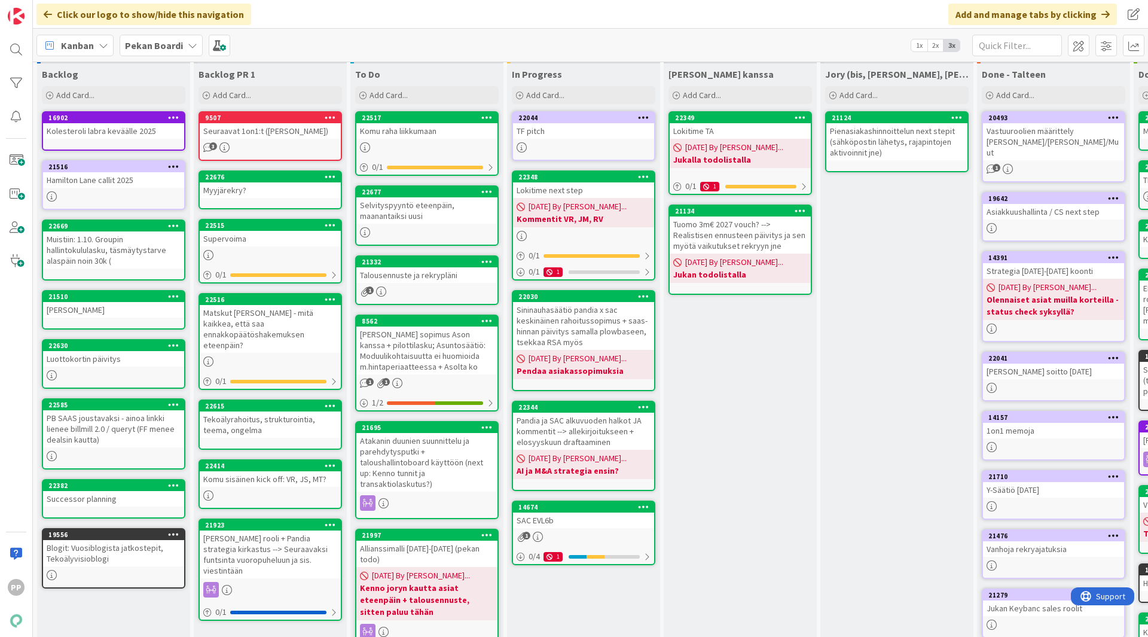
scroll to position [22, 0]
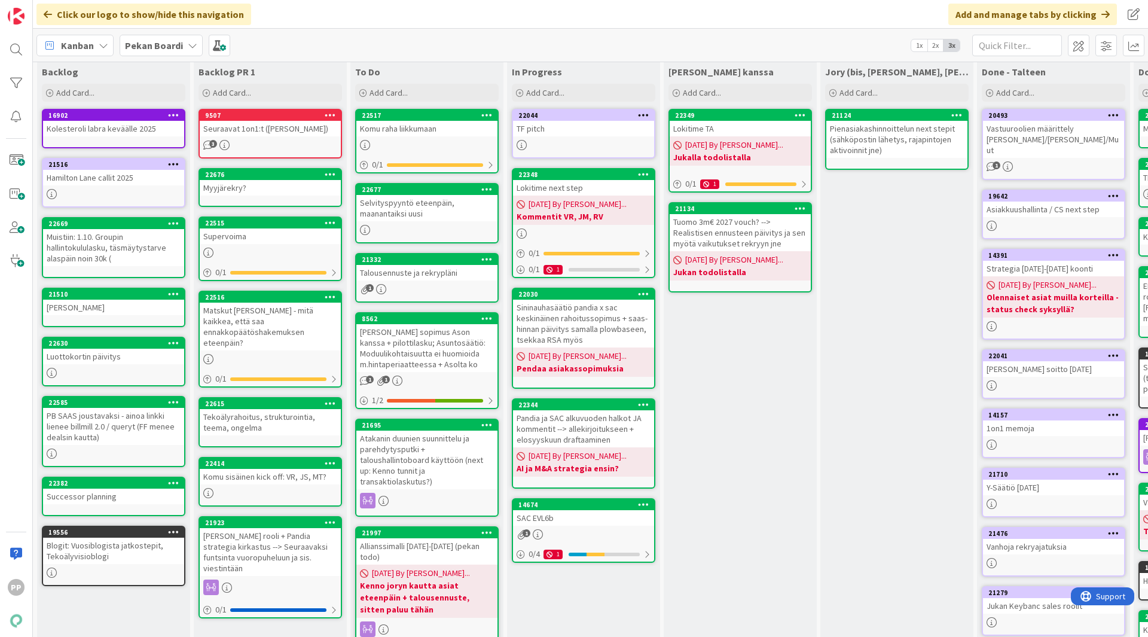
click at [738, 419] on div "[PERSON_NAME] kanssa Add Card... 22349 Lokitime TA [DATE] By [PERSON_NAME]... J…" at bounding box center [739, 450] width 153 height 779
